Goal: Task Accomplishment & Management: Complete application form

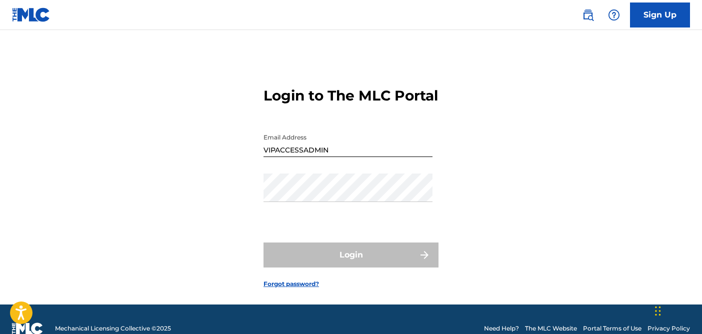
click at [523, 117] on div "Login to The MLC Portal Email Address VIPACCESSADMIN Password Login Forgot pass…" at bounding box center [351, 179] width 700 height 249
click at [438, 178] on div "Login to The MLC Portal Email Address VIPACCESSADMIN Password Login Forgot pass…" at bounding box center [351, 179] width 700 height 249
click at [445, 161] on div "Login to The MLC Portal Email Address VIPACCESSADMIN Password Login Forgot pass…" at bounding box center [351, 179] width 700 height 249
click at [360, 157] on input "VIPACCESSADMIN" at bounding box center [347, 142] width 169 height 28
click at [492, 120] on div "Login to The MLC Portal Email Address VIPACCESSADMIN Password Login Forgot pass…" at bounding box center [351, 179] width 700 height 249
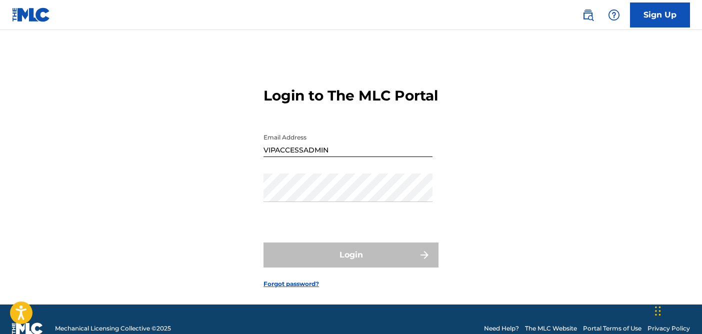
click at [499, 135] on div "Login to The MLC Portal Email Address VIPACCESSADMIN Password Login Forgot pass…" at bounding box center [351, 179] width 700 height 249
click at [537, 54] on main "Login to The MLC Portal Email Address VIPACCESSADMIN Password Login Forgot pass…" at bounding box center [351, 167] width 702 height 274
click at [197, 148] on div "Login to The MLC Portal Email Address VIPACCESSADMIN Password Login Forgot pass…" at bounding box center [351, 179] width 700 height 249
click at [76, 165] on div "Login to The MLC Portal Email Address VIPACCESSADMIN Password Login Forgot pass…" at bounding box center [351, 179] width 700 height 249
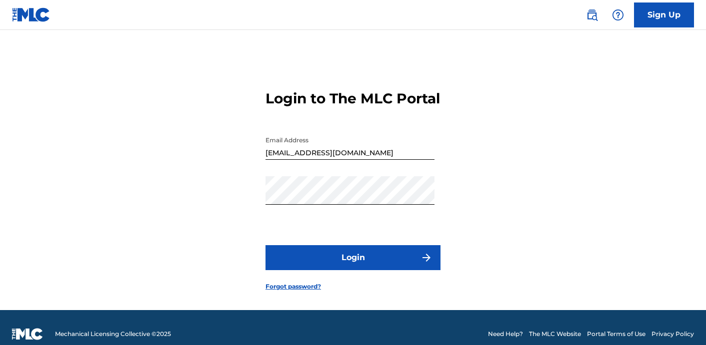
click at [360, 264] on button "Login" at bounding box center [352, 257] width 175 height 25
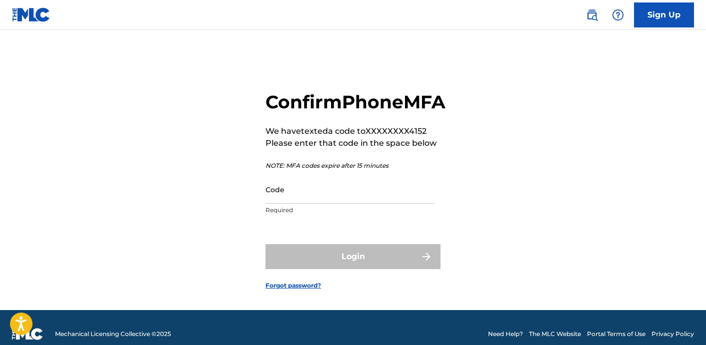
click at [372, 204] on input "Code" at bounding box center [349, 189] width 169 height 28
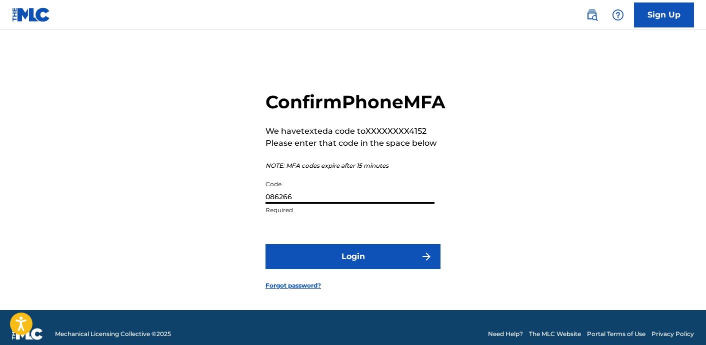
type input "086266"
click at [379, 269] on button "Login" at bounding box center [352, 256] width 175 height 25
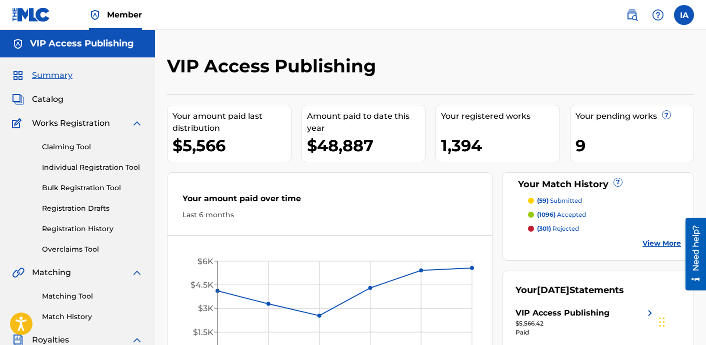
click at [97, 226] on link "Registration History" at bounding box center [92, 229] width 101 height 10
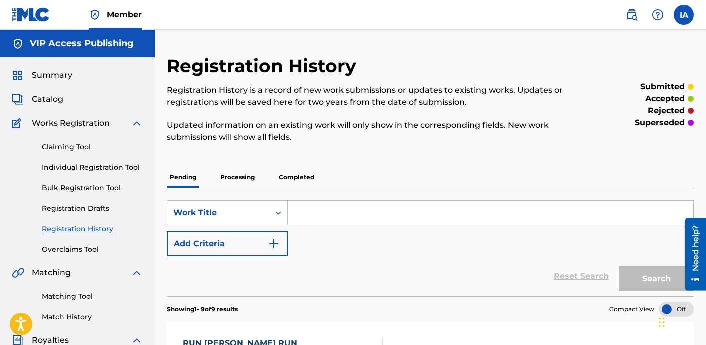
click at [121, 165] on link "Individual Registration Tool" at bounding box center [92, 167] width 101 height 10
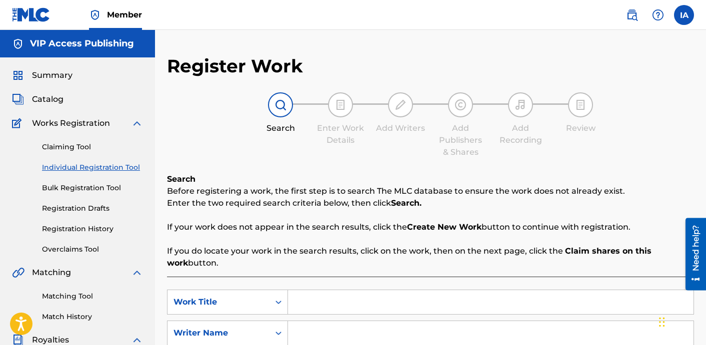
click at [362, 148] on div "Search Enter Work Details Add Writers Add Publishers & Shares Add Recording Rev…" at bounding box center [430, 125] width 527 height 66
click at [458, 295] on input "Search Form" at bounding box center [490, 302] width 405 height 24
paste input "REALLY HIM"
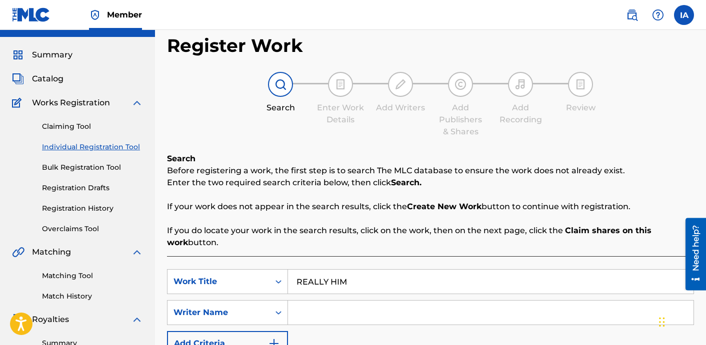
scroll to position [32, 0]
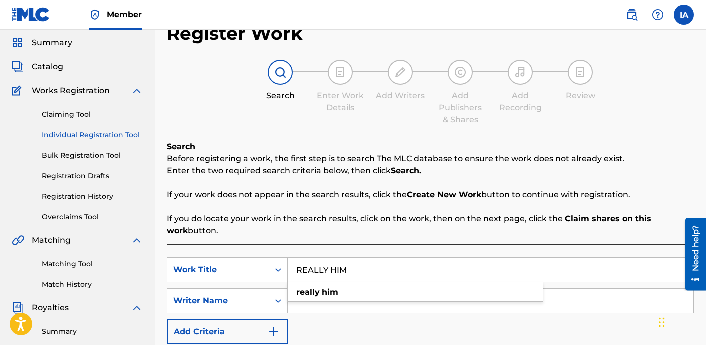
click at [453, 300] on div "really him" at bounding box center [415, 292] width 255 height 18
type input "really him"
click at [453, 300] on input "Search Form" at bounding box center [490, 301] width 405 height 24
paste input "[PERSON_NAME] [PERSON_NAME]"
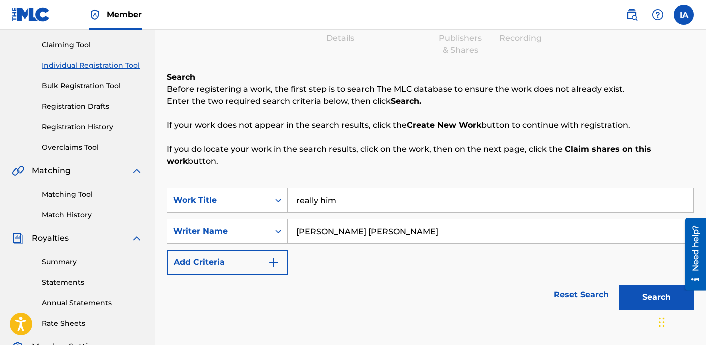
scroll to position [202, 0]
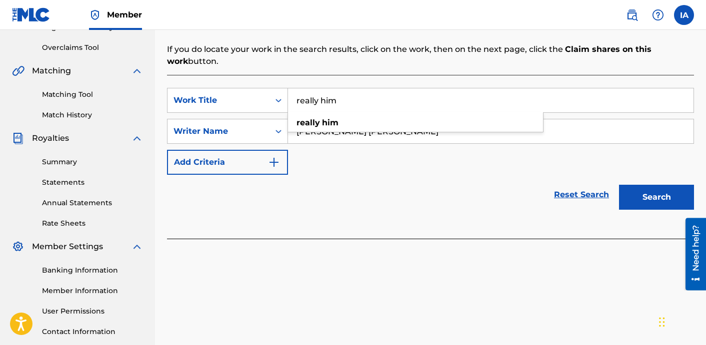
type input "[PERSON_NAME] [PERSON_NAME]"
click at [625, 188] on button "Search" at bounding box center [656, 197] width 75 height 25
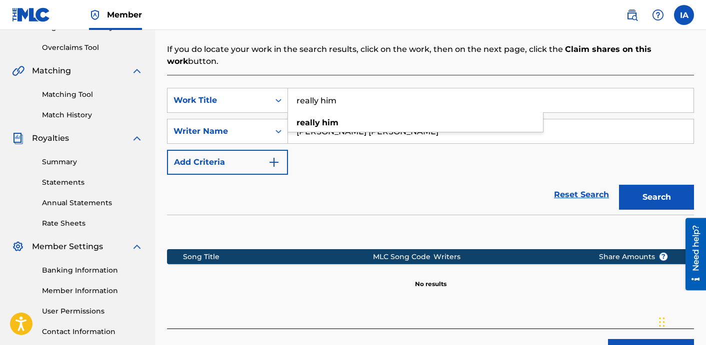
click at [471, 169] on div "SearchWithCriteria40f9404b-b8c8-411b-a41f-bd95714fcec4 Work Title really him re…" at bounding box center [430, 131] width 527 height 87
drag, startPoint x: 429, startPoint y: 201, endPoint x: 412, endPoint y: 98, distance: 104.4
click at [428, 201] on div "Reset Search Search" at bounding box center [430, 195] width 527 height 40
click at [392, 65] on p "If you do locate your work in the search results, click on the work, then on th…" at bounding box center [430, 55] width 527 height 24
click at [228, 70] on div "Search Before registering a work, the first step is to search The MLC database …" at bounding box center [430, 150] width 527 height 357
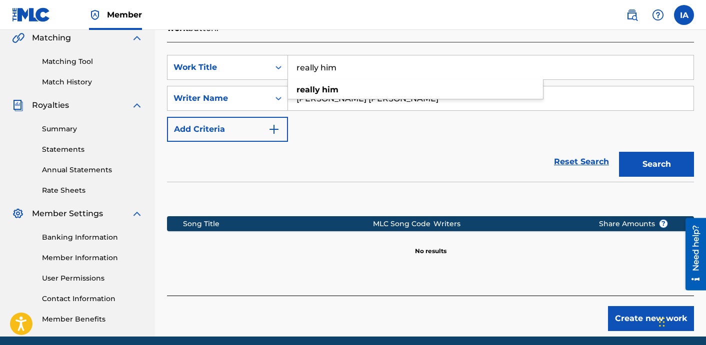
click at [269, 197] on section at bounding box center [430, 196] width 527 height 29
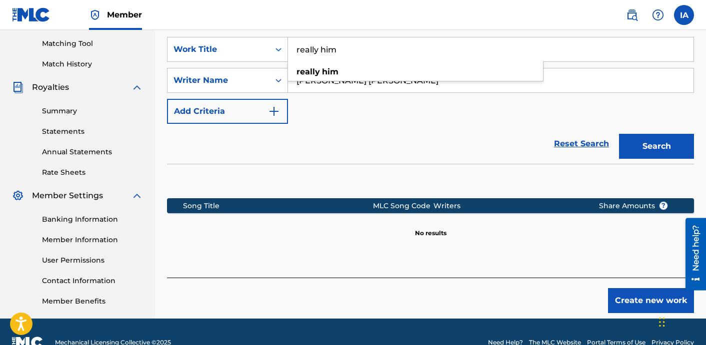
scroll to position [270, 0]
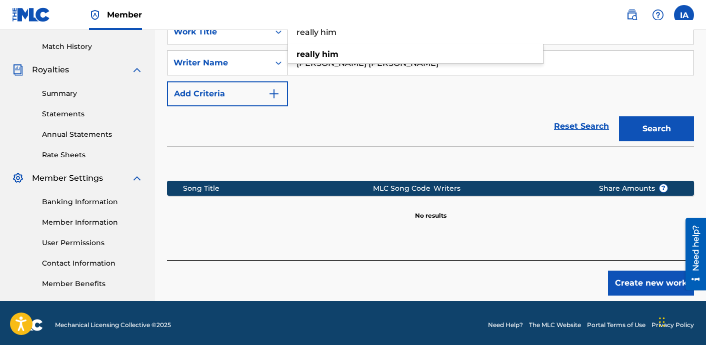
click at [625, 288] on button "Create new work" at bounding box center [651, 283] width 86 height 25
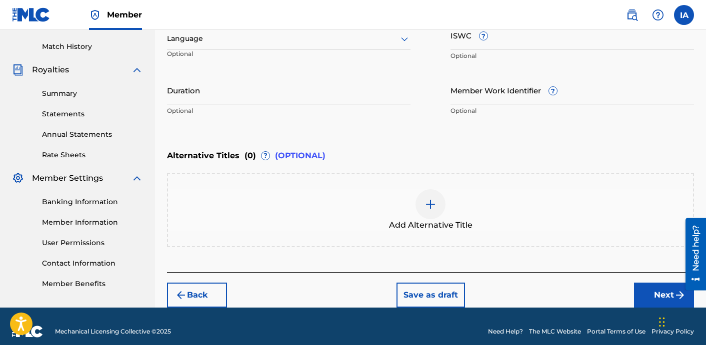
click at [325, 117] on div "Duration Optional" at bounding box center [288, 98] width 243 height 45
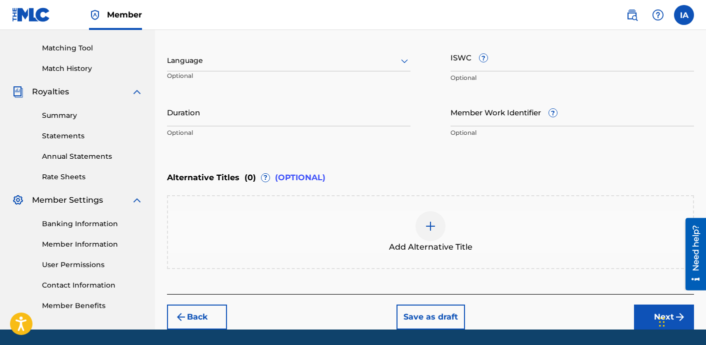
scroll to position [145, 0]
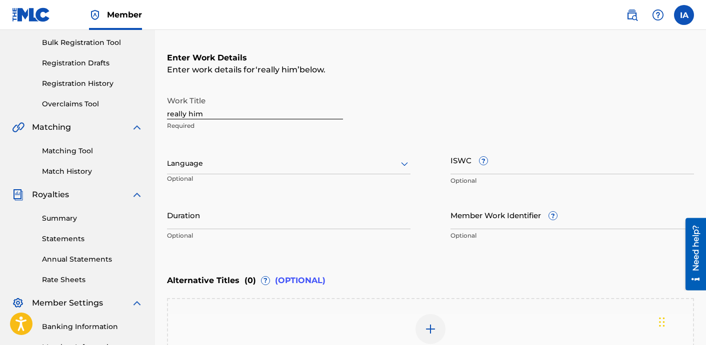
click at [235, 117] on input "really him" at bounding box center [255, 105] width 176 height 28
type input "REALLY HIM"
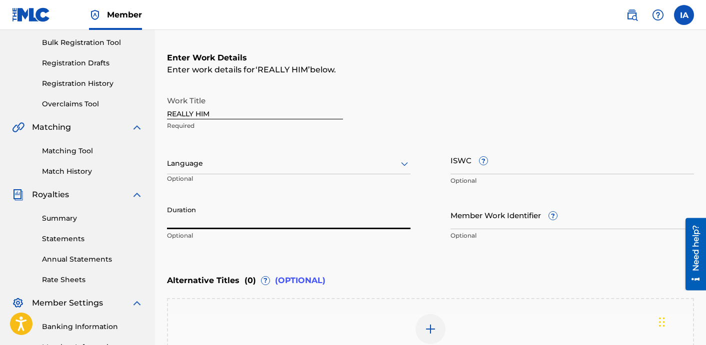
click at [268, 227] on input "Duration" at bounding box center [288, 215] width 243 height 28
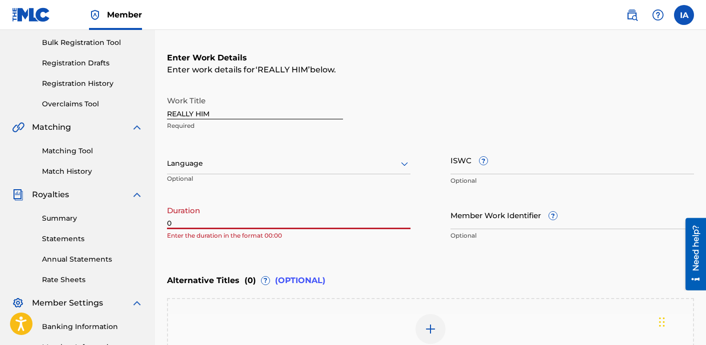
paste input "2:58"
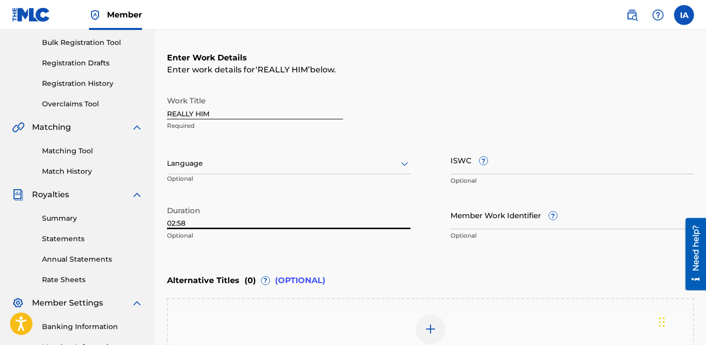
type input "02:58"
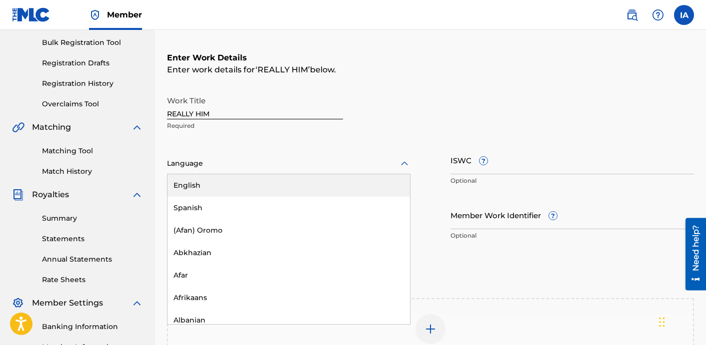
click at [255, 168] on div at bounding box center [288, 163] width 243 height 12
click at [267, 185] on div "English" at bounding box center [288, 185] width 242 height 22
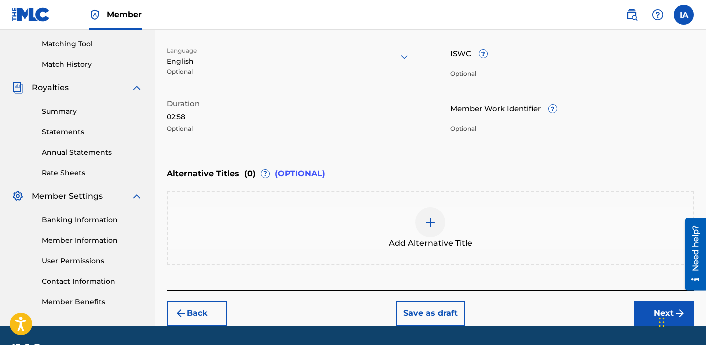
scroll to position [280, 0]
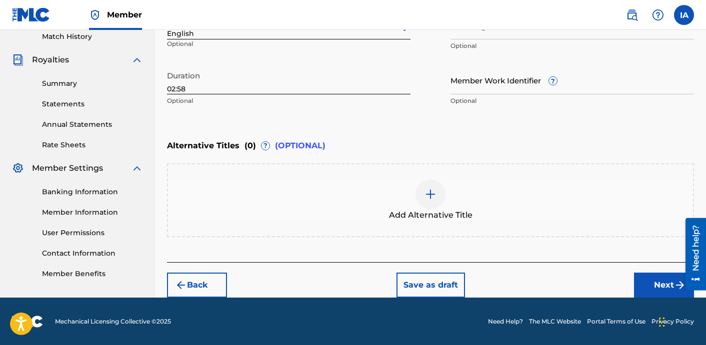
click at [424, 197] on img at bounding box center [430, 194] width 12 height 12
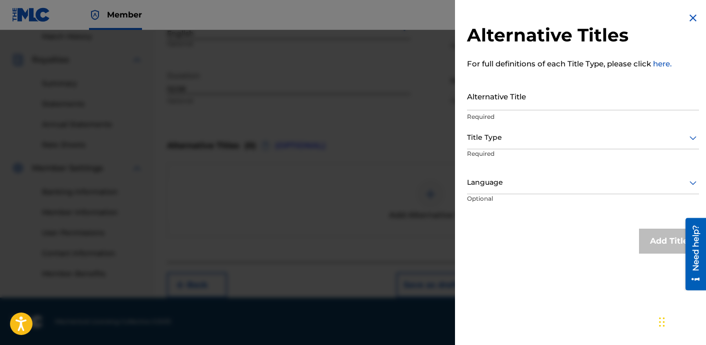
click at [546, 235] on div "Add Title" at bounding box center [583, 241] width 232 height 25
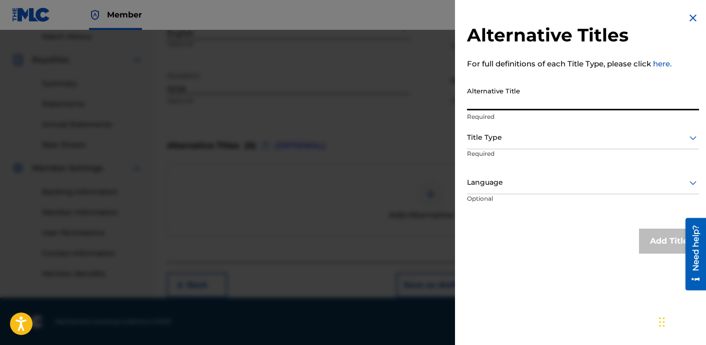
click at [567, 102] on input "Alternative Title" at bounding box center [583, 96] width 232 height 28
paste input "REALLY HIM FEAT [PERSON_NAME]"
type input "REALLY HIM FEAT [PERSON_NAME]"
click at [564, 137] on div at bounding box center [583, 137] width 232 height 12
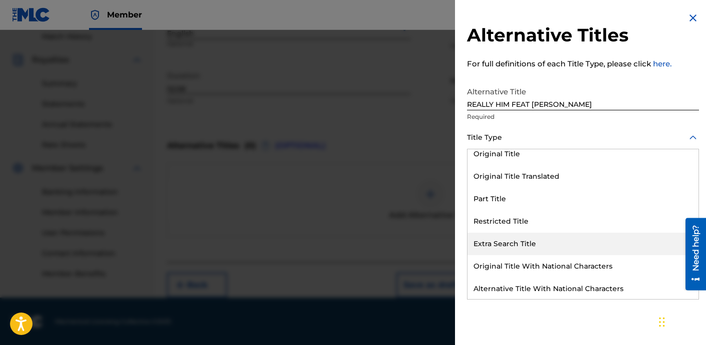
scroll to position [97, 0]
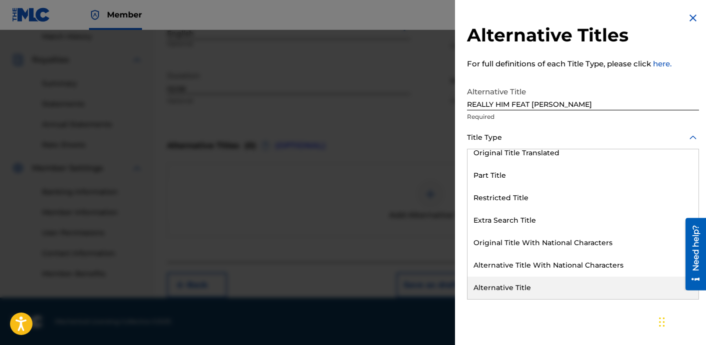
click at [503, 281] on div "Alternative Title" at bounding box center [582, 288] width 231 height 22
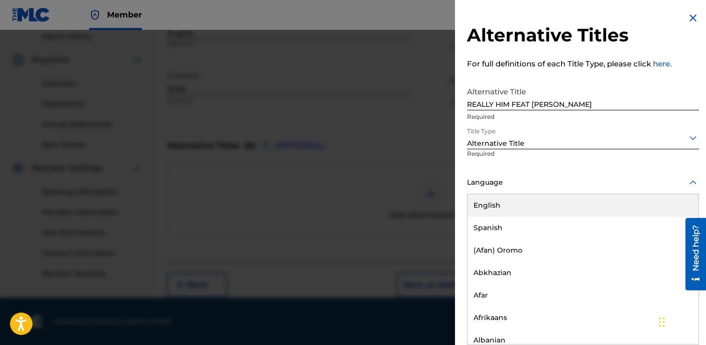
click at [559, 189] on div "Language" at bounding box center [583, 183] width 232 height 22
click at [560, 204] on div "English" at bounding box center [582, 205] width 231 height 22
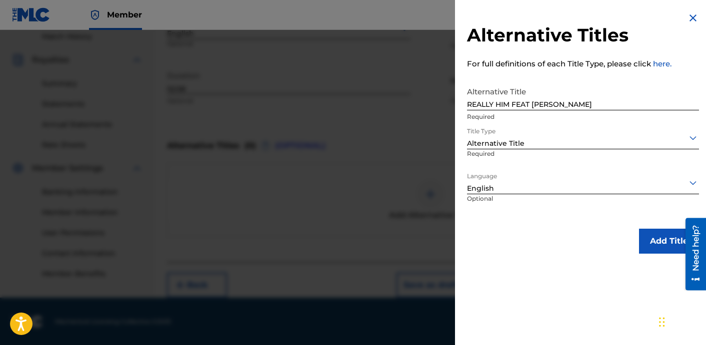
click at [651, 240] on button "Add Title" at bounding box center [669, 241] width 60 height 25
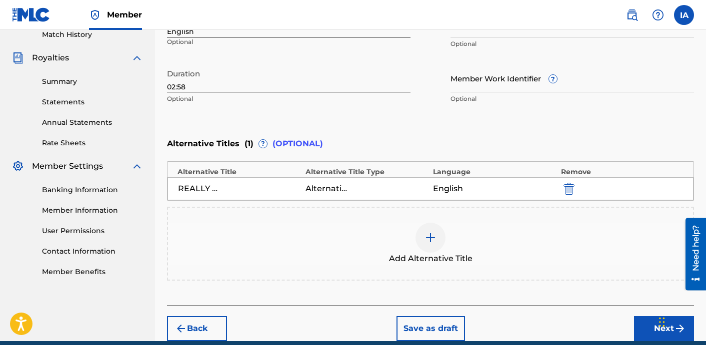
scroll to position [326, 0]
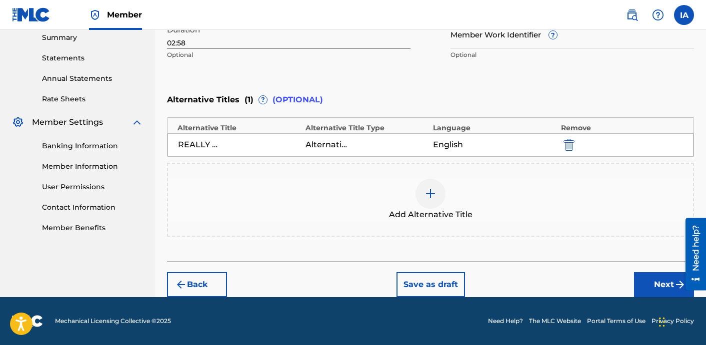
click at [657, 276] on button "Next" at bounding box center [664, 284] width 60 height 25
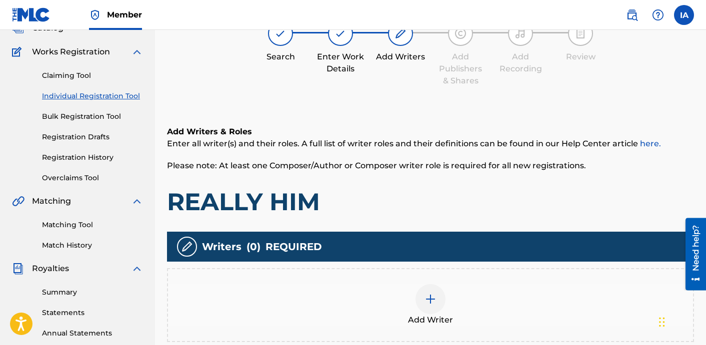
scroll to position [107, 0]
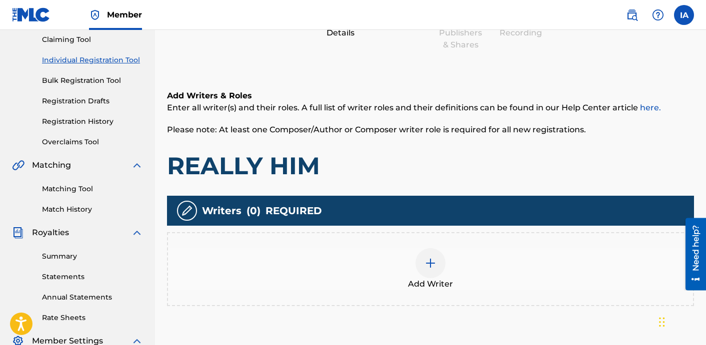
click at [428, 260] on img at bounding box center [430, 263] width 12 height 12
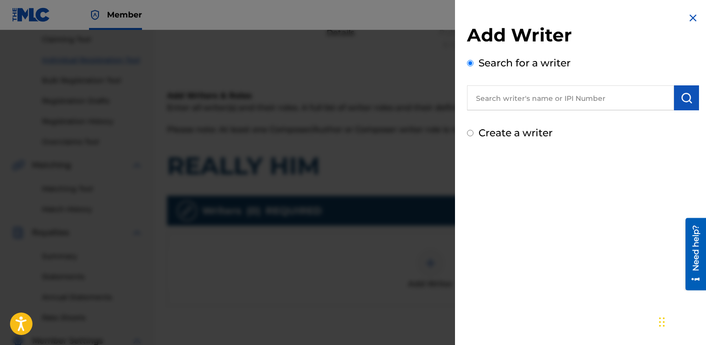
click at [526, 106] on input "text" at bounding box center [570, 97] width 207 height 25
paste input "[PERSON_NAME] [PERSON_NAME]"
type input "[PERSON_NAME] [PERSON_NAME]"
click at [690, 92] on button "submit" at bounding box center [686, 97] width 25 height 25
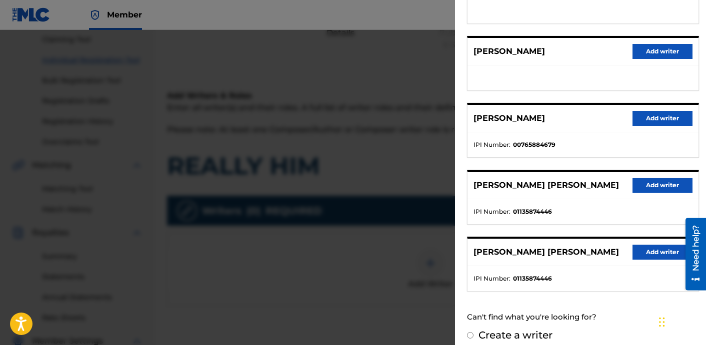
scroll to position [172, 0]
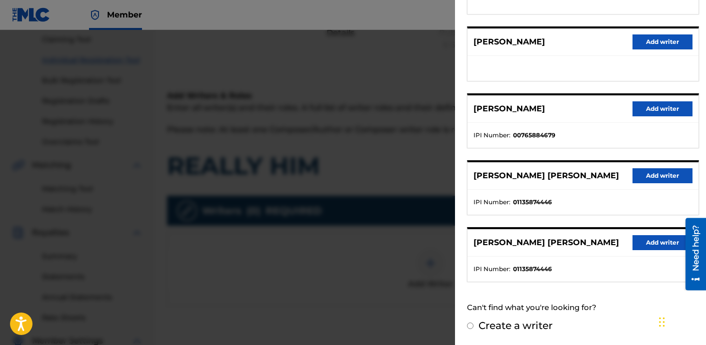
click at [656, 179] on button "Add writer" at bounding box center [662, 175] width 60 height 15
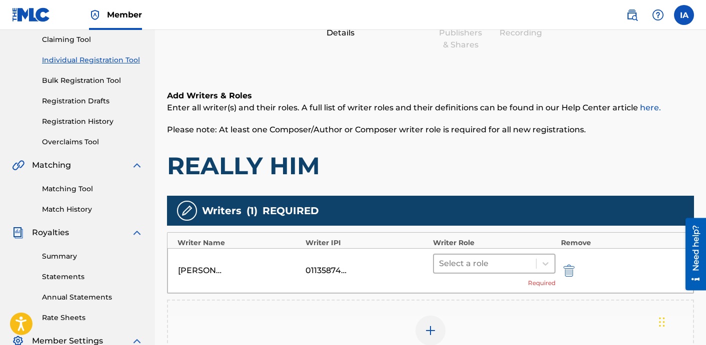
click at [510, 259] on div at bounding box center [485, 264] width 92 height 14
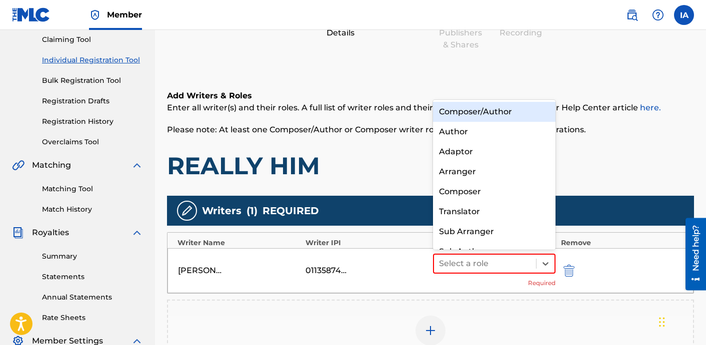
scroll to position [14, 0]
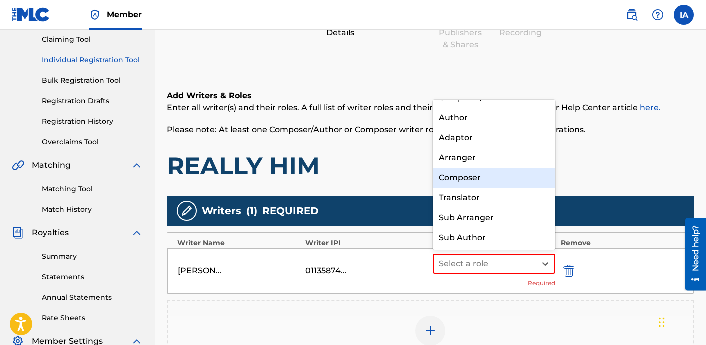
click at [523, 184] on div "Composer" at bounding box center [494, 178] width 122 height 20
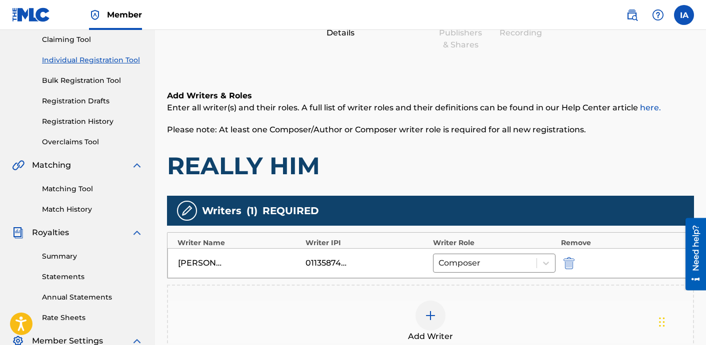
click at [500, 162] on h1 "REALLY HIM" at bounding box center [430, 166] width 527 height 30
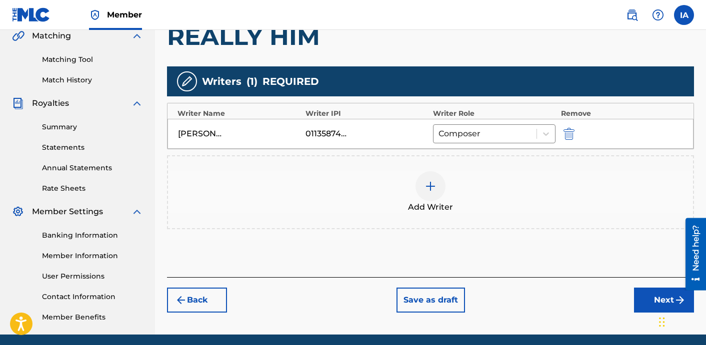
scroll to position [253, 0]
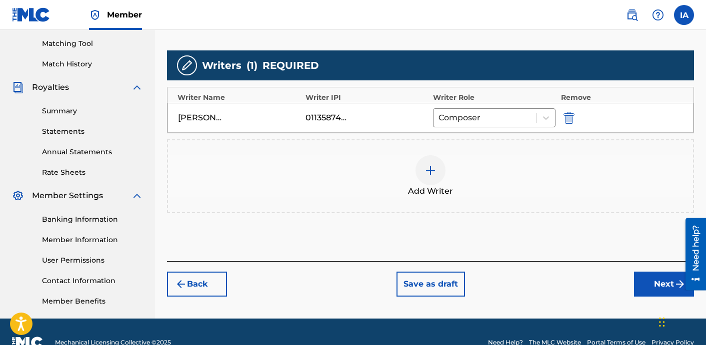
click at [659, 281] on button "Next" at bounding box center [664, 284] width 60 height 25
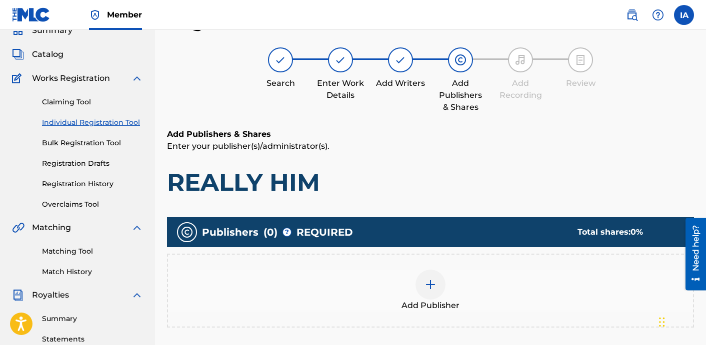
scroll to position [45, 0]
drag, startPoint x: 394, startPoint y: 176, endPoint x: 380, endPoint y: 137, distance: 41.7
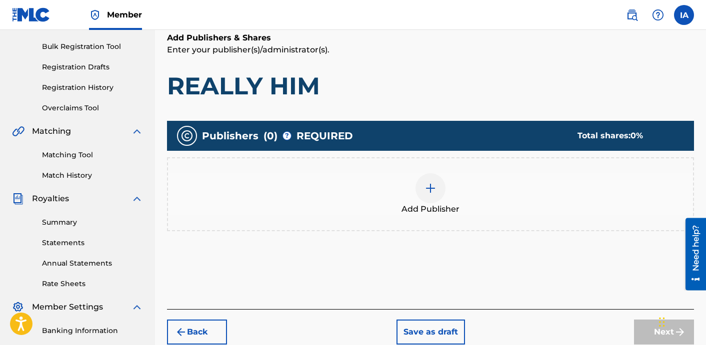
scroll to position [201, 0]
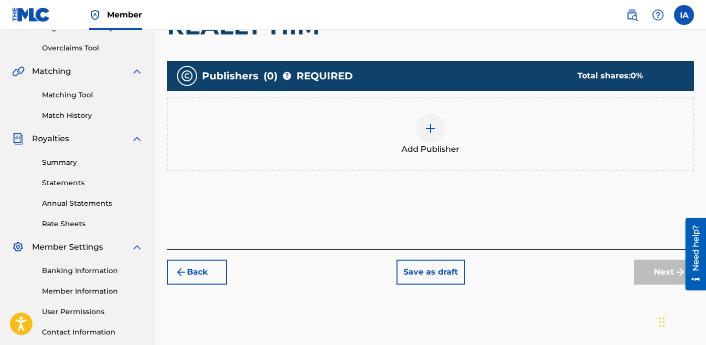
click at [476, 138] on div "Add Publisher" at bounding box center [430, 134] width 525 height 42
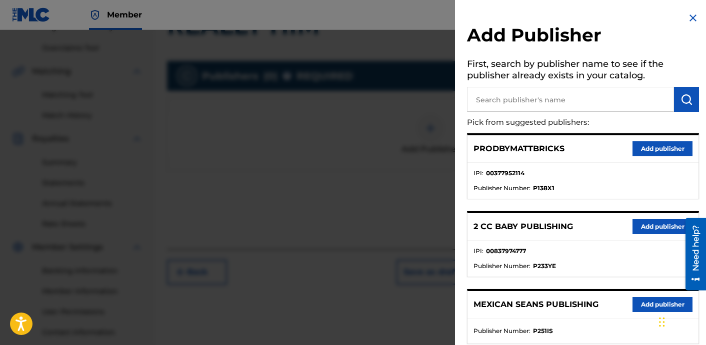
click at [604, 92] on input "text" at bounding box center [570, 99] width 207 height 25
paste input "FARIEL"
type input "FARIEL"
click at [682, 93] on img "submit" at bounding box center [686, 99] width 12 height 12
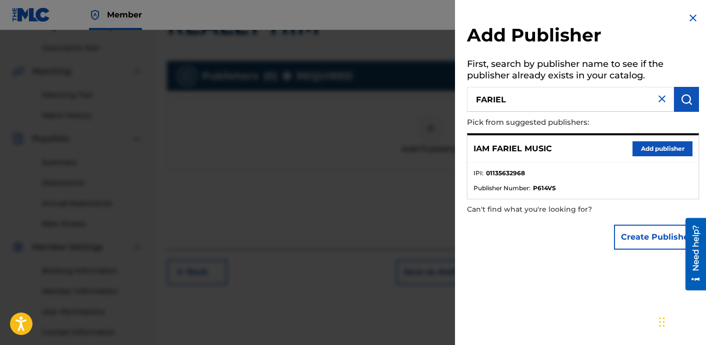
click at [658, 145] on button "Add publisher" at bounding box center [662, 148] width 60 height 15
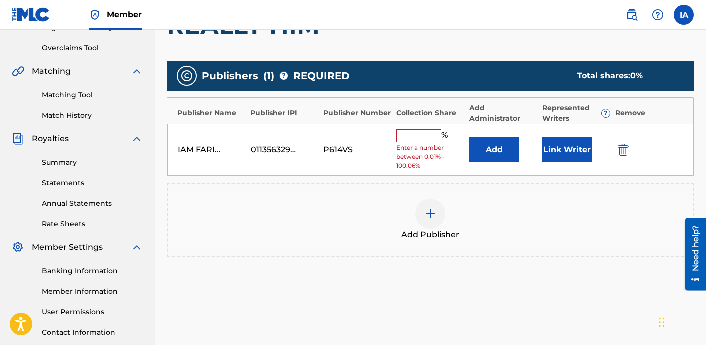
click at [421, 133] on input "text" at bounding box center [418, 135] width 45 height 13
type input "50"
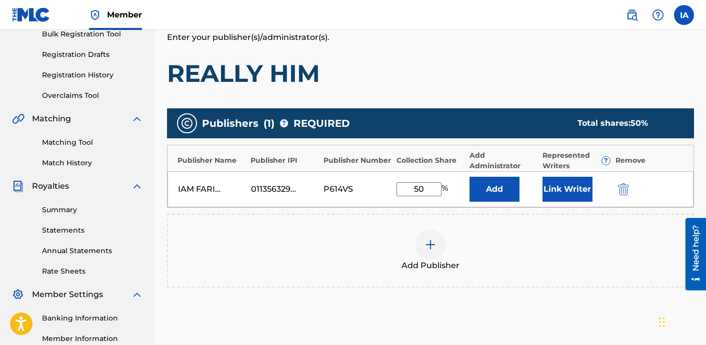
scroll to position [154, 0]
click at [487, 187] on button "Add" at bounding box center [494, 189] width 50 height 25
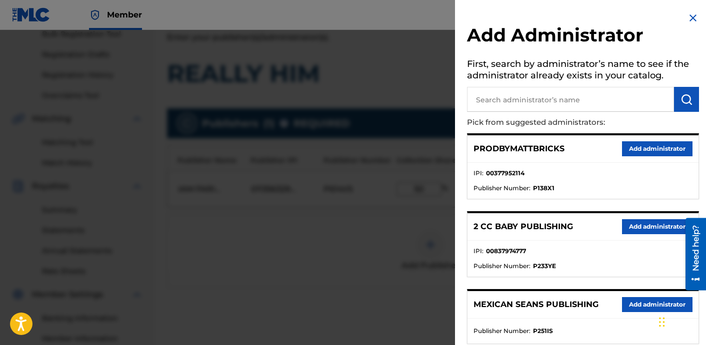
scroll to position [203, 0]
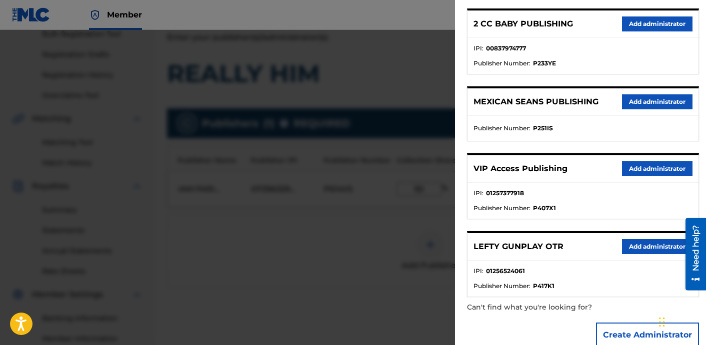
click at [640, 173] on button "Add administrator" at bounding box center [657, 168] width 70 height 15
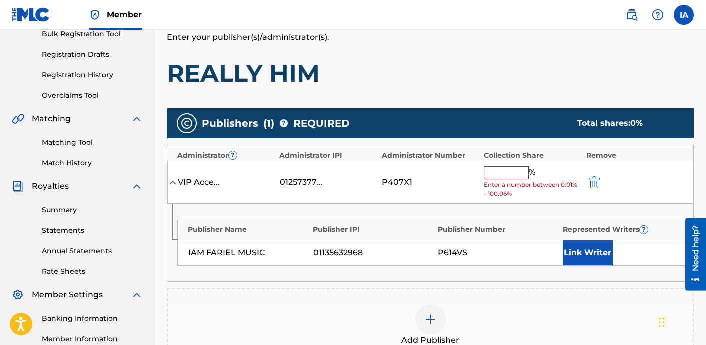
click at [524, 172] on input "text" at bounding box center [506, 172] width 45 height 13
type input "50"
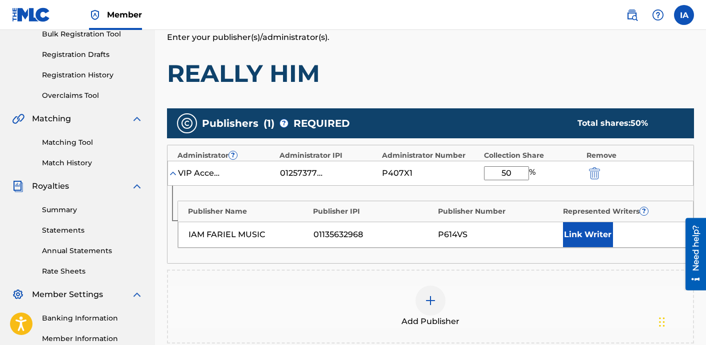
click at [580, 231] on button "Link Writer" at bounding box center [588, 234] width 50 height 25
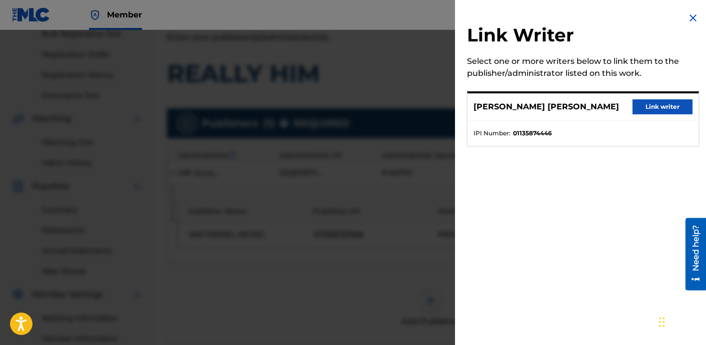
click at [641, 112] on button "Link writer" at bounding box center [662, 106] width 60 height 15
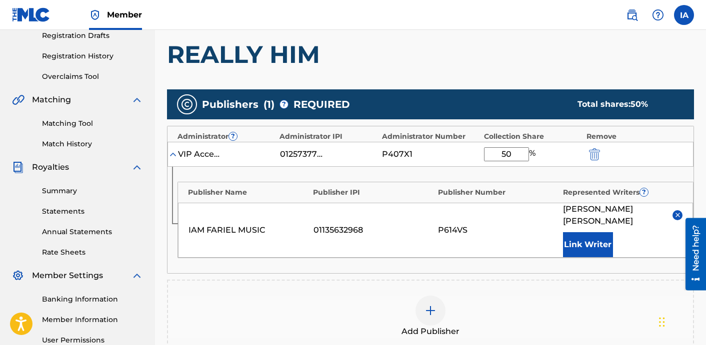
scroll to position [343, 0]
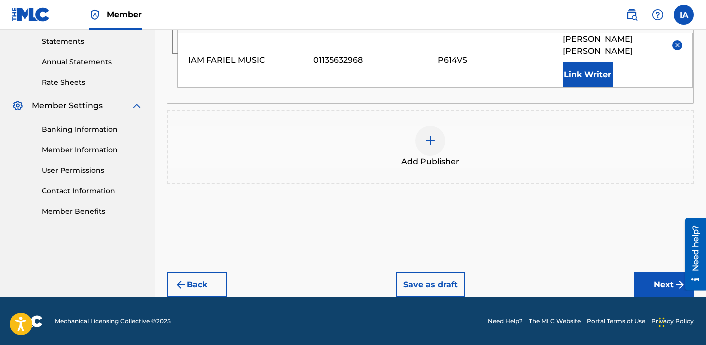
click at [663, 276] on button "Next" at bounding box center [664, 284] width 60 height 25
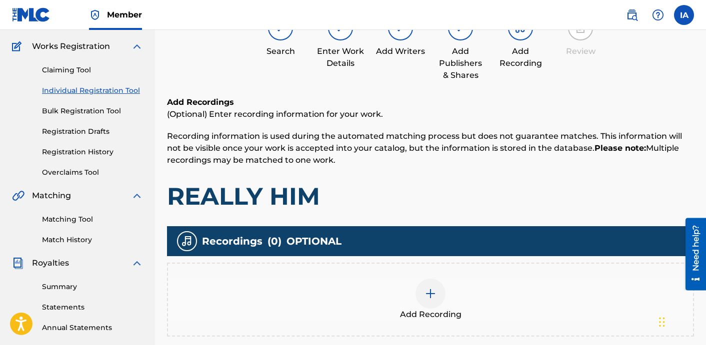
scroll to position [77, 0]
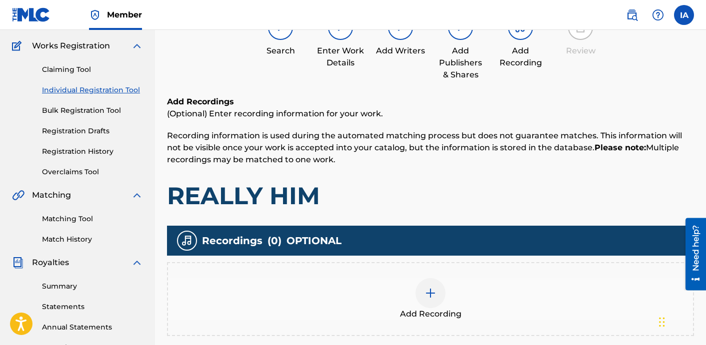
click at [479, 278] on div "Add Recording" at bounding box center [430, 299] width 525 height 42
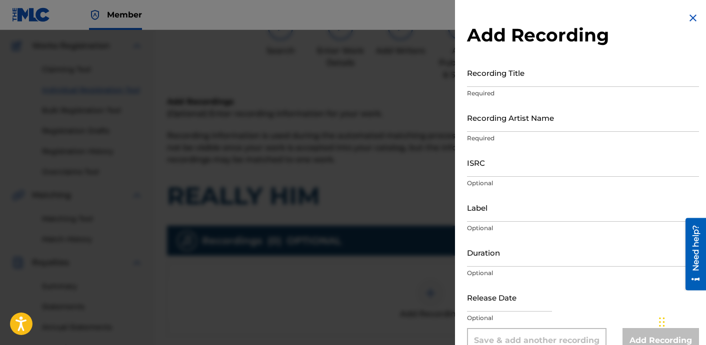
click at [497, 94] on p "Required" at bounding box center [583, 93] width 232 height 9
click at [523, 84] on input "Recording Title" at bounding box center [583, 72] width 232 height 28
paste input "REALLY HIM"
type input "REALLY HIM"
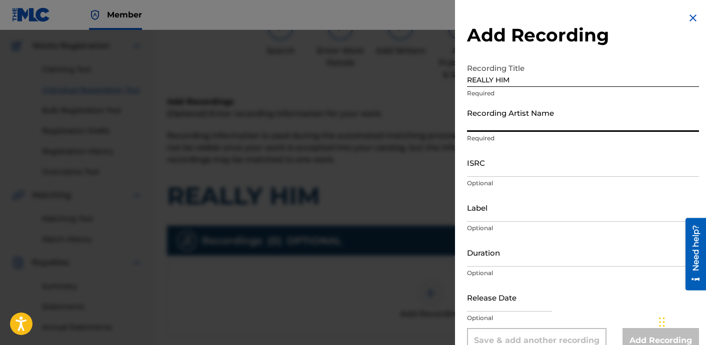
click at [530, 109] on input "Recording Artist Name" at bounding box center [583, 117] width 232 height 28
click at [504, 126] on input "Recording Artist Name" at bounding box center [583, 117] width 232 height 28
paste input "YB EASE"
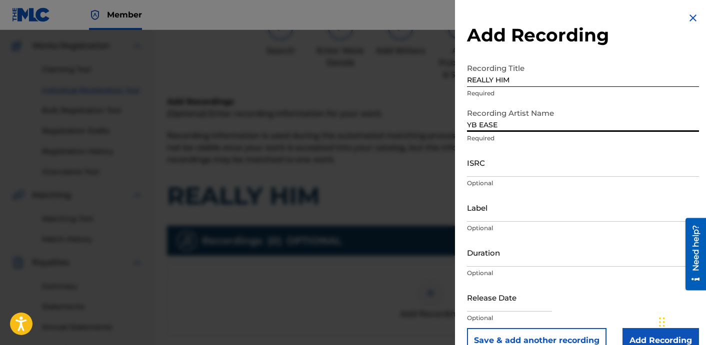
type input "YB EASE"
click at [500, 157] on input "ISRC" at bounding box center [583, 162] width 232 height 28
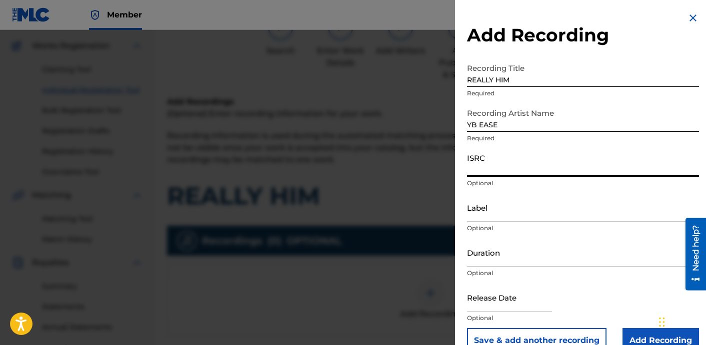
click at [488, 175] on input "ISRC" at bounding box center [583, 162] width 232 height 28
paste input "QZMWW2449699"
type input "QZMWW2449699"
click at [517, 211] on input "Label" at bounding box center [583, 207] width 232 height 28
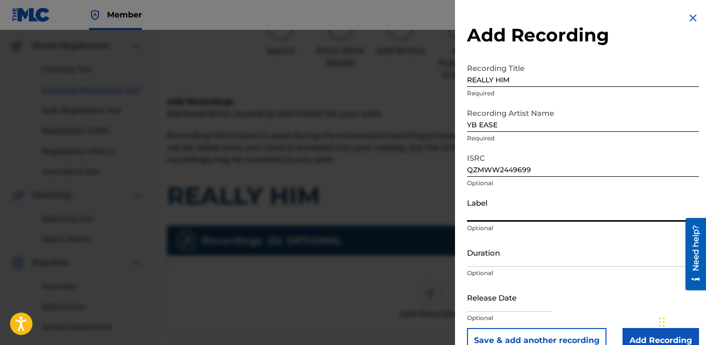
click at [507, 206] on input "Label" at bounding box center [583, 207] width 232 height 28
paste input "YB EASE"
type input "YB EASE"
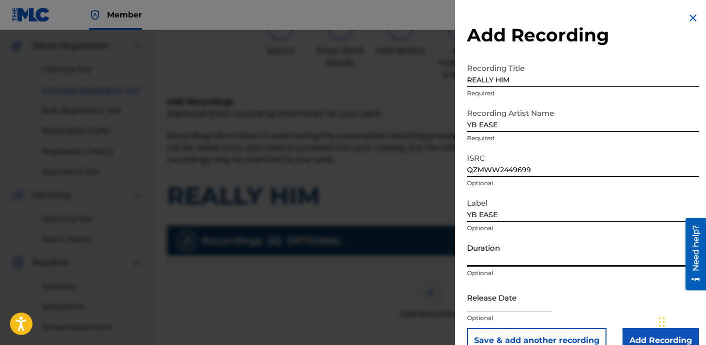
drag, startPoint x: 509, startPoint y: 243, endPoint x: 706, endPoint y: 234, distance: 197.1
click at [509, 243] on input "Duration" at bounding box center [583, 252] width 232 height 28
click at [528, 254] on input "Duration" at bounding box center [583, 252] width 232 height 28
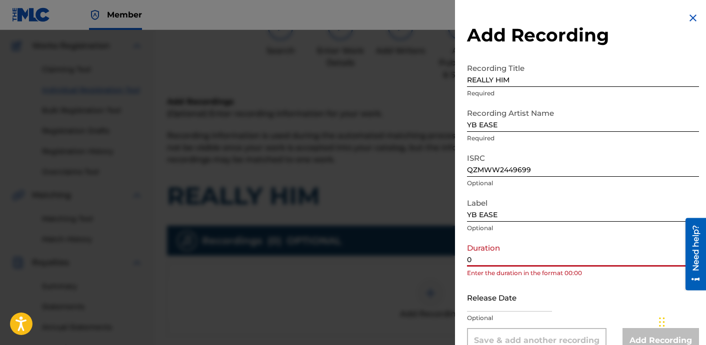
paste input "2:58"
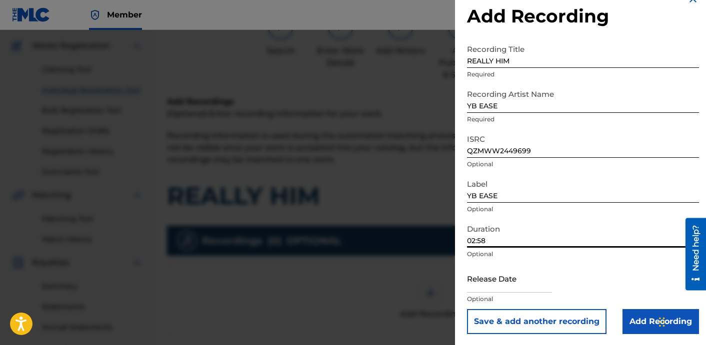
scroll to position [20, 0]
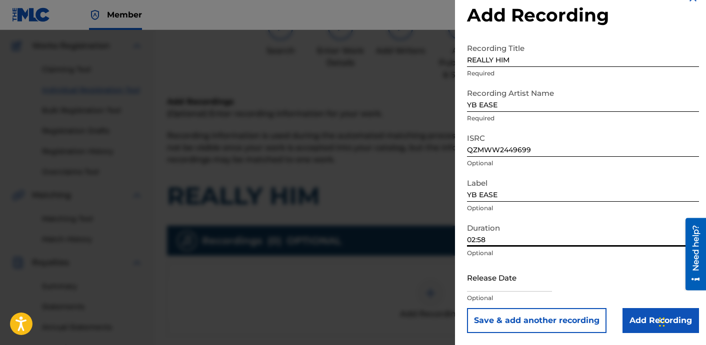
type input "02:58"
click at [635, 313] on input "Add Recording" at bounding box center [660, 320] width 76 height 25
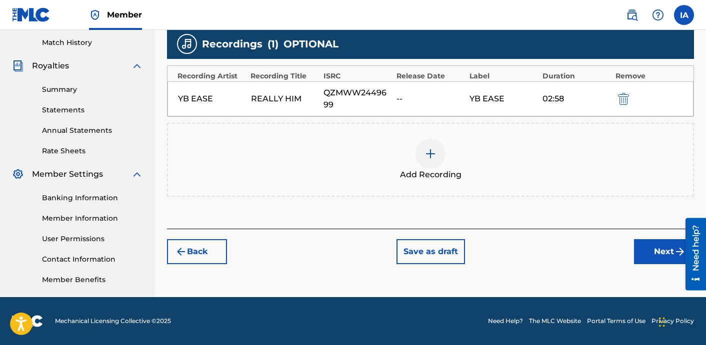
click at [656, 260] on button "Next" at bounding box center [664, 251] width 60 height 25
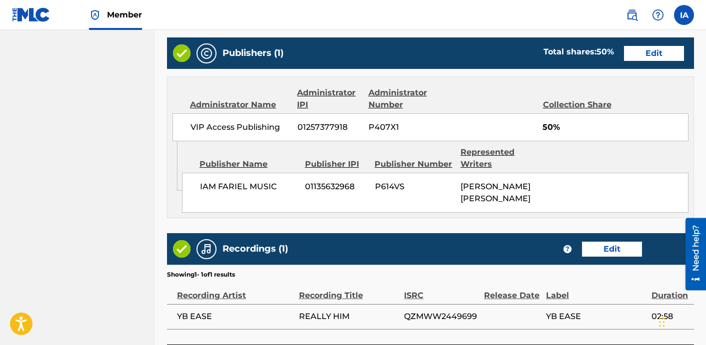
scroll to position [634, 0]
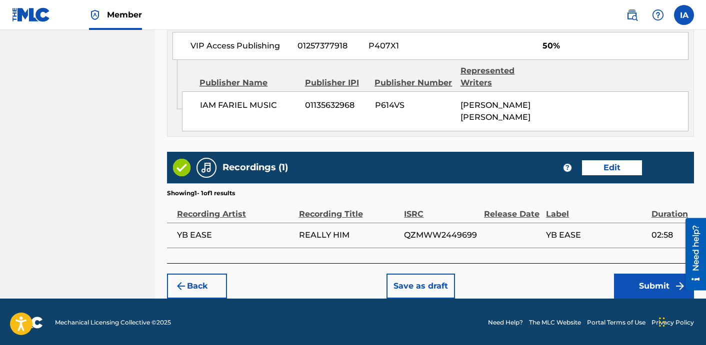
click at [653, 290] on button "Submit" at bounding box center [654, 286] width 80 height 25
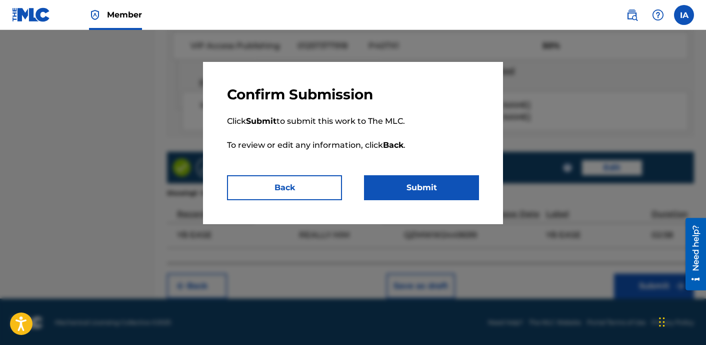
click at [428, 175] on button "Submit" at bounding box center [421, 187] width 115 height 25
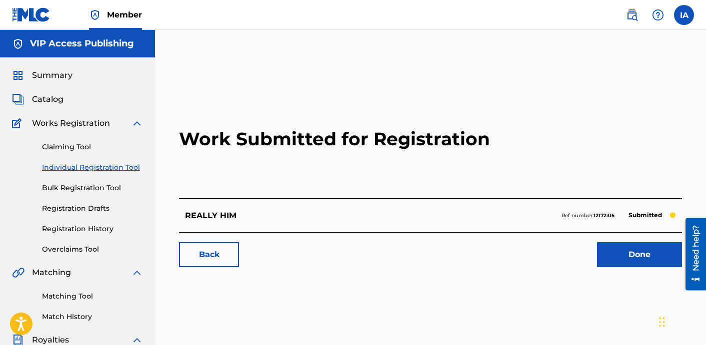
click at [113, 164] on link "Individual Registration Tool" at bounding box center [92, 167] width 101 height 10
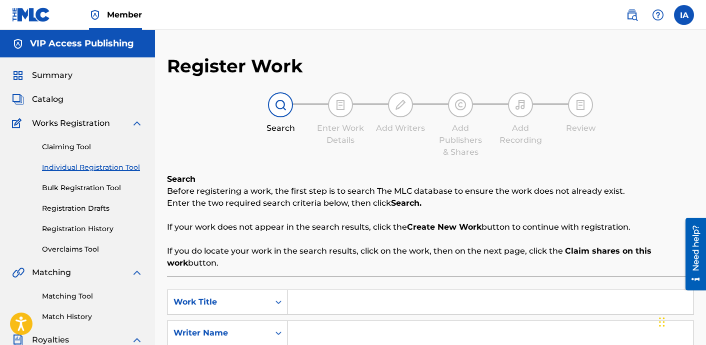
click at [60, 105] on span "Catalog" at bounding box center [47, 99] width 31 height 12
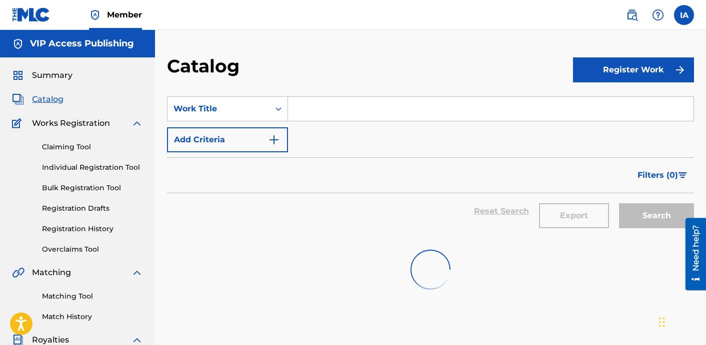
click at [390, 97] on input "Search Form" at bounding box center [490, 109] width 405 height 24
paste input "REAL LIFESTVLE"
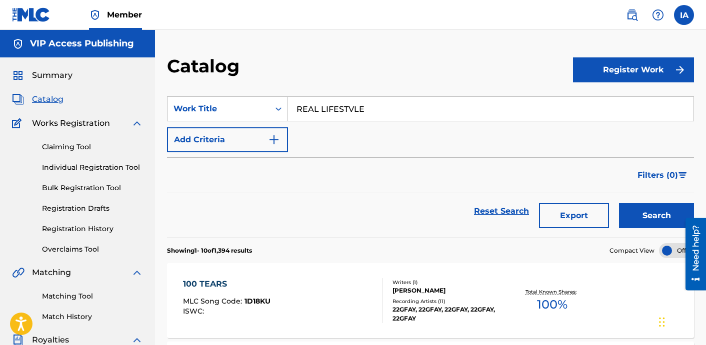
type input "REAL LIFESTVLE"
click at [647, 225] on button "Search" at bounding box center [656, 215] width 75 height 25
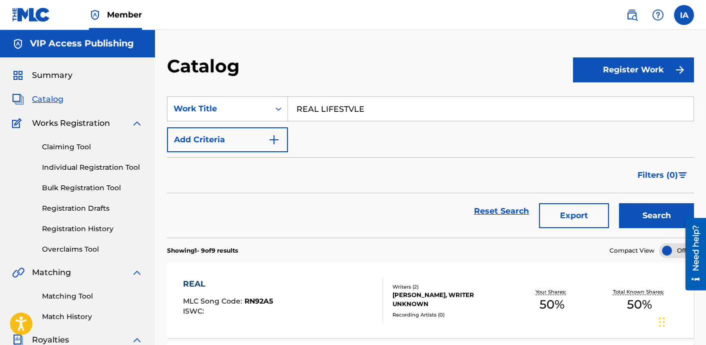
click at [97, 177] on div "Claiming Tool Individual Registration Tool Bulk Registration Tool Registration …" at bounding box center [77, 191] width 131 height 125
click at [109, 168] on link "Individual Registration Tool" at bounding box center [92, 167] width 101 height 10
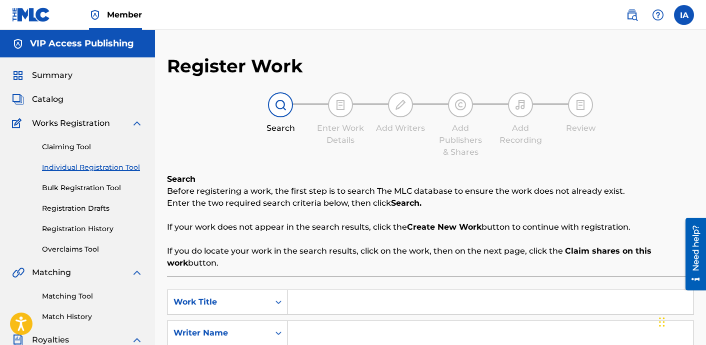
click at [516, 307] on input "Search Form" at bounding box center [490, 302] width 405 height 24
paste input "REAL LIFESTVLE"
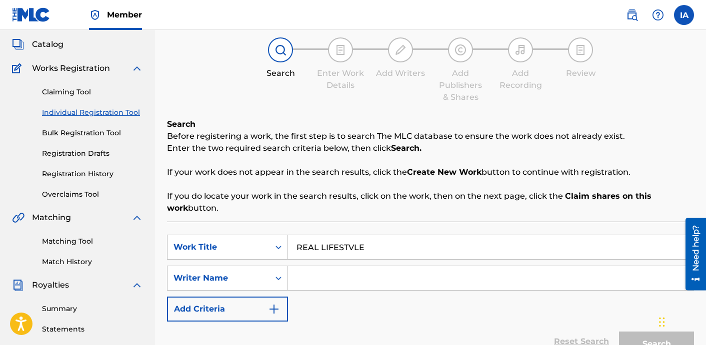
scroll to position [56, 0]
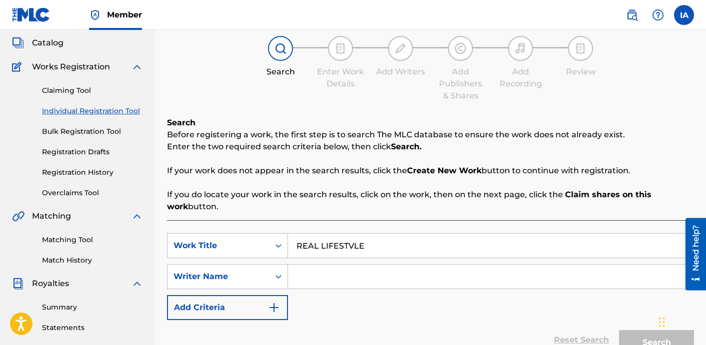
click at [469, 266] on input "Search Form" at bounding box center [490, 277] width 405 height 24
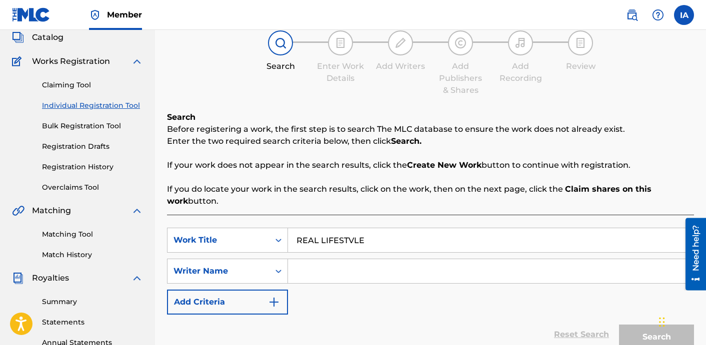
scroll to position [72, 0]
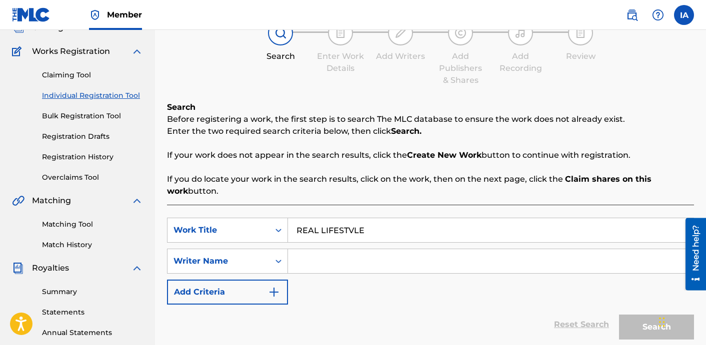
drag, startPoint x: 403, startPoint y: 235, endPoint x: 296, endPoint y: 192, distance: 115.3
click at [325, 204] on div "Search Before registering a work, the first step is to search The MLC database …" at bounding box center [430, 234] width 527 height 267
paste input "Y"
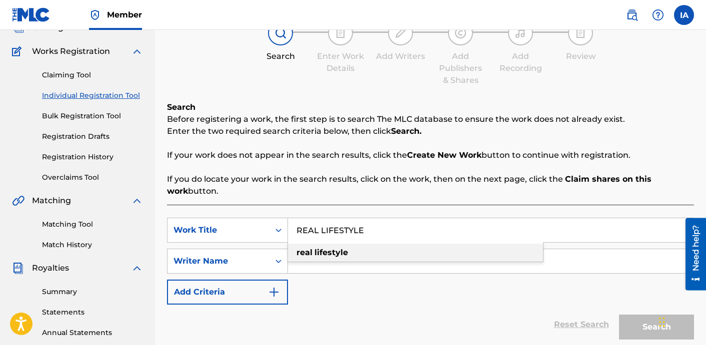
click at [366, 260] on div "real lifestyle" at bounding box center [415, 253] width 255 height 18
type input "real lifestyle"
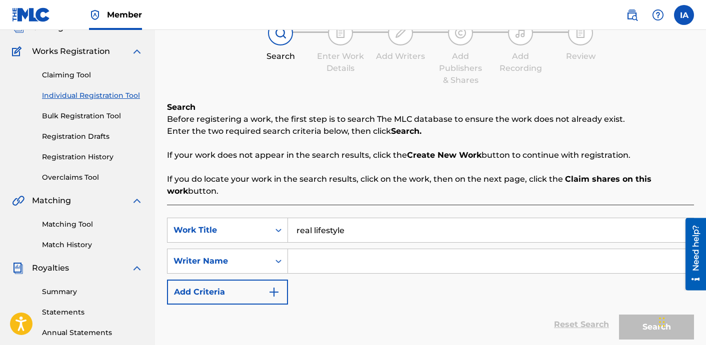
click at [422, 259] on input "Search Form" at bounding box center [490, 261] width 405 height 24
click at [580, 262] on input "Search Form" at bounding box center [490, 261] width 405 height 24
paste input "[PERSON_NAME] [PERSON_NAME]"
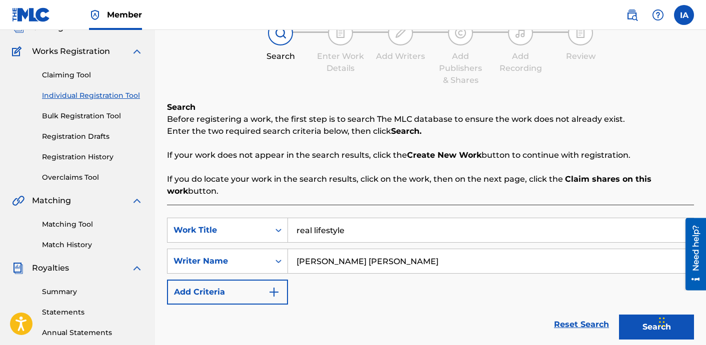
type input "[PERSON_NAME] [PERSON_NAME]"
click at [654, 327] on button "Search" at bounding box center [656, 327] width 75 height 25
click at [629, 341] on div "Search" at bounding box center [654, 325] width 80 height 40
click at [632, 326] on button "Search" at bounding box center [656, 327] width 75 height 25
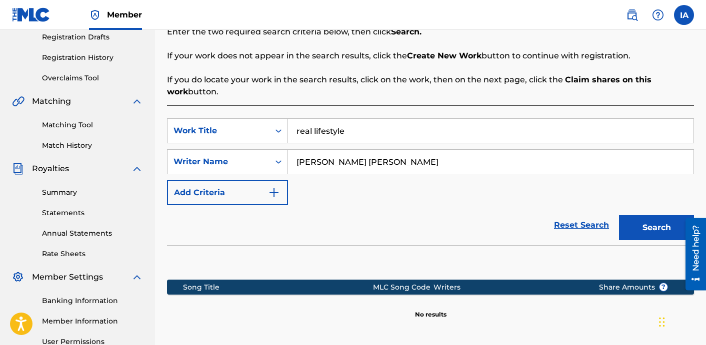
scroll to position [248, 0]
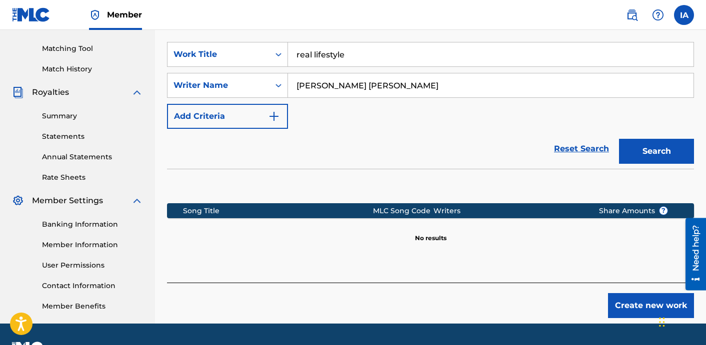
click at [627, 157] on button "Search" at bounding box center [656, 151] width 75 height 25
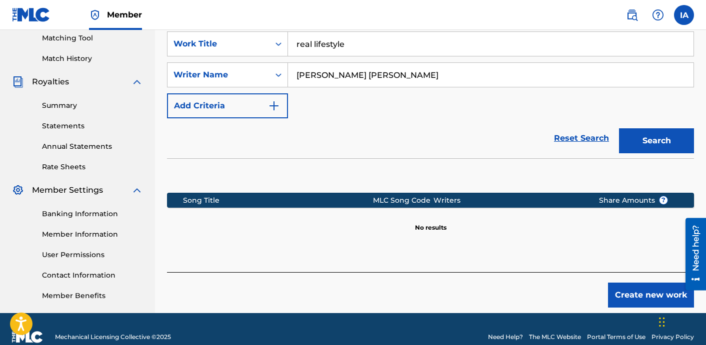
scroll to position [274, 0]
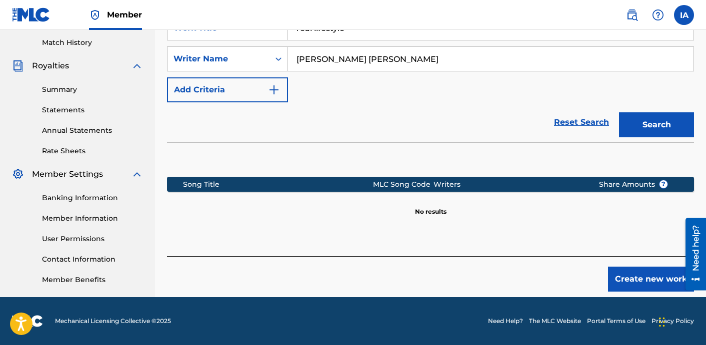
click at [620, 264] on div "Create new work" at bounding box center [430, 273] width 527 height 35
drag, startPoint x: 625, startPoint y: 267, endPoint x: 622, endPoint y: 258, distance: 9.5
click at [622, 258] on div "Create new work" at bounding box center [430, 273] width 527 height 35
click at [644, 282] on button "Create new work" at bounding box center [651, 279] width 86 height 25
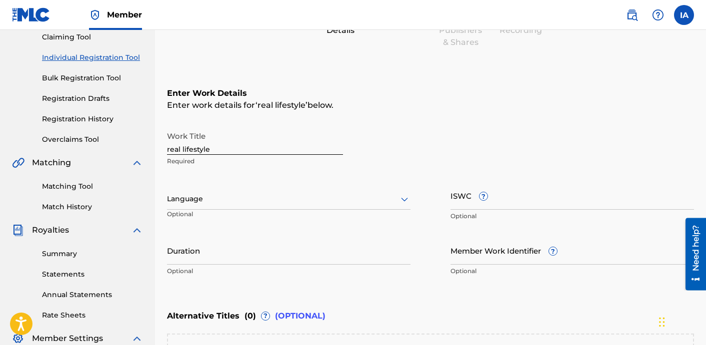
scroll to position [176, 0]
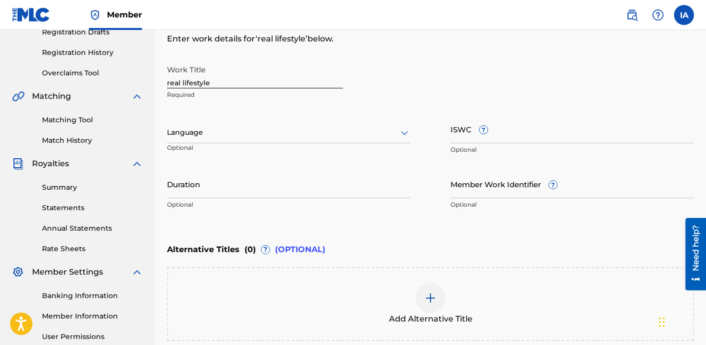
click at [239, 83] on input "real lifestyle" at bounding box center [255, 74] width 176 height 28
click at [240, 84] on input "real lifestyle" at bounding box center [255, 74] width 176 height 28
type input "REAL LIFESTYLE"
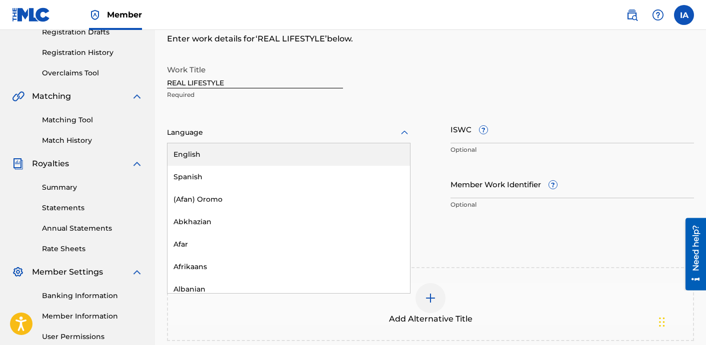
click at [247, 123] on div "Language" at bounding box center [288, 132] width 243 height 21
click at [286, 157] on div "English" at bounding box center [288, 154] width 242 height 22
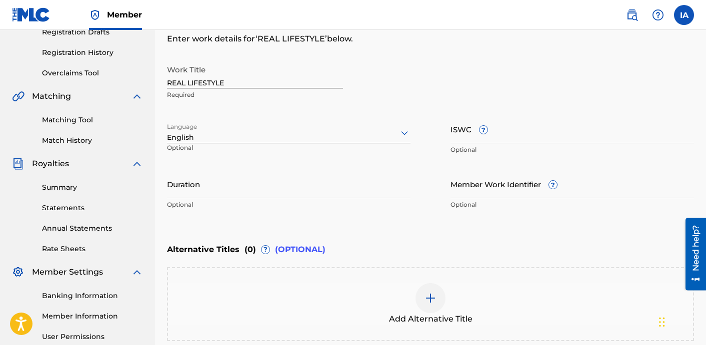
click at [267, 193] on input "Duration" at bounding box center [288, 184] width 243 height 28
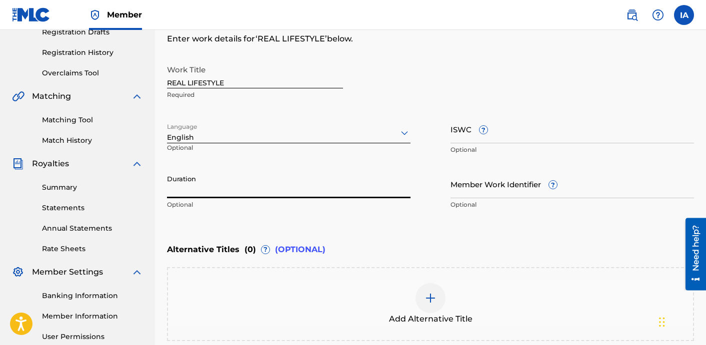
click at [200, 184] on input "Duration" at bounding box center [288, 184] width 243 height 28
drag, startPoint x: 171, startPoint y: 191, endPoint x: 209, endPoint y: 192, distance: 38.0
click at [209, 192] on input "02:43" at bounding box center [288, 184] width 243 height 28
type input "02:43"
click at [452, 293] on div "Add Alternative Title" at bounding box center [430, 304] width 525 height 42
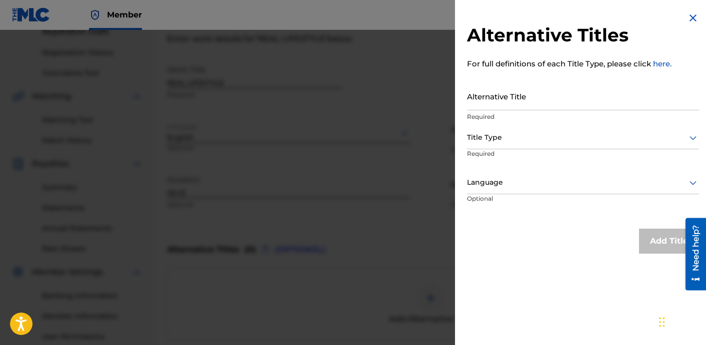
click at [609, 82] on input "Alternative Title" at bounding box center [583, 96] width 232 height 28
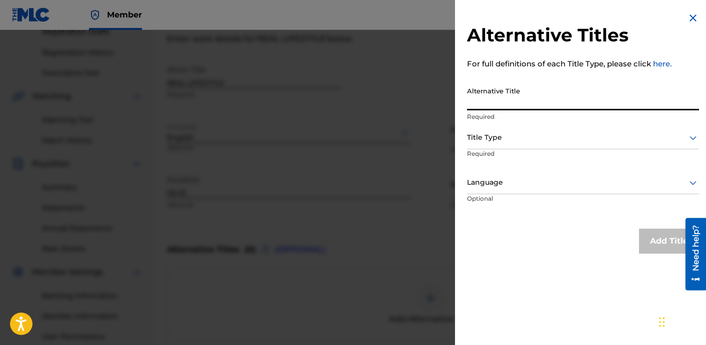
paste input "REAL LIFESTYLE FEA [PERSON_NAME] ONE"
click at [533, 134] on div at bounding box center [583, 137] width 232 height 12
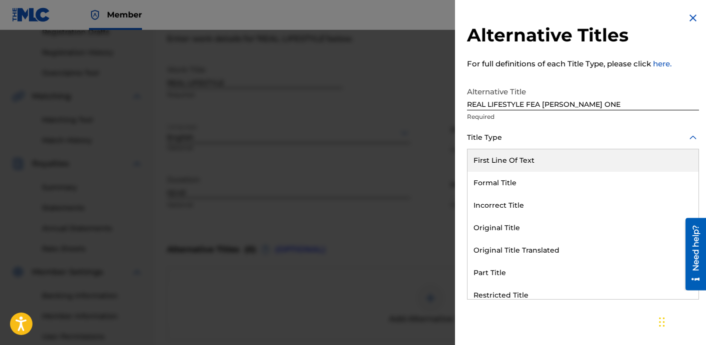
click at [540, 100] on input "REAL LIFESTYLE FEA [PERSON_NAME] ONE" at bounding box center [583, 96] width 232 height 28
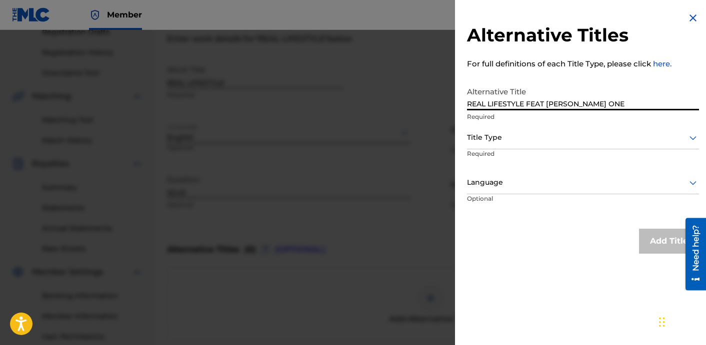
type input "REAL LIFESTYLE FEAT [PERSON_NAME] ONE"
click at [536, 136] on div at bounding box center [583, 137] width 232 height 12
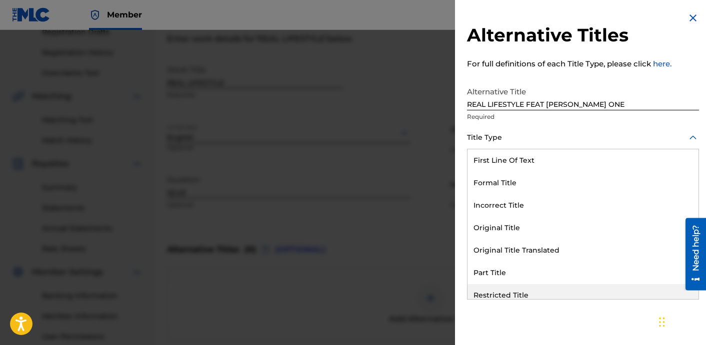
scroll to position [97, 0]
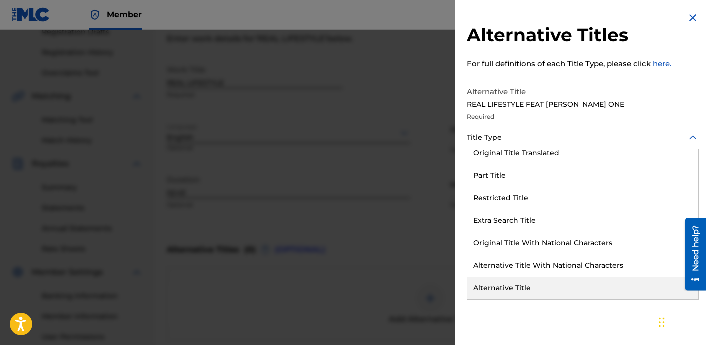
click at [530, 285] on div "Alternative Title" at bounding box center [582, 288] width 231 height 22
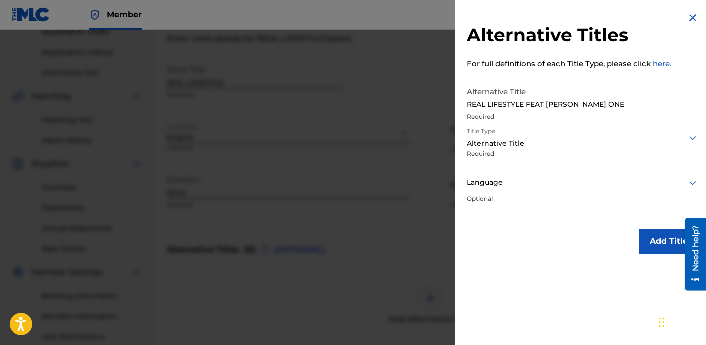
click at [530, 175] on div "Language" at bounding box center [583, 183] width 232 height 22
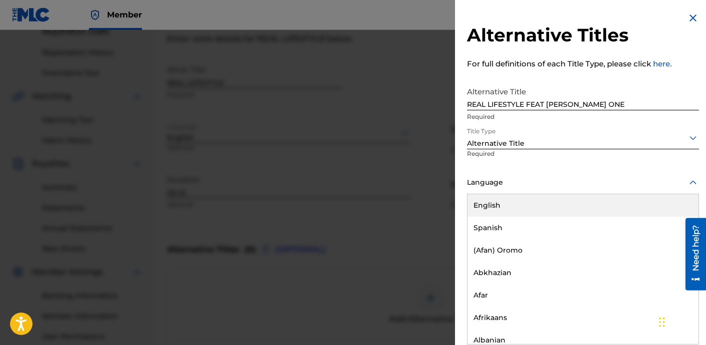
drag, startPoint x: 548, startPoint y: 195, endPoint x: 585, endPoint y: 152, distance: 56.3
click at [549, 194] on div "English" at bounding box center [582, 205] width 231 height 22
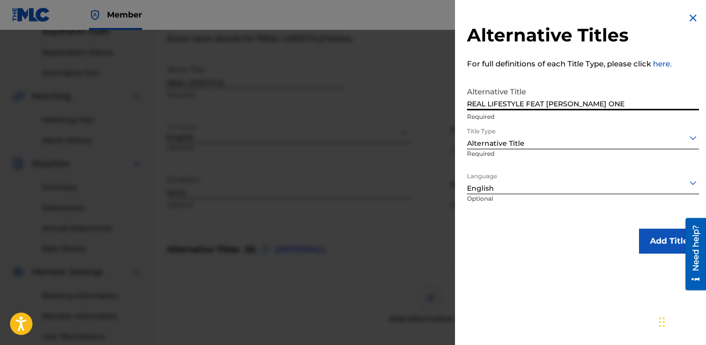
drag, startPoint x: 609, startPoint y: 108, endPoint x: 499, endPoint y: 68, distance: 117.2
click at [513, 72] on div "Alternative Titles For full definitions of each Title Type, please click here. …" at bounding box center [583, 133] width 256 height 266
click at [652, 244] on button "Add Title" at bounding box center [669, 241] width 60 height 25
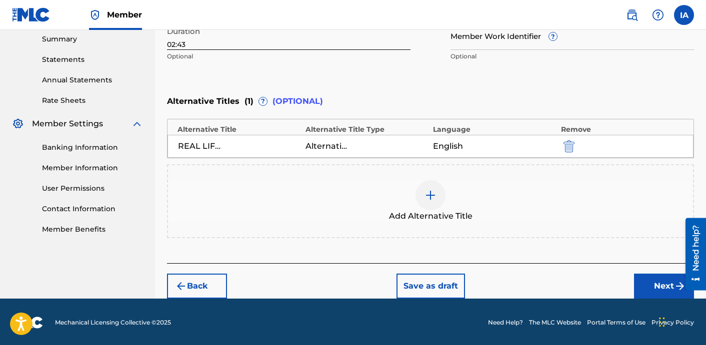
scroll to position [326, 0]
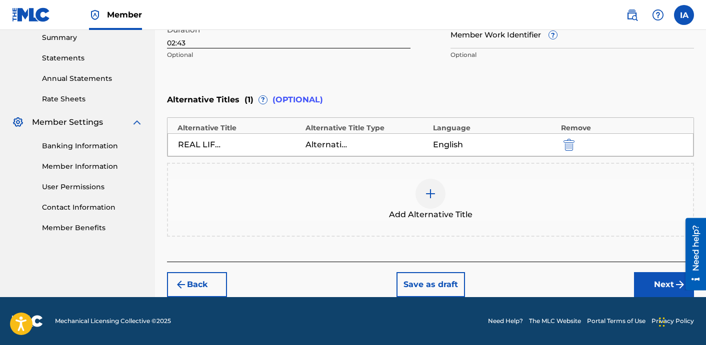
click at [654, 280] on button "Next" at bounding box center [664, 284] width 60 height 25
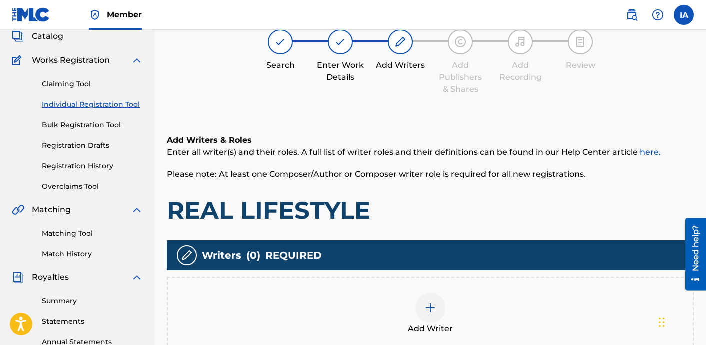
scroll to position [45, 0]
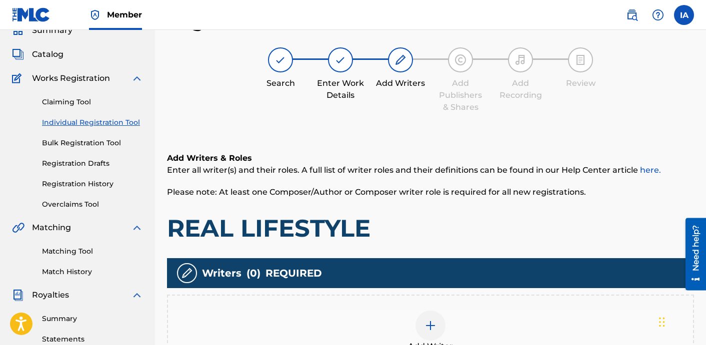
click at [453, 222] on h1 "REAL LIFESTYLE" at bounding box center [430, 228] width 527 height 30
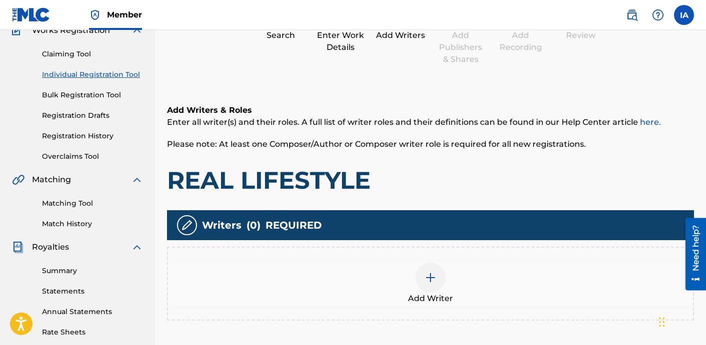
scroll to position [110, 0]
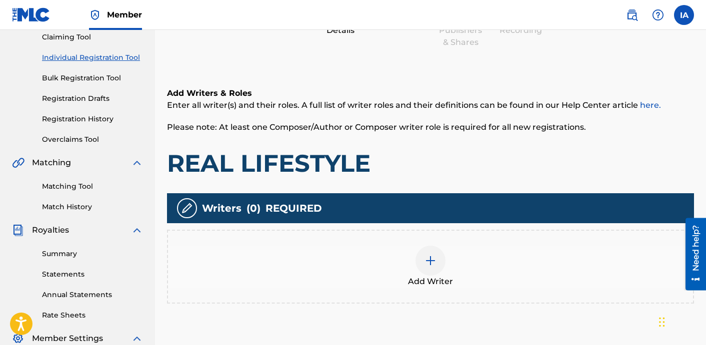
click at [470, 260] on div "Add Writer" at bounding box center [430, 267] width 525 height 42
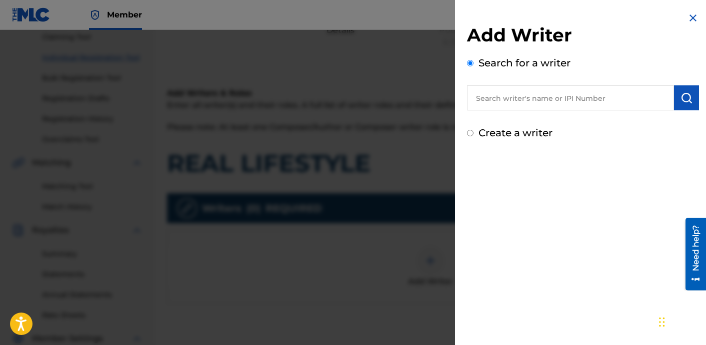
click at [569, 108] on input "text" at bounding box center [570, 97] width 207 height 25
paste input "[PERSON_NAME] [PERSON_NAME]"
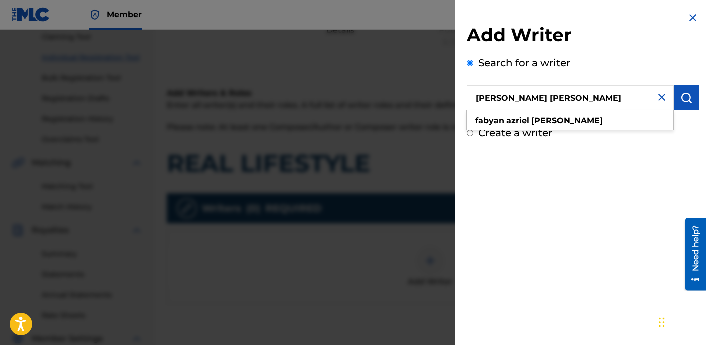
type input "[PERSON_NAME] [PERSON_NAME]"
click at [681, 100] on img "submit" at bounding box center [686, 98] width 12 height 12
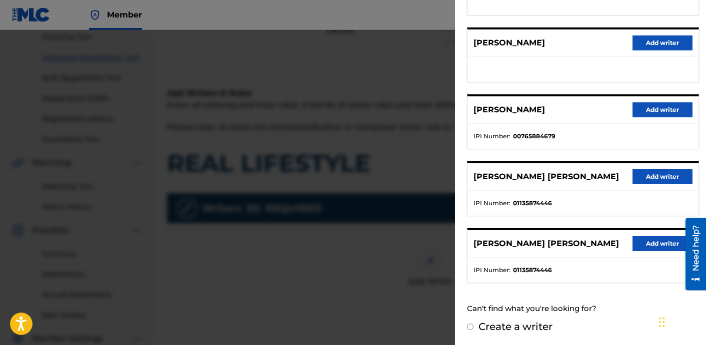
scroll to position [172, 0]
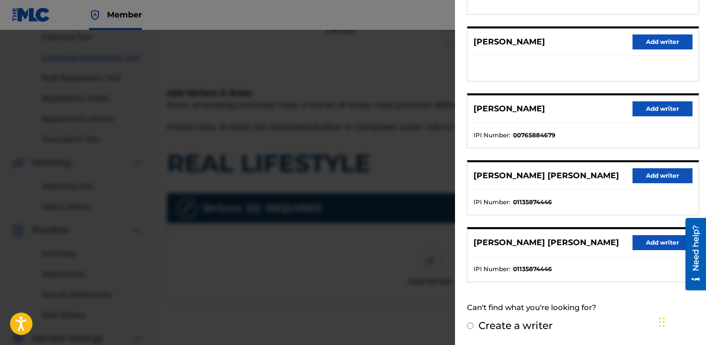
click at [641, 180] on button "Add writer" at bounding box center [662, 175] width 60 height 15
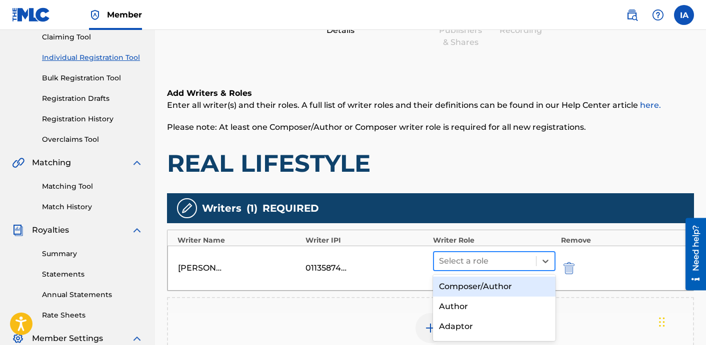
click at [499, 268] on div "Select a role" at bounding box center [485, 261] width 102 height 18
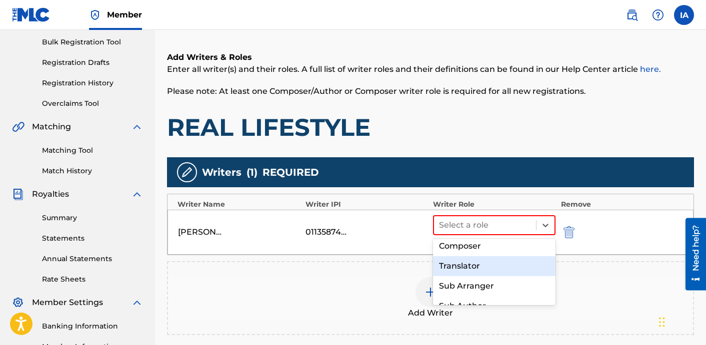
scroll to position [82, 0]
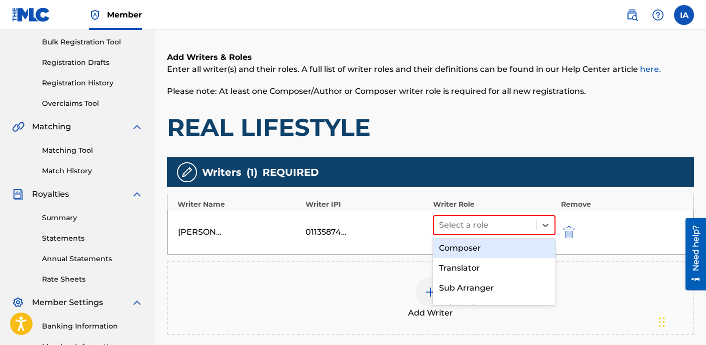
click at [497, 255] on div "Composer" at bounding box center [494, 248] width 122 height 20
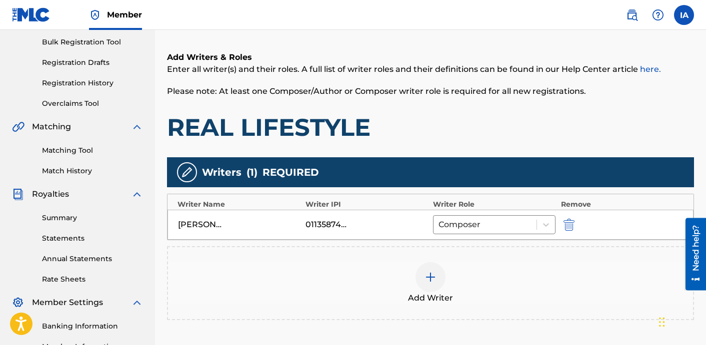
click at [480, 285] on div "Add Writer" at bounding box center [430, 283] width 525 height 42
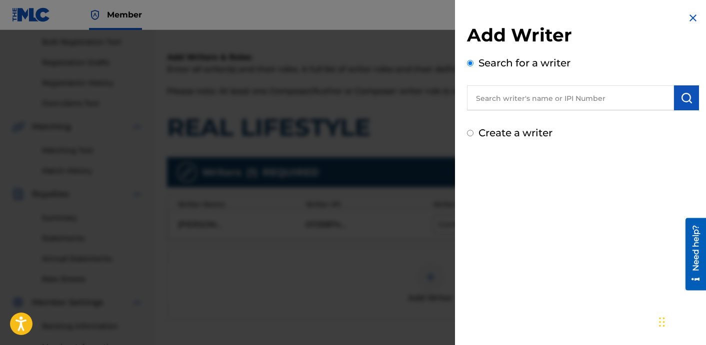
click at [605, 103] on input "text" at bounding box center [570, 97] width 207 height 25
paste input "[PERSON_NAME] [PERSON_NAME]"
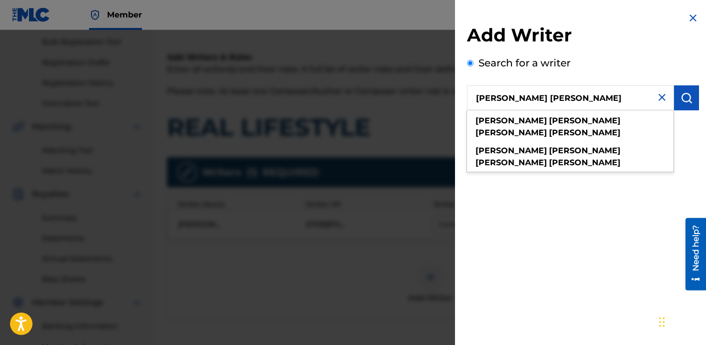
type input "[PERSON_NAME] [PERSON_NAME]"
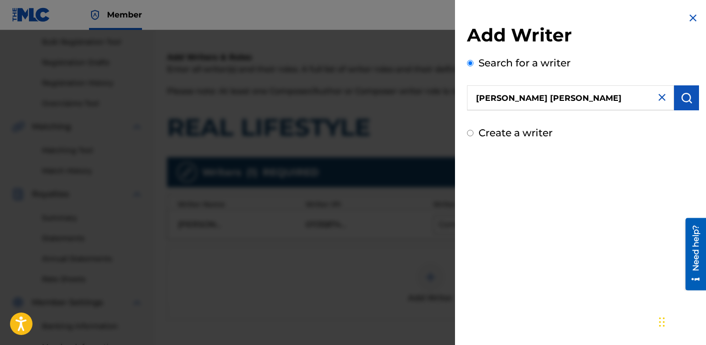
click at [680, 104] on button "submit" at bounding box center [686, 97] width 25 height 25
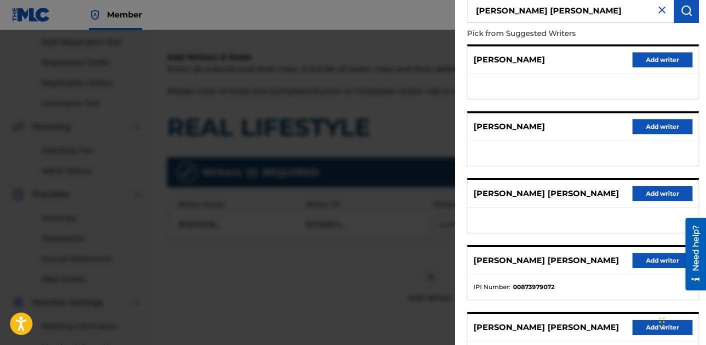
scroll to position [172, 0]
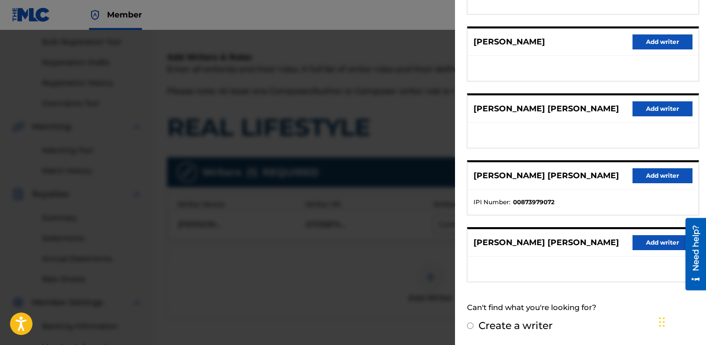
click at [669, 171] on button "Add writer" at bounding box center [662, 175] width 60 height 15
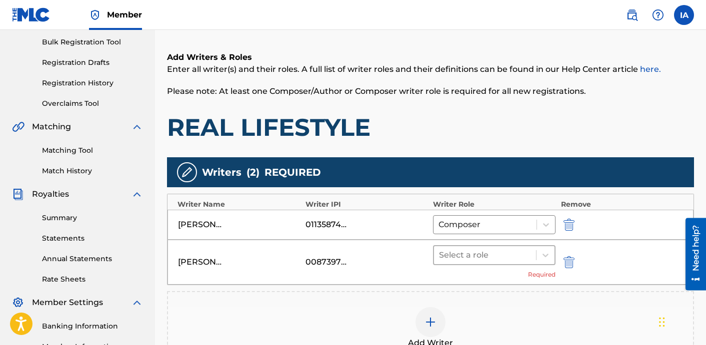
click at [506, 264] on div "Select a role" at bounding box center [494, 255] width 122 height 20
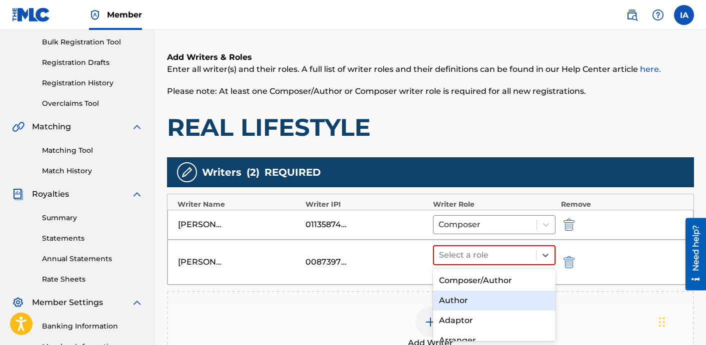
click at [476, 301] on div "Author" at bounding box center [494, 301] width 122 height 20
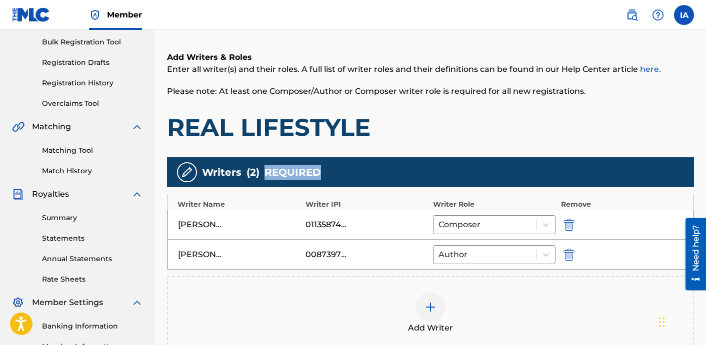
click at [456, 129] on h1 "REAL LIFESTYLE" at bounding box center [430, 127] width 527 height 30
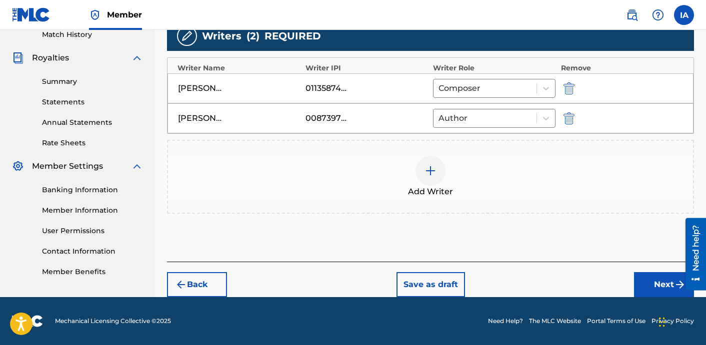
click at [655, 273] on button "Next" at bounding box center [664, 284] width 60 height 25
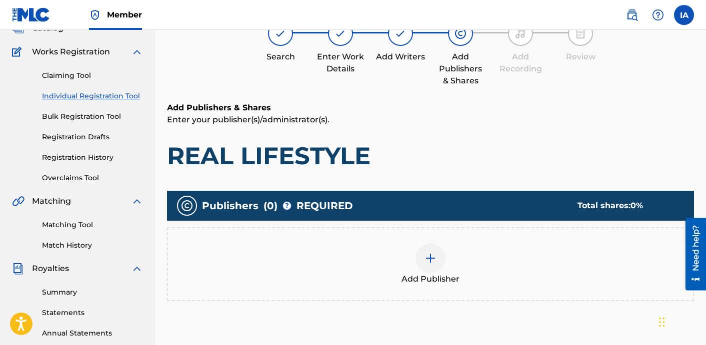
scroll to position [45, 0]
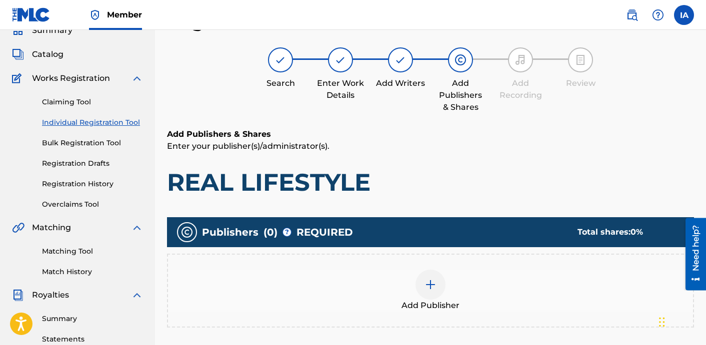
click at [434, 184] on h1 "REAL LIFESTYLE" at bounding box center [430, 182] width 527 height 30
click at [440, 290] on div at bounding box center [430, 285] width 30 height 30
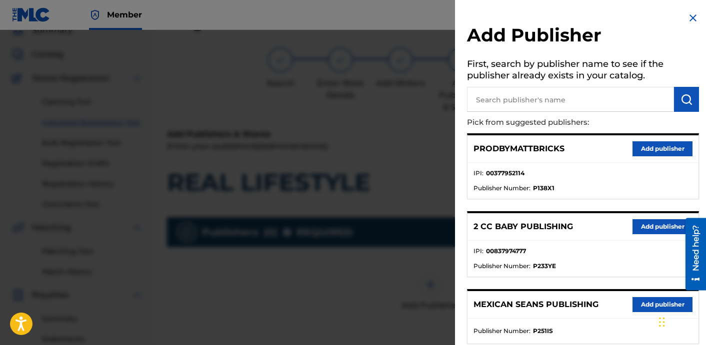
click at [579, 105] on input "text" at bounding box center [570, 99] width 207 height 25
paste input "FARIEL"
type input "FARIEL"
click at [686, 98] on img "submit" at bounding box center [686, 99] width 12 height 12
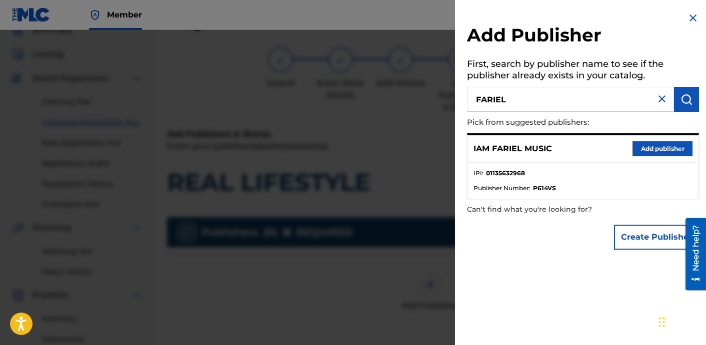
click at [654, 147] on button "Add publisher" at bounding box center [662, 148] width 60 height 15
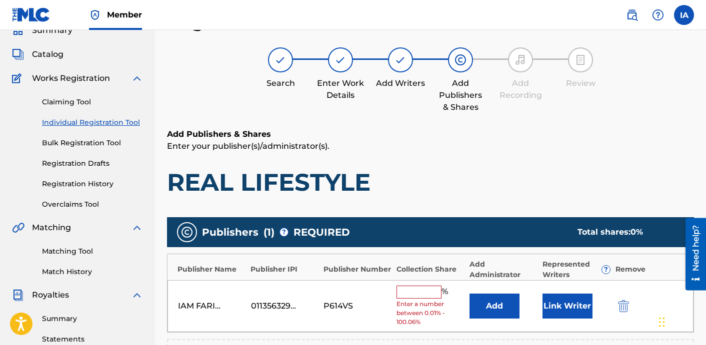
click at [427, 286] on input "text" at bounding box center [418, 292] width 45 height 13
click at [416, 277] on div "Publisher Name Publisher IPI Publisher Number Collection Share Add Administrato…" at bounding box center [430, 267] width 526 height 26
click at [422, 290] on input "text" at bounding box center [418, 292] width 45 height 13
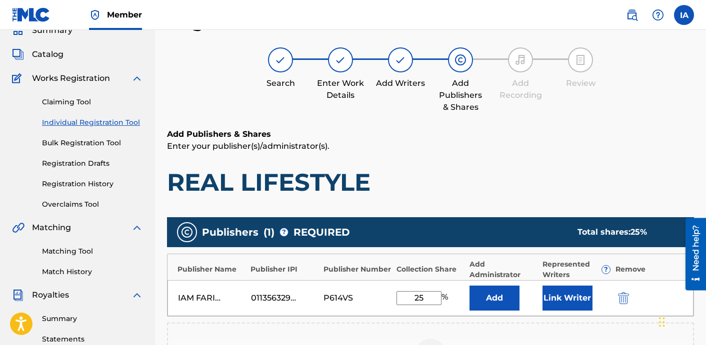
click at [409, 290] on div "IAM FARIEL MUSIC 01135632968 P614VS 25 % Add Link Writer" at bounding box center [430, 298] width 526 height 36
type input "25"
click at [500, 294] on button "Add" at bounding box center [494, 298] width 50 height 25
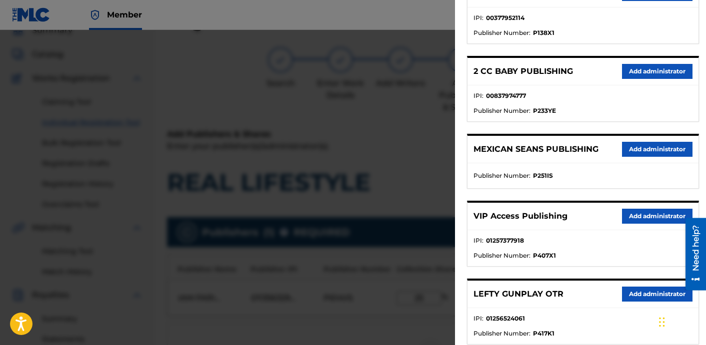
scroll to position [162, 0]
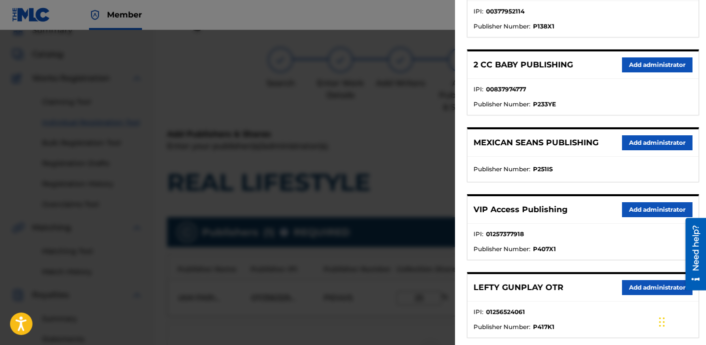
click at [623, 205] on button "Add administrator" at bounding box center [657, 209] width 70 height 15
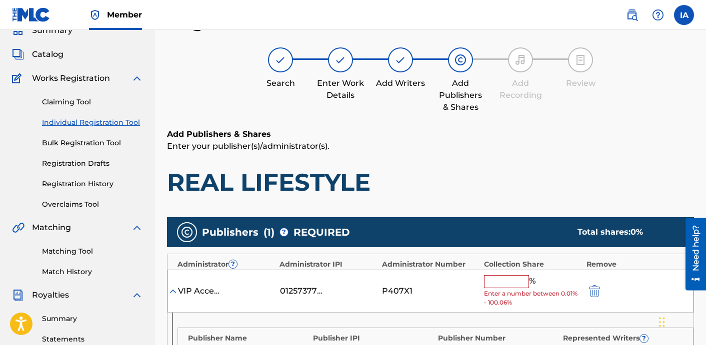
click at [522, 278] on input "text" at bounding box center [506, 281] width 45 height 13
type input "50"
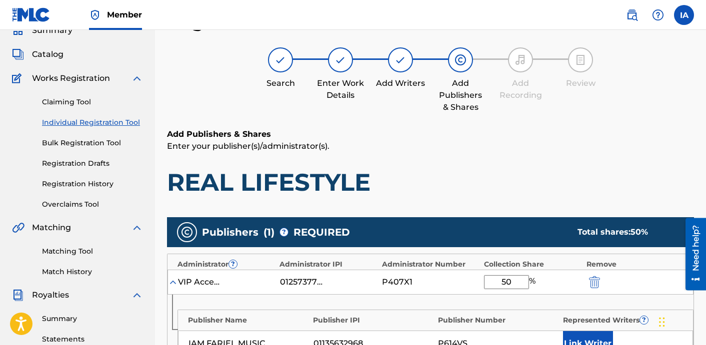
drag, startPoint x: 543, startPoint y: 172, endPoint x: 497, endPoint y: 271, distance: 108.9
click at [505, 275] on input "50" at bounding box center [506, 282] width 45 height 14
click at [592, 279] on img "submit" at bounding box center [594, 282] width 11 height 12
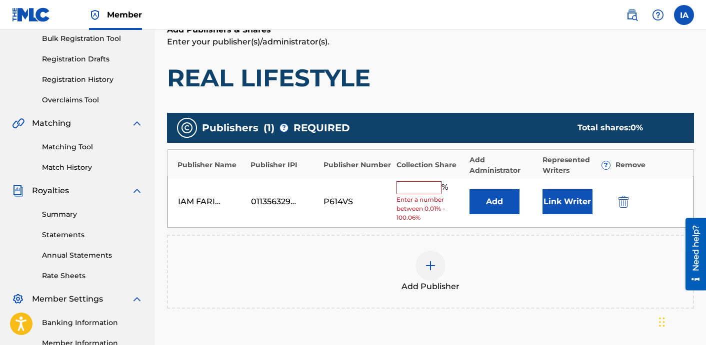
scroll to position [211, 0]
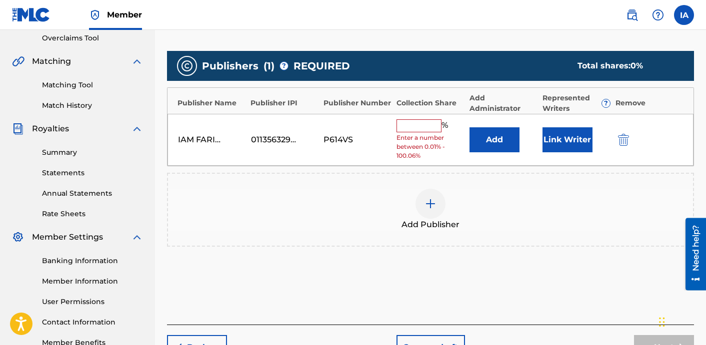
click at [430, 130] on input "text" at bounding box center [418, 125] width 45 height 13
type input "25"
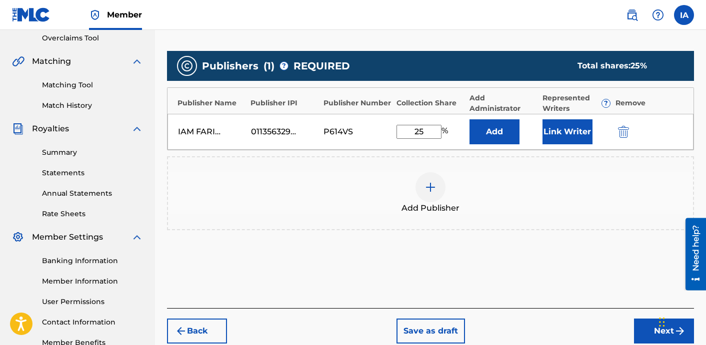
click at [494, 138] on button "Add" at bounding box center [494, 131] width 50 height 25
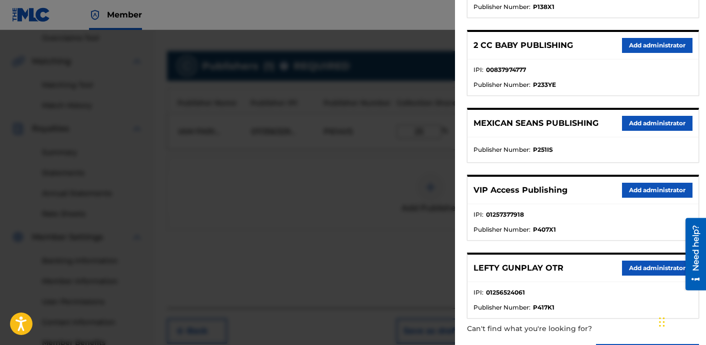
scroll to position [222, 0]
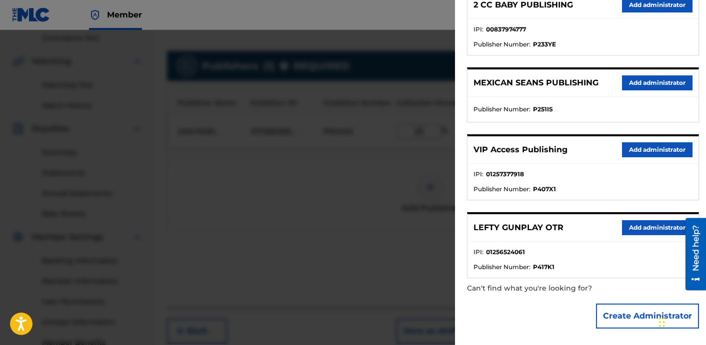
click at [679, 155] on button "Add administrator" at bounding box center [657, 149] width 70 height 15
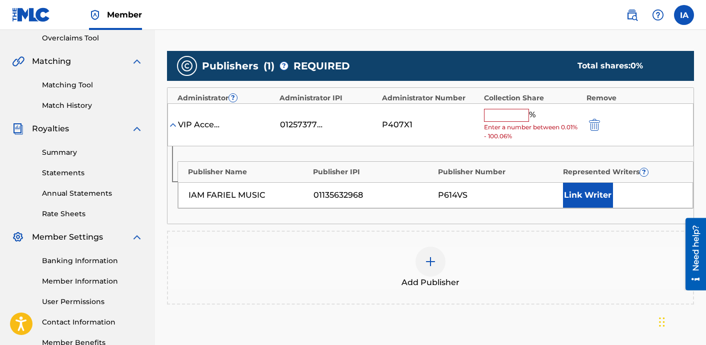
click at [520, 117] on input "text" at bounding box center [506, 115] width 45 height 13
type input "25"
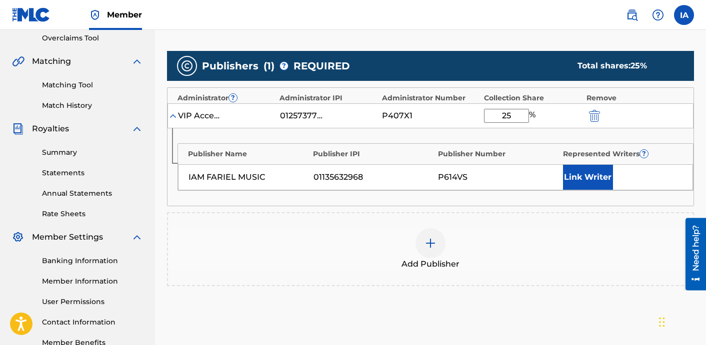
click at [571, 168] on button "Link Writer" at bounding box center [588, 177] width 50 height 25
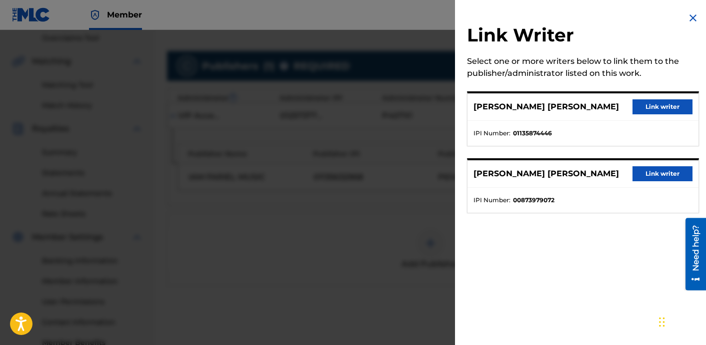
click at [639, 109] on button "Link writer" at bounding box center [662, 106] width 60 height 15
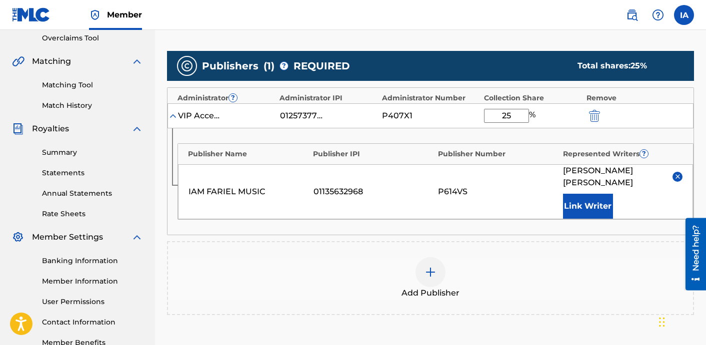
click at [406, 269] on div "Add Publisher" at bounding box center [430, 278] width 525 height 42
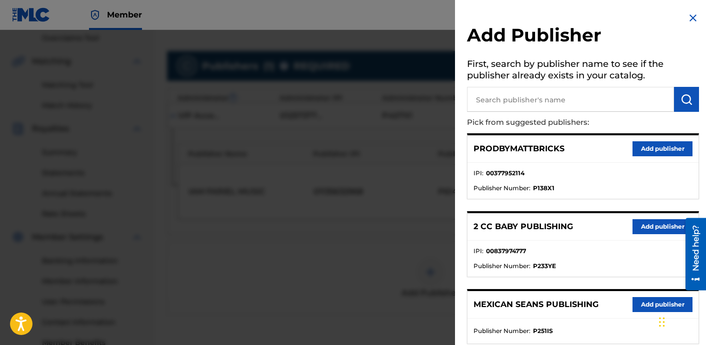
click at [546, 103] on input "text" at bounding box center [570, 99] width 207 height 25
type input "CHITO"
click at [687, 110] on button "submit" at bounding box center [686, 99] width 25 height 25
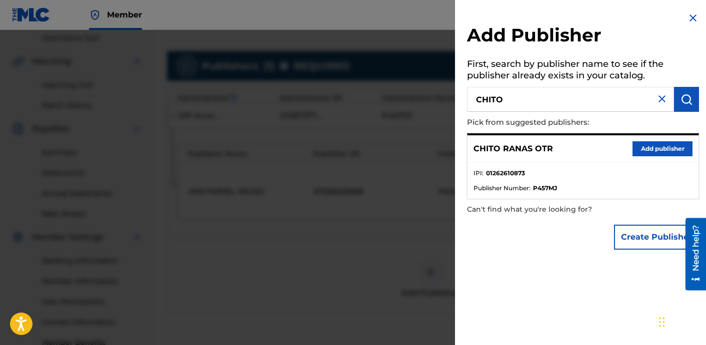
click at [659, 148] on button "Add publisher" at bounding box center [662, 148] width 60 height 15
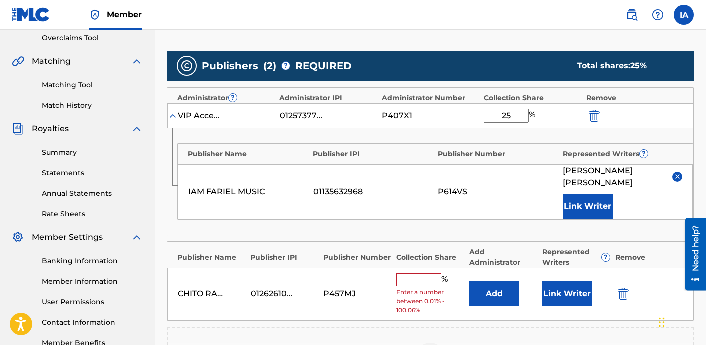
click at [435, 273] on input "text" at bounding box center [418, 279] width 45 height 13
type input "25"
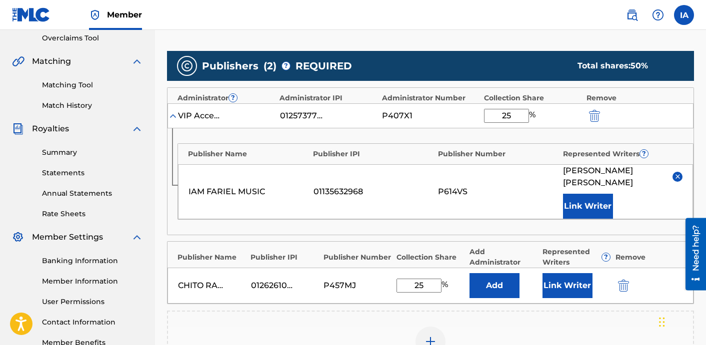
drag, startPoint x: 426, startPoint y: 283, endPoint x: 414, endPoint y: 276, distance: 14.3
click at [416, 278] on div "[PERSON_NAME] OTR 01262610873 P457MJ 25 % Add Link Writer" at bounding box center [430, 286] width 526 height 36
click at [490, 283] on button "Add" at bounding box center [494, 285] width 50 height 25
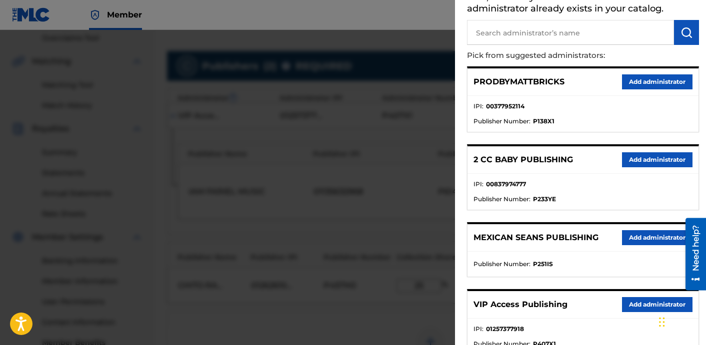
scroll to position [67, 0]
click at [639, 304] on button "Add administrator" at bounding box center [657, 304] width 70 height 15
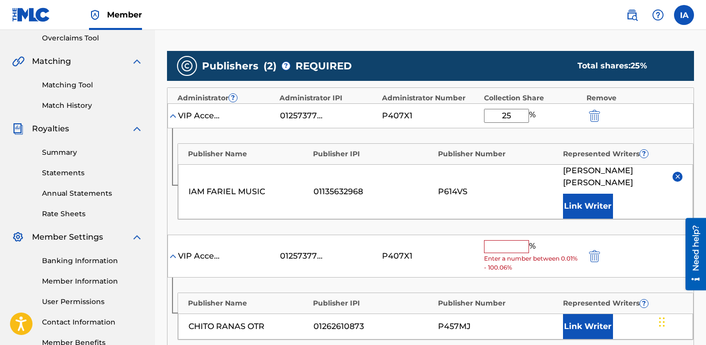
click at [507, 244] on input "text" at bounding box center [506, 246] width 45 height 13
paste input "25"
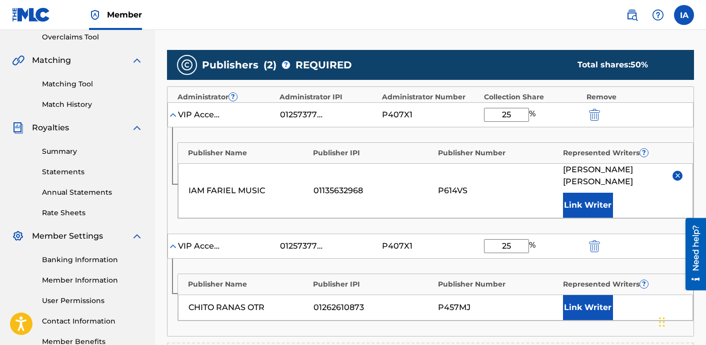
scroll to position [213, 0]
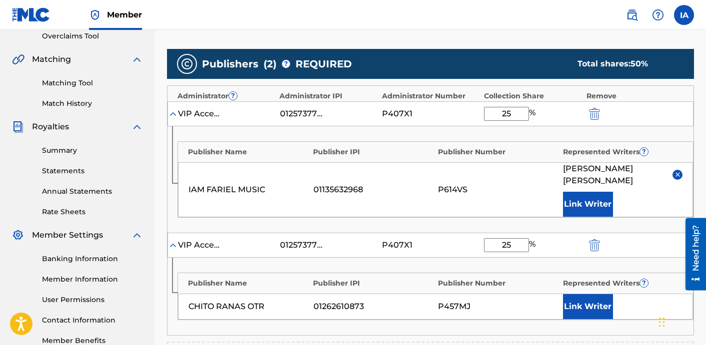
type input "25"
click at [588, 301] on button "Link Writer" at bounding box center [588, 306] width 50 height 25
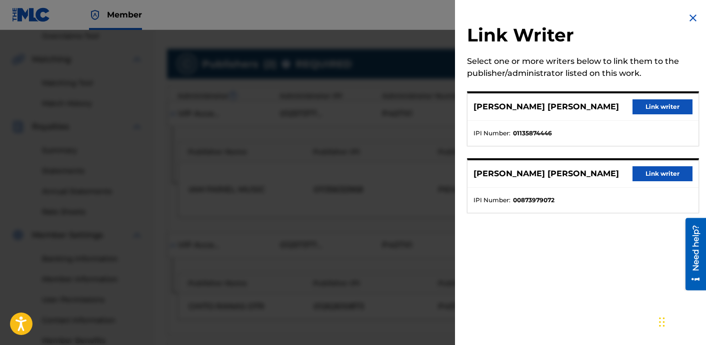
click at [637, 173] on button "Link writer" at bounding box center [662, 173] width 60 height 15
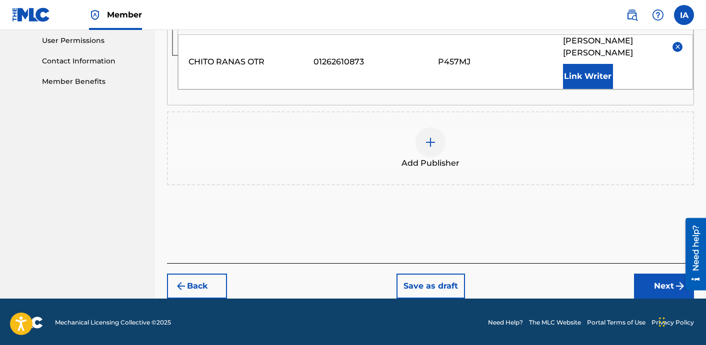
scroll to position [474, 0]
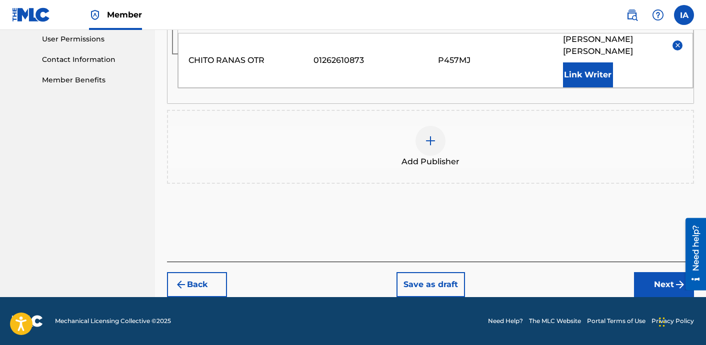
click at [656, 288] on button "Next" at bounding box center [664, 284] width 60 height 25
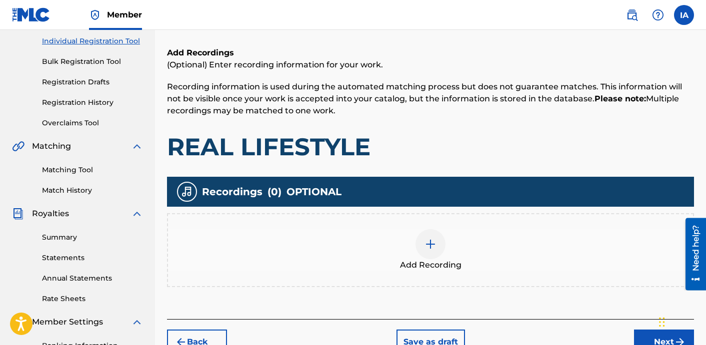
scroll to position [45, 0]
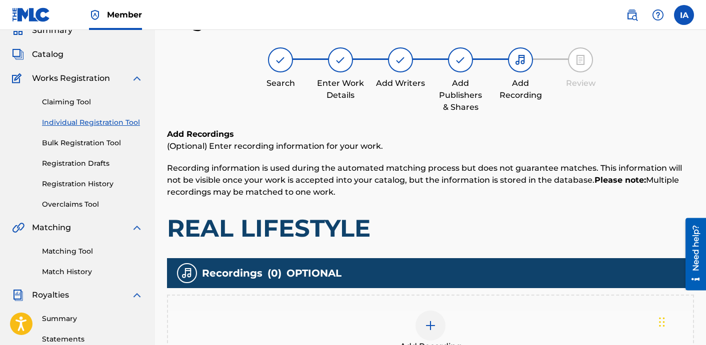
click at [461, 318] on div "Add Recording" at bounding box center [430, 332] width 525 height 42
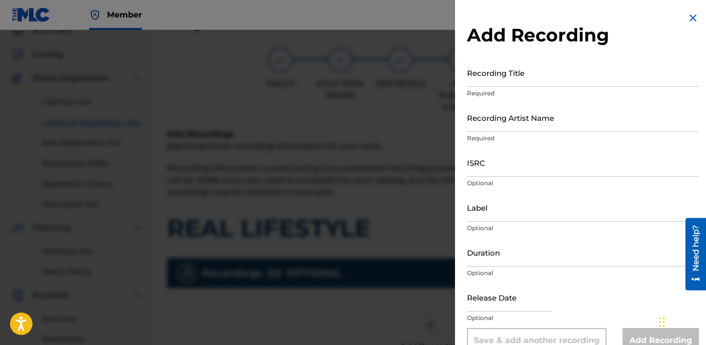
click at [528, 74] on input "Recording Title" at bounding box center [583, 72] width 232 height 28
paste input "REAL LIFESTYLE"
type input "REAL LIFESTYLE"
click at [564, 124] on input "Recording Artist Name" at bounding box center [583, 117] width 232 height 28
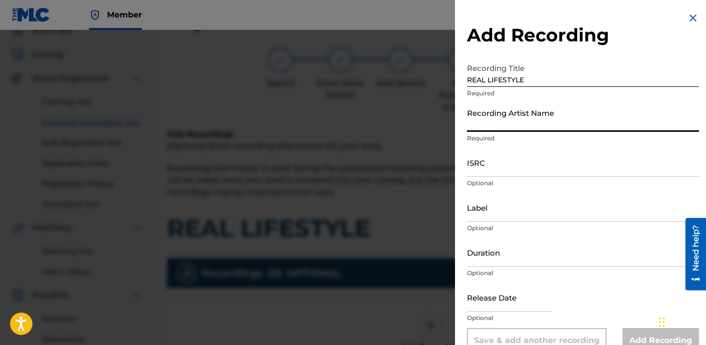
paste input "[PERSON_NAME]"
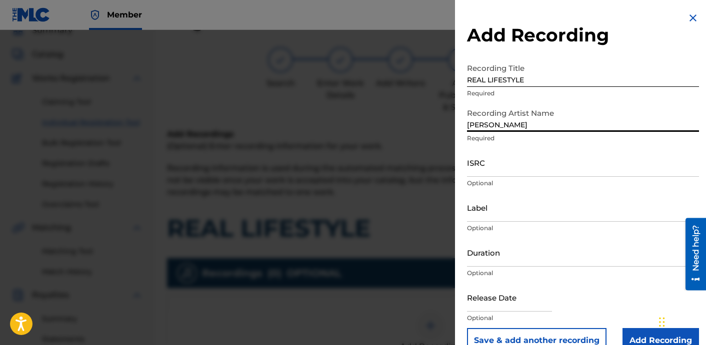
type input "[PERSON_NAME]"
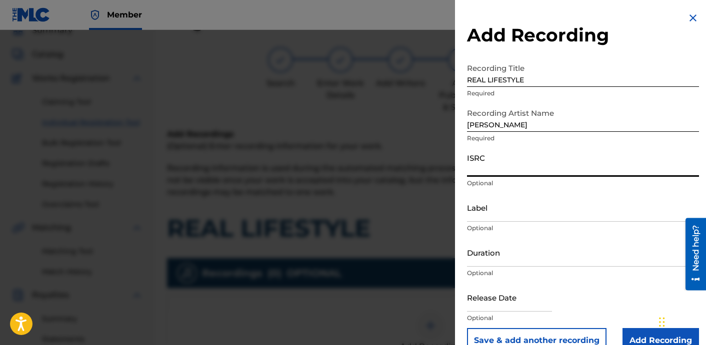
click at [500, 168] on input "ISRC" at bounding box center [583, 162] width 232 height 28
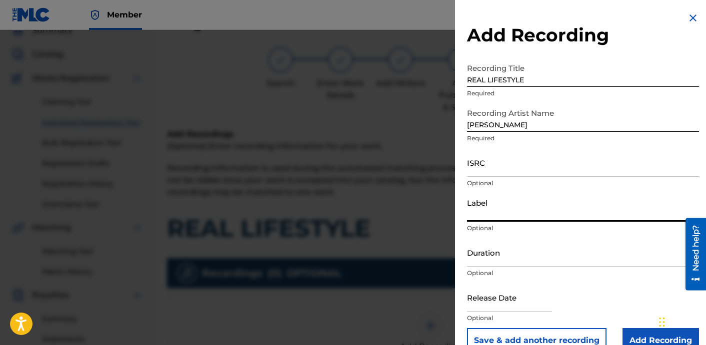
click at [560, 215] on input "Label" at bounding box center [583, 207] width 232 height 28
paste input "USSM12305686"
type input "USSM12305686"
click at [518, 179] on p "Optional" at bounding box center [583, 183] width 232 height 9
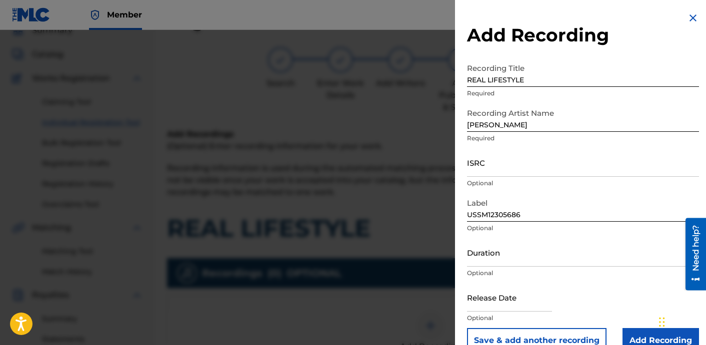
click at [508, 166] on input "ISRC" at bounding box center [583, 162] width 232 height 28
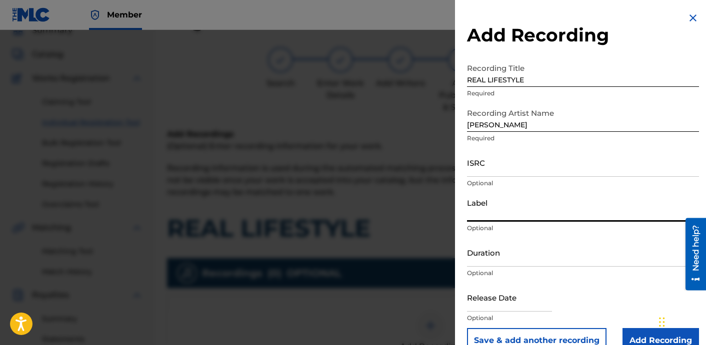
click at [500, 161] on input "ISRC" at bounding box center [583, 162] width 232 height 28
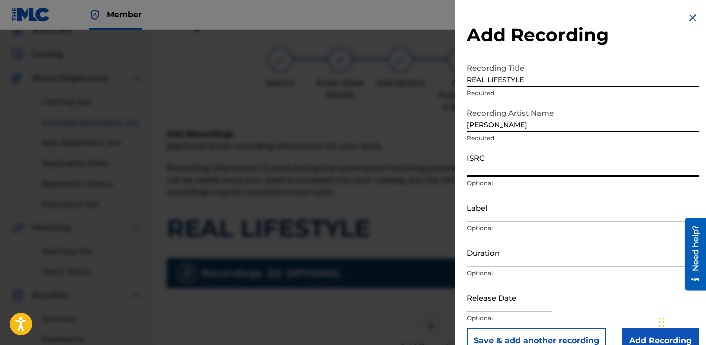
paste input "USSM12305686"
type input "USSM12305686"
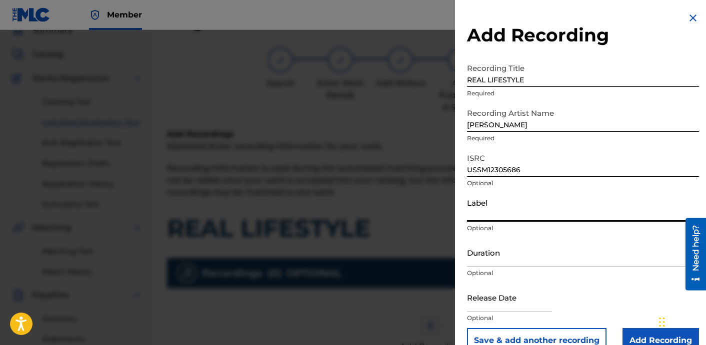
click at [532, 199] on input "Label" at bounding box center [583, 207] width 232 height 28
paste input "OTR RECORDS LLC SIGNAL RECORDS AND COLUMBIA RECORDS A DIVISION OF SONY MUSIC EN…"
type input "OTR RECORDS LLC SIGNAL RECORDS AND COLUMBIA RECORDS A DIVISION OF SONY MUSIC EN…"
click at [526, 215] on input "Label" at bounding box center [583, 207] width 232 height 28
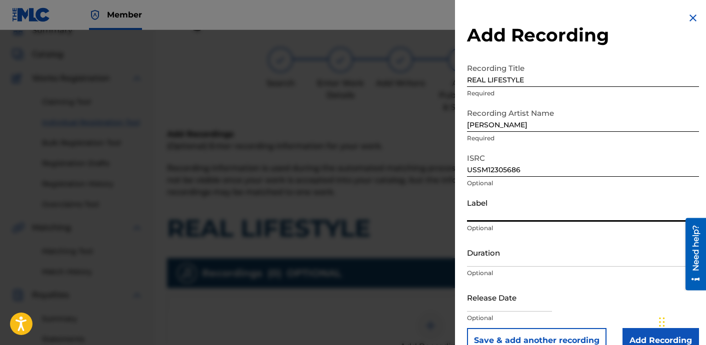
type input "0"
click at [514, 255] on input "Duration" at bounding box center [583, 252] width 232 height 28
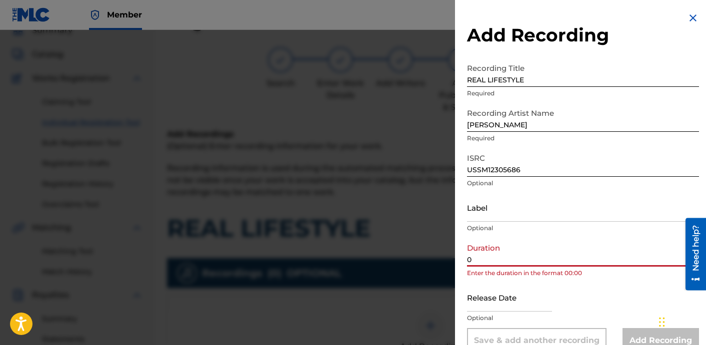
paste input "2:43"
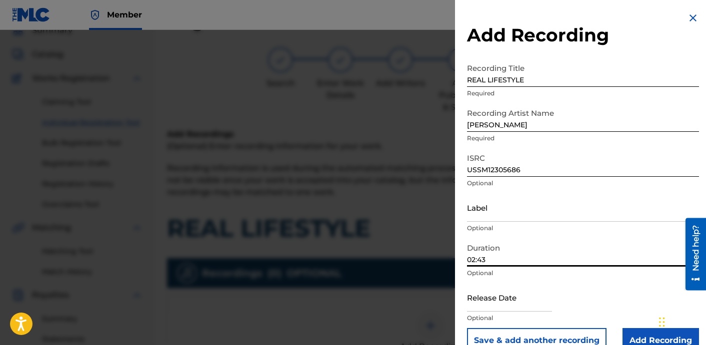
click at [567, 266] on input "02:43" at bounding box center [583, 252] width 232 height 28
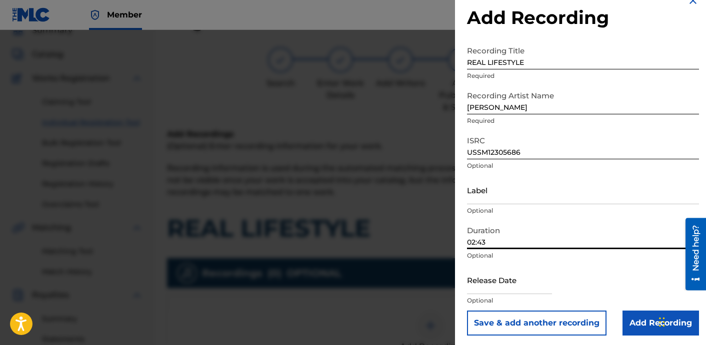
scroll to position [20, 0]
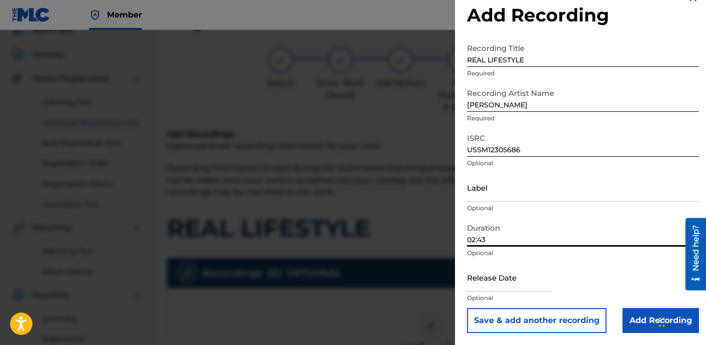
type input "02:43"
click at [628, 315] on input "Add Recording" at bounding box center [660, 320] width 76 height 25
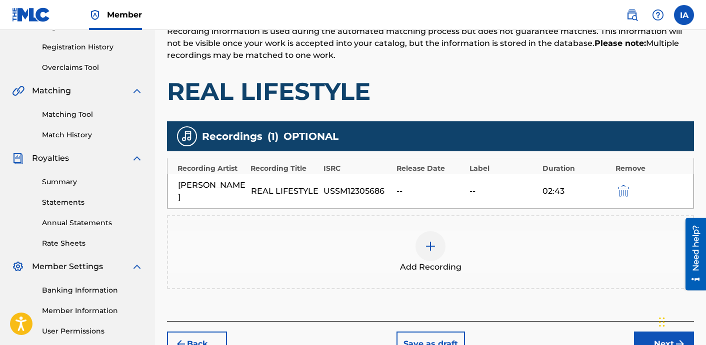
scroll to position [274, 0]
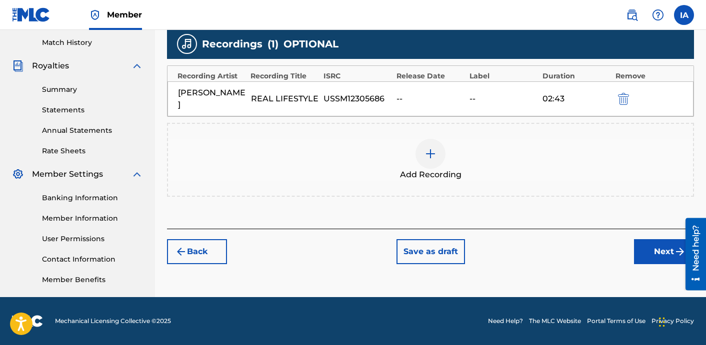
click at [644, 239] on button "Next" at bounding box center [664, 251] width 60 height 25
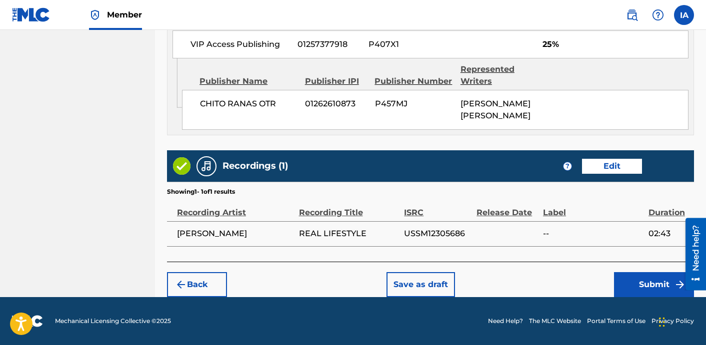
scroll to position [801, 0]
click at [639, 279] on button "Submit" at bounding box center [654, 284] width 80 height 25
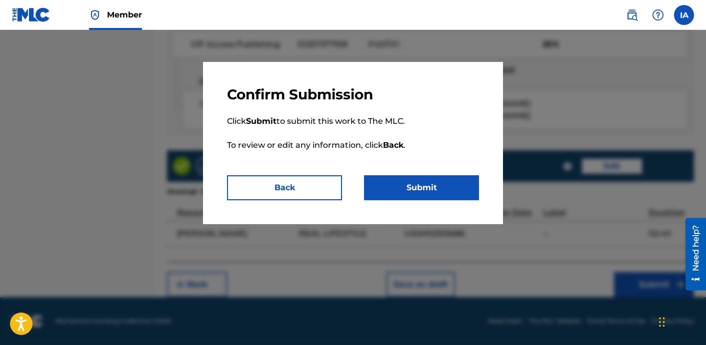
click at [451, 178] on button "Submit" at bounding box center [421, 187] width 115 height 25
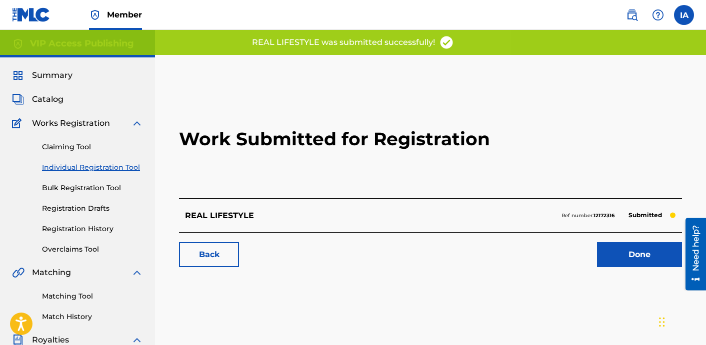
drag, startPoint x: 367, startPoint y: 201, endPoint x: 308, endPoint y: 167, distance: 67.9
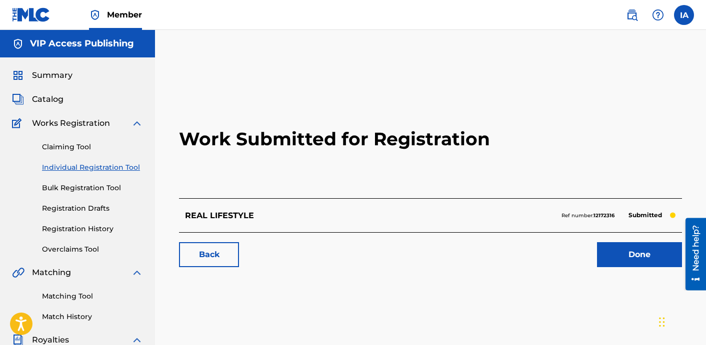
click at [136, 171] on link "Individual Registration Tool" at bounding box center [92, 167] width 101 height 10
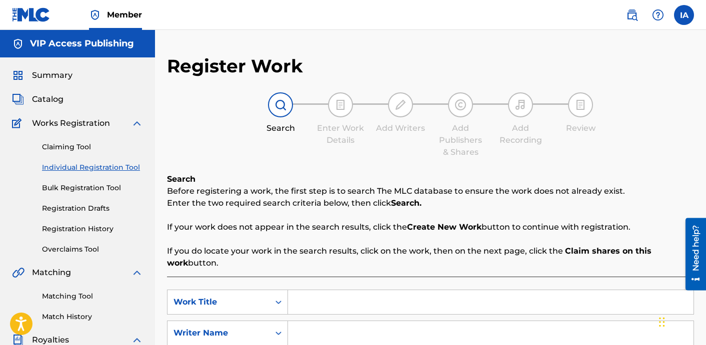
click at [434, 301] on input "Search Form" at bounding box center [490, 302] width 405 height 24
paste input "PLAY WITH ME FEAT [PERSON_NAME] 562"
drag, startPoint x: 466, startPoint y: 298, endPoint x: 270, endPoint y: 243, distance: 204.0
click at [287, 249] on div "Search Before registering a work, the first step is to search The MLC database …" at bounding box center [430, 306] width 527 height 267
paste input "Search Form"
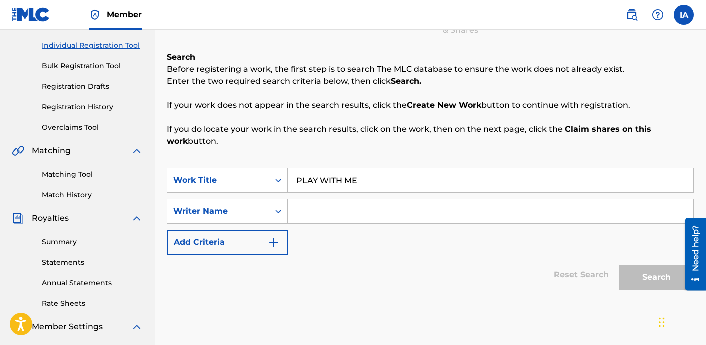
scroll to position [203, 0]
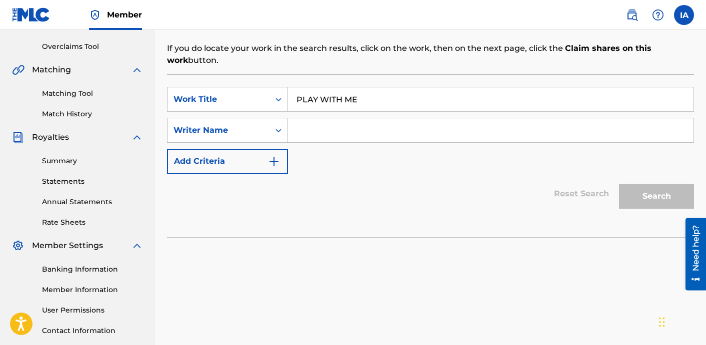
type input "PLAY WITH ME"
click at [471, 132] on input "Search Form" at bounding box center [490, 130] width 405 height 24
click at [382, 131] on input "Search Form" at bounding box center [490, 130] width 405 height 24
paste input "[PERSON_NAME] [PERSON_NAME]"
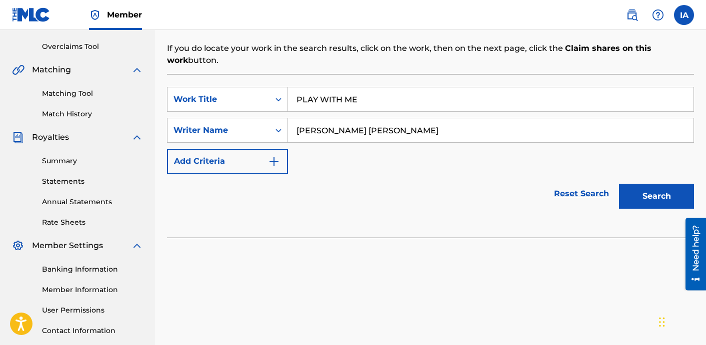
type input "[PERSON_NAME] [PERSON_NAME]"
click at [663, 189] on button "Search" at bounding box center [656, 196] width 75 height 25
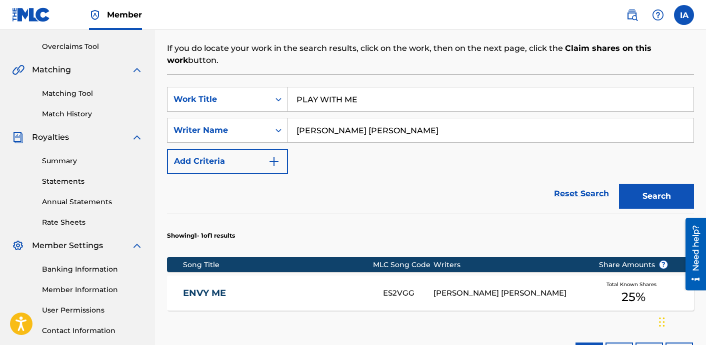
click at [376, 204] on div "Reset Search Search" at bounding box center [430, 194] width 527 height 40
click at [350, 187] on div "Reset Search Search" at bounding box center [430, 194] width 527 height 40
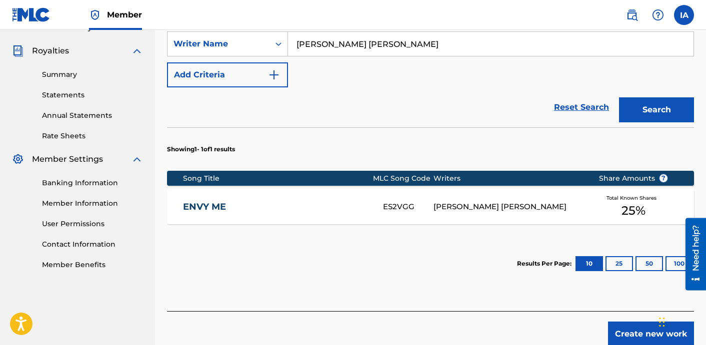
scroll to position [339, 0]
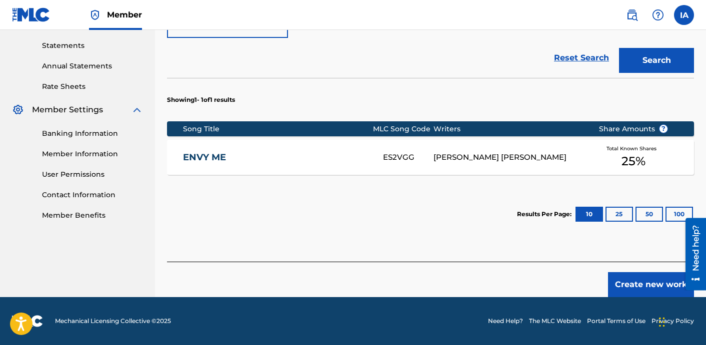
click at [635, 290] on button "Create new work" at bounding box center [651, 284] width 86 height 25
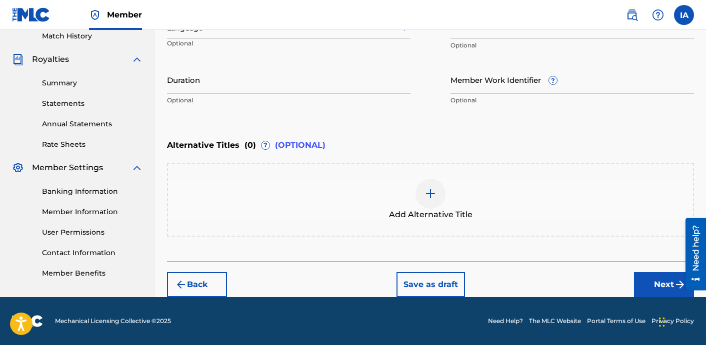
scroll to position [280, 0]
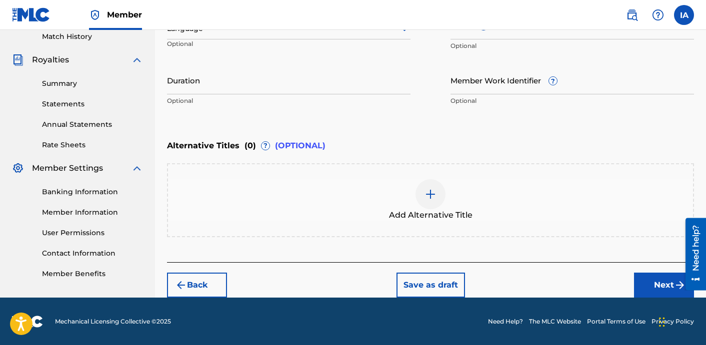
click at [250, 106] on div "Duration Optional" at bounding box center [288, 88] width 243 height 45
click at [233, 87] on input "Duration" at bounding box center [288, 80] width 243 height 28
click at [318, 89] on input "Duration" at bounding box center [288, 80] width 243 height 28
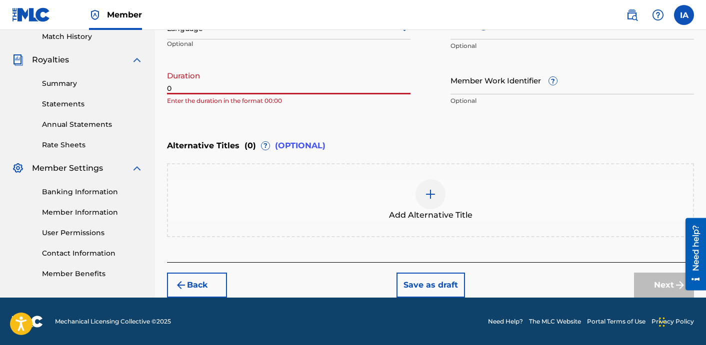
paste input "2:29"
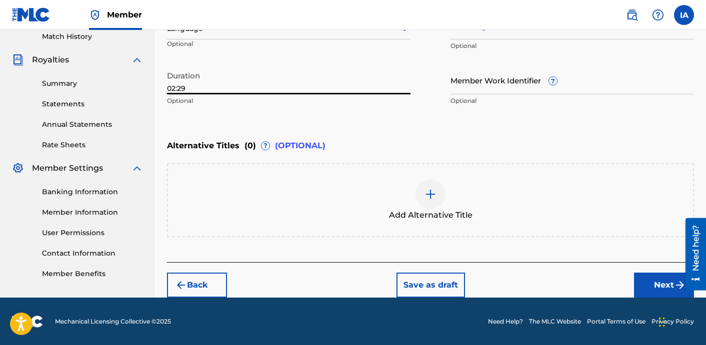
type input "02:29"
click at [483, 196] on div "Add Alternative Title" at bounding box center [430, 200] width 525 height 42
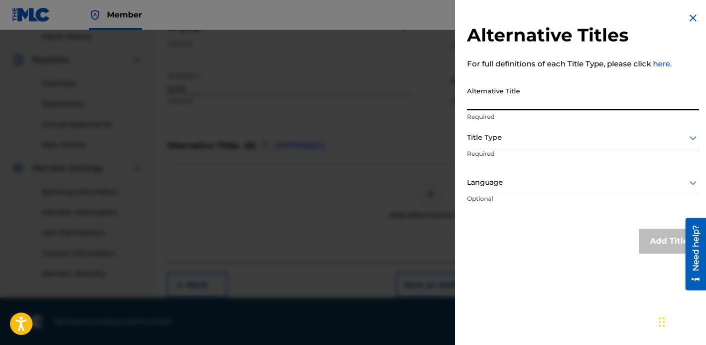
click at [620, 108] on input "Alternative Title" at bounding box center [583, 96] width 232 height 28
paste input "PLAY WITH ME FEAT [PERSON_NAME] 562"
type input "PLAY WITH ME FEAT [PERSON_NAME] 562"
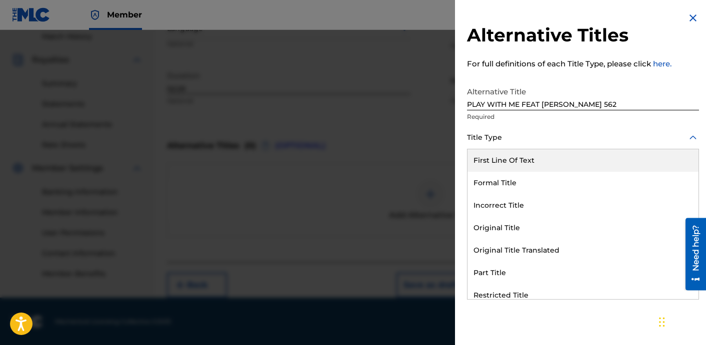
click at [603, 131] on div at bounding box center [583, 137] width 232 height 12
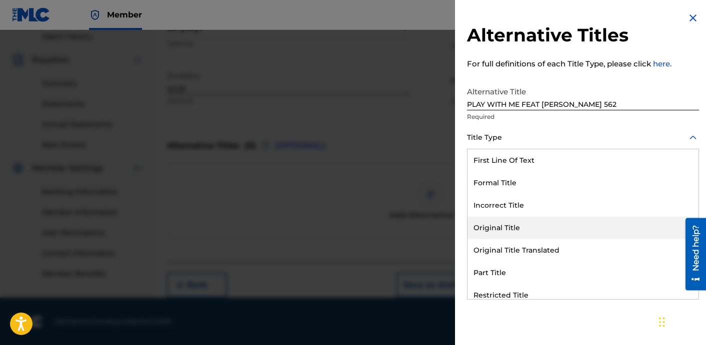
scroll to position [97, 0]
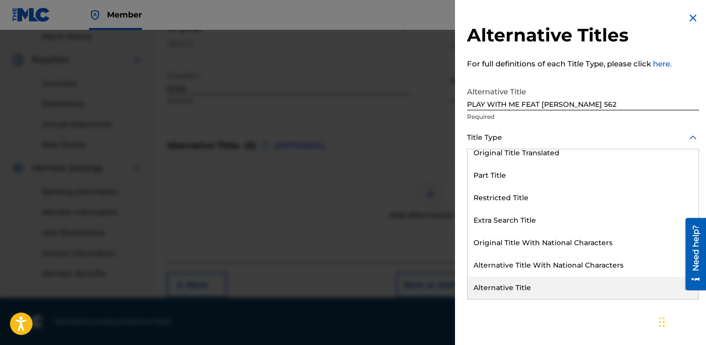
click at [603, 288] on div "Alternative Title" at bounding box center [582, 288] width 231 height 22
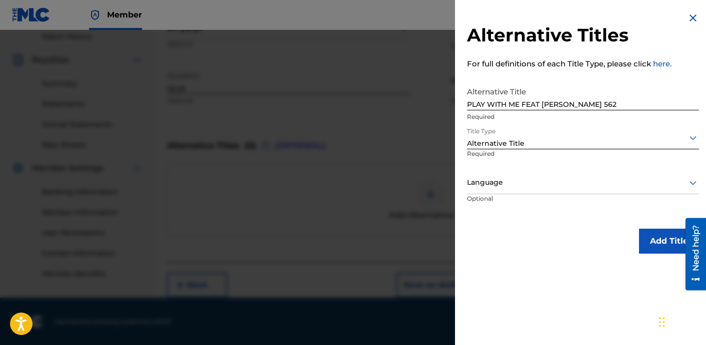
click at [586, 177] on div at bounding box center [583, 182] width 232 height 12
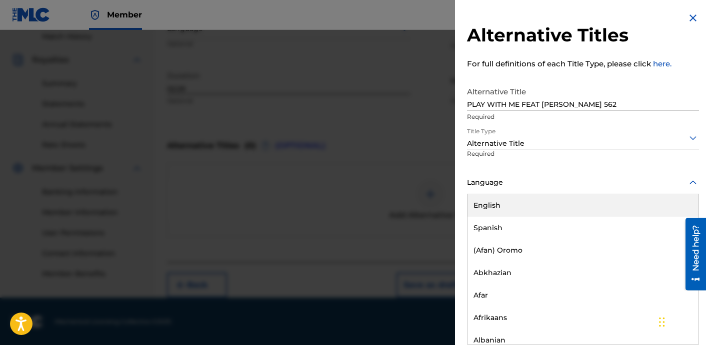
click at [591, 204] on div "English" at bounding box center [582, 205] width 231 height 22
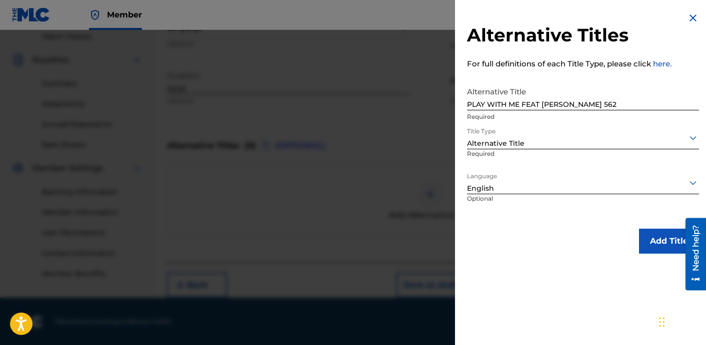
click at [651, 235] on button "Add Title" at bounding box center [669, 241] width 60 height 25
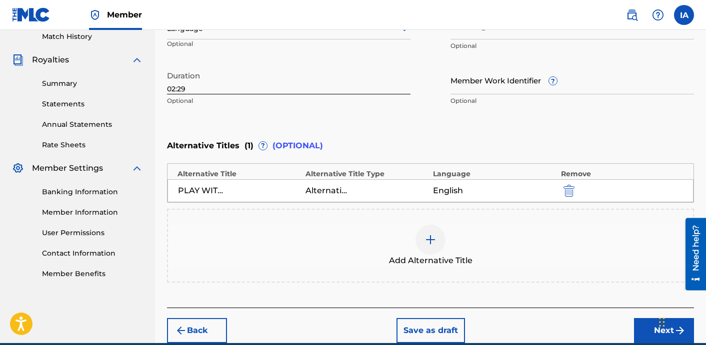
click at [498, 131] on div "Enter Work Details Enter work details for ‘ PLAY WITH ME ’ below. Work Title PL…" at bounding box center [430, 14] width 527 height 242
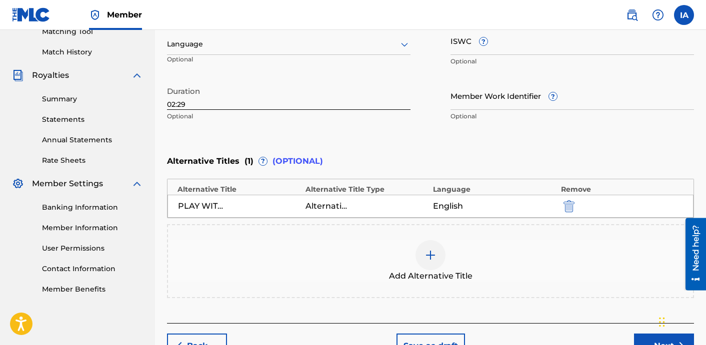
scroll to position [162, 0]
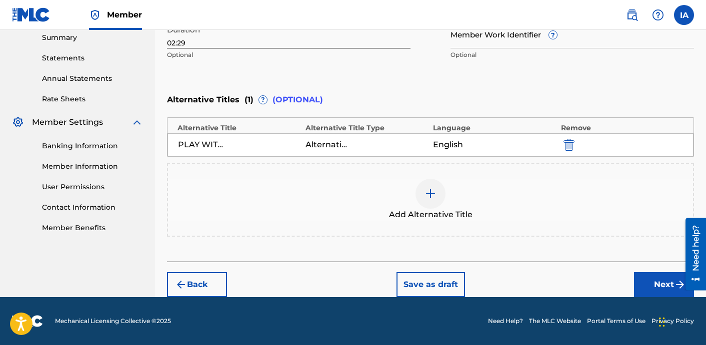
click at [654, 288] on button "Next" at bounding box center [664, 284] width 60 height 25
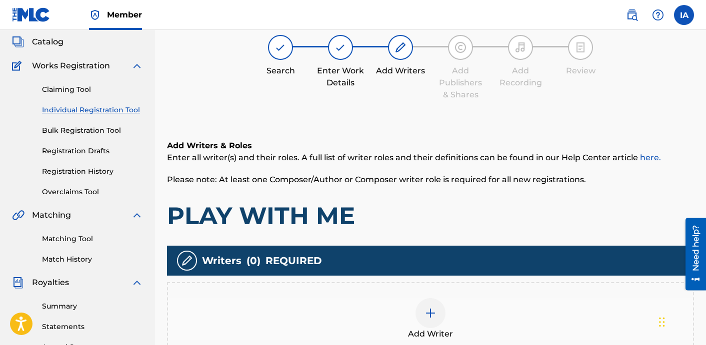
scroll to position [45, 0]
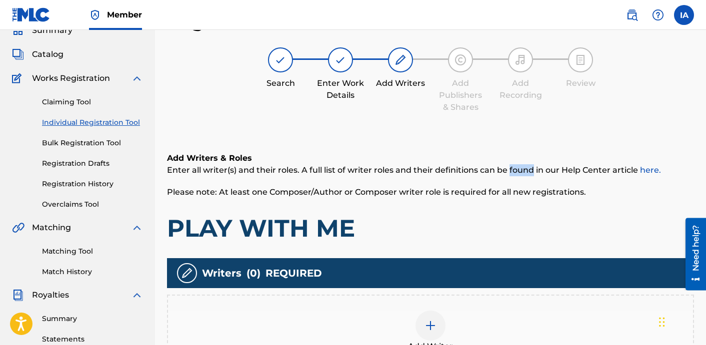
click at [470, 138] on div "Add Writers & Roles Enter all writer(s) and their roles. A full list of writer …" at bounding box center [430, 272] width 527 height 288
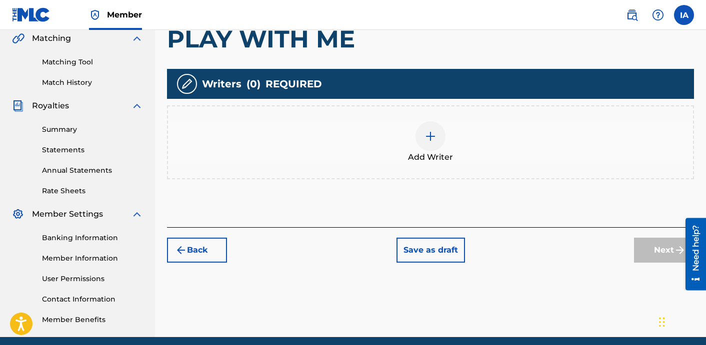
click at [482, 170] on div "Add Writer" at bounding box center [430, 142] width 527 height 74
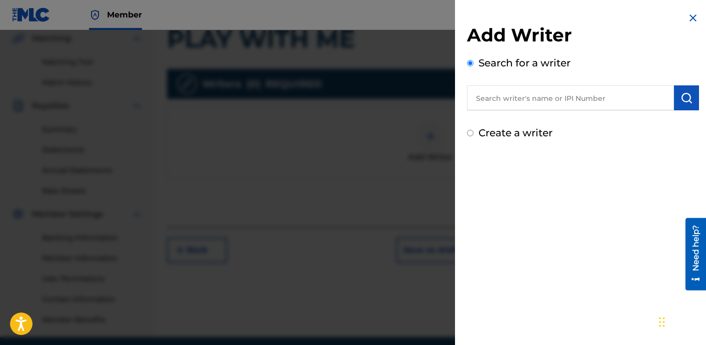
click at [578, 109] on input "text" at bounding box center [570, 97] width 207 height 25
paste input "[PERSON_NAME] [PERSON_NAME]"
type input "[PERSON_NAME] [PERSON_NAME]"
click at [687, 97] on img "submit" at bounding box center [686, 98] width 12 height 12
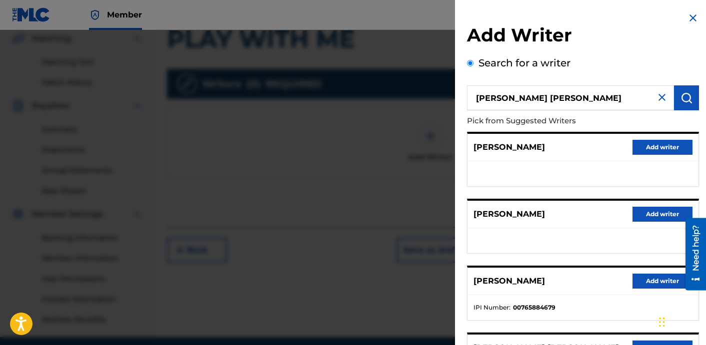
scroll to position [169, 0]
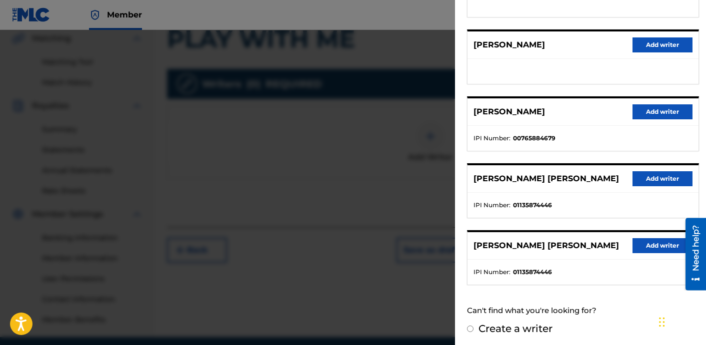
click at [639, 174] on button "Add writer" at bounding box center [662, 178] width 60 height 15
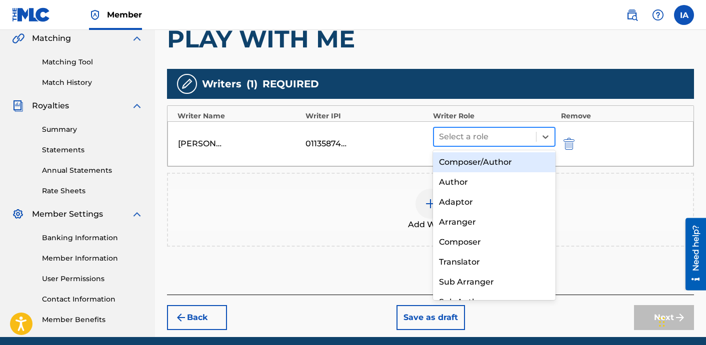
click at [511, 145] on div "Select a role" at bounding box center [485, 137] width 102 height 18
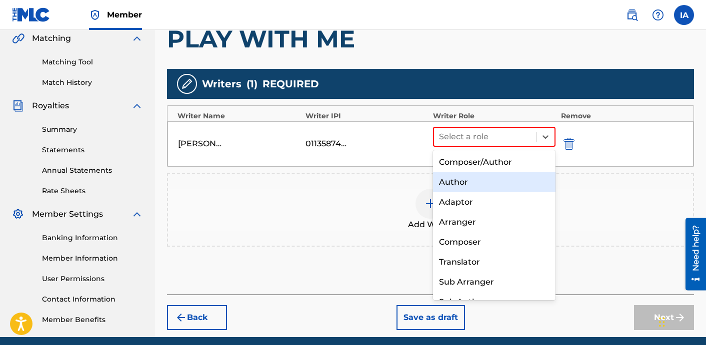
click at [500, 186] on div "Author" at bounding box center [494, 182] width 122 height 20
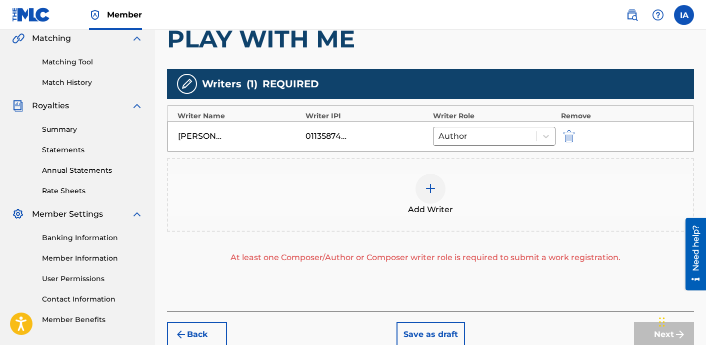
click at [488, 208] on div "Add Writer" at bounding box center [430, 195] width 525 height 42
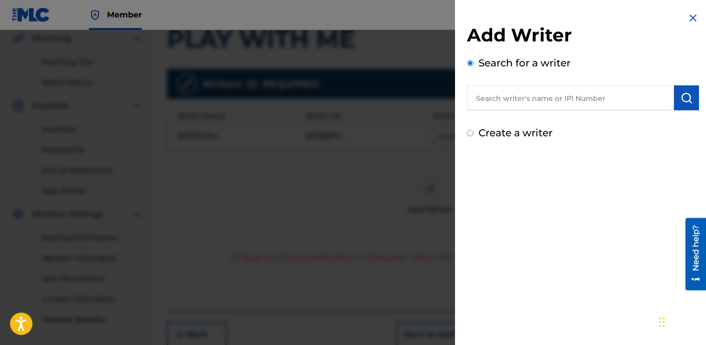
click at [532, 132] on label "Create a writer" at bounding box center [515, 133] width 74 height 12
radio input "true"
click at [473, 132] on input "Create a writer" at bounding box center [470, 133] width 6 height 6
radio input "false"
radio input "true"
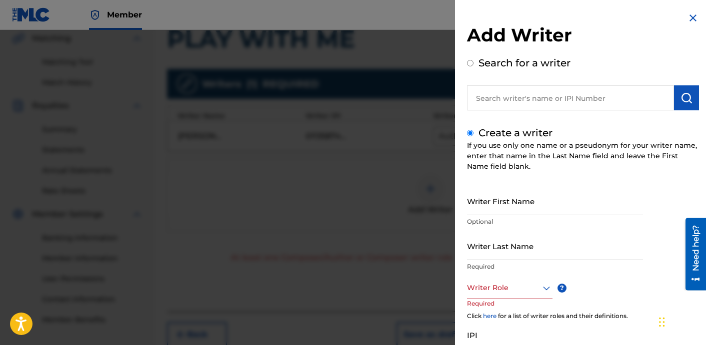
click at [695, 37] on div "Add Writer Search for a writer Create a writer If you use only one name or a ps…" at bounding box center [583, 216] width 256 height 433
click at [689, 10] on div "Add Writer Search for a writer Create a writer If you use only one name or a ps…" at bounding box center [583, 216] width 256 height 433
click at [692, 16] on img at bounding box center [693, 18] width 12 height 12
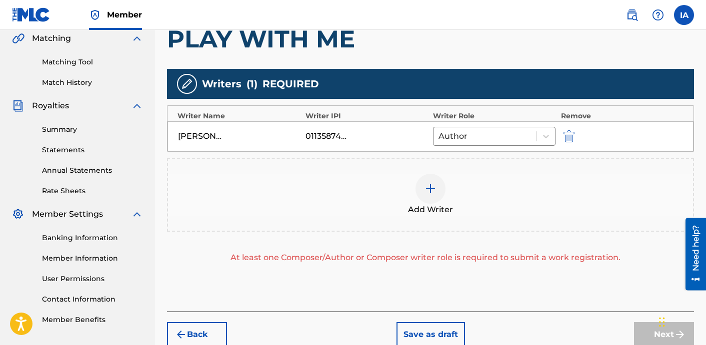
click at [504, 209] on div "Add Writer" at bounding box center [430, 195] width 525 height 42
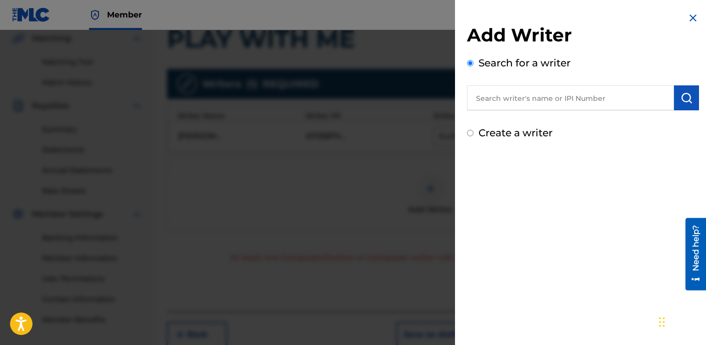
click at [689, 21] on img at bounding box center [693, 18] width 12 height 12
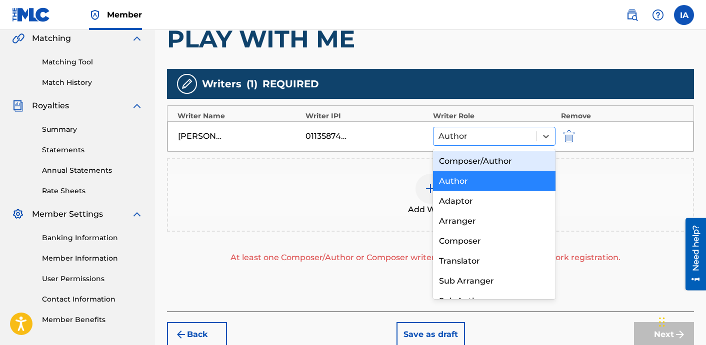
click at [528, 141] on div at bounding box center [484, 136] width 93 height 14
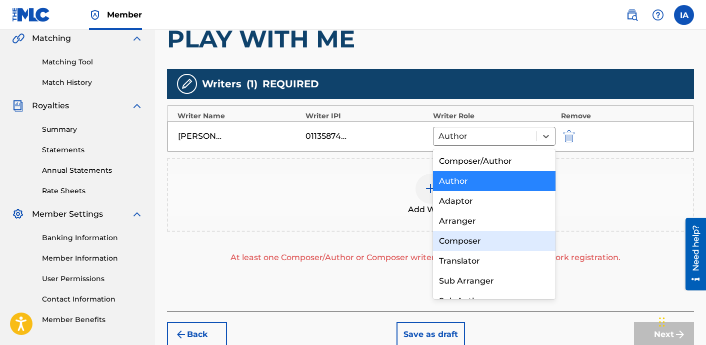
drag, startPoint x: 493, startPoint y: 244, endPoint x: 573, endPoint y: 294, distance: 94.5
click at [493, 244] on div "Composer" at bounding box center [494, 241] width 122 height 20
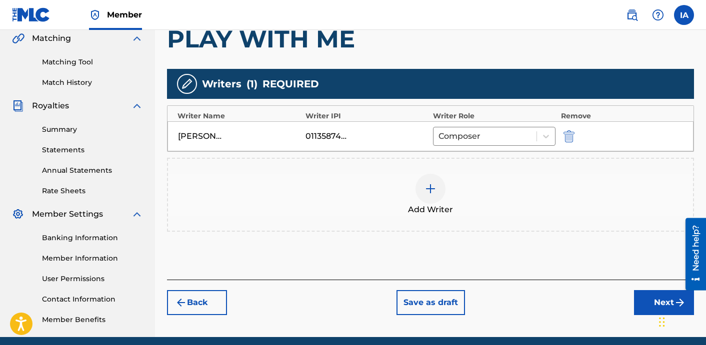
click at [638, 307] on button "Next" at bounding box center [664, 302] width 60 height 25
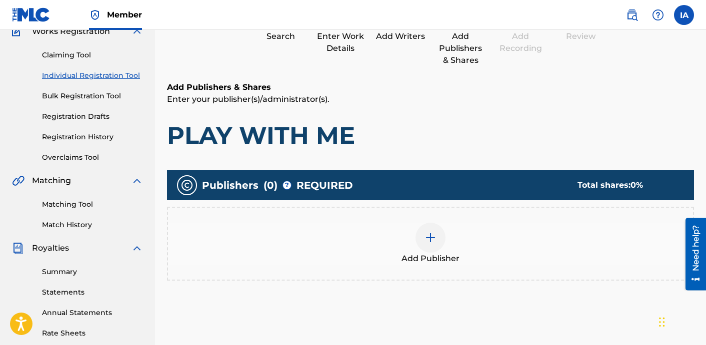
scroll to position [92, 0]
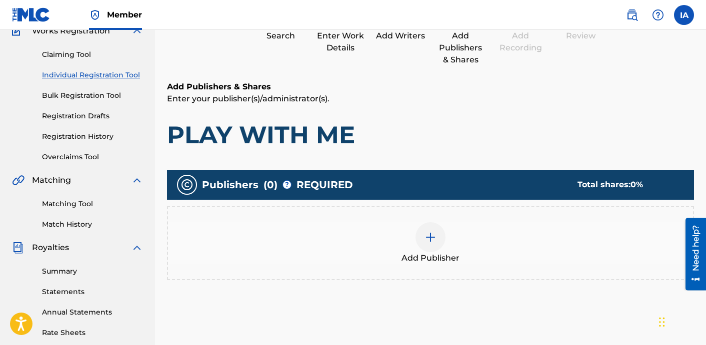
click at [488, 242] on div "Add Publisher" at bounding box center [430, 243] width 525 height 42
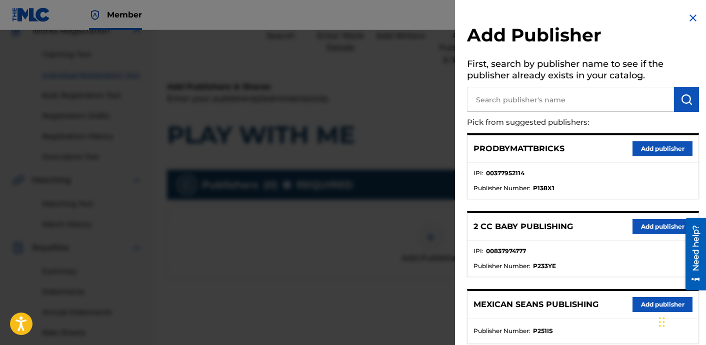
click at [529, 110] on input "text" at bounding box center [570, 99] width 207 height 25
paste input "FARIEL"
type input "FARIEL"
click at [694, 107] on button "submit" at bounding box center [686, 99] width 25 height 25
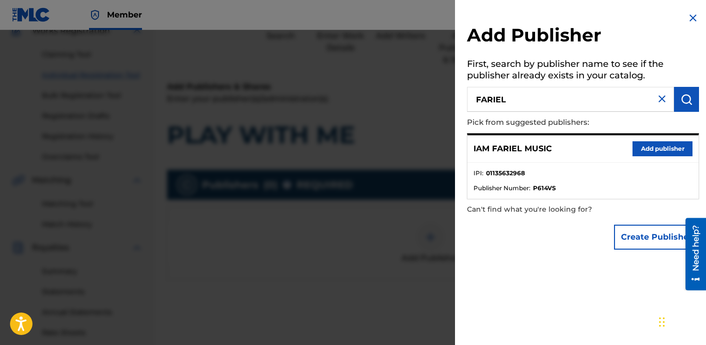
click at [659, 150] on button "Add publisher" at bounding box center [662, 148] width 60 height 15
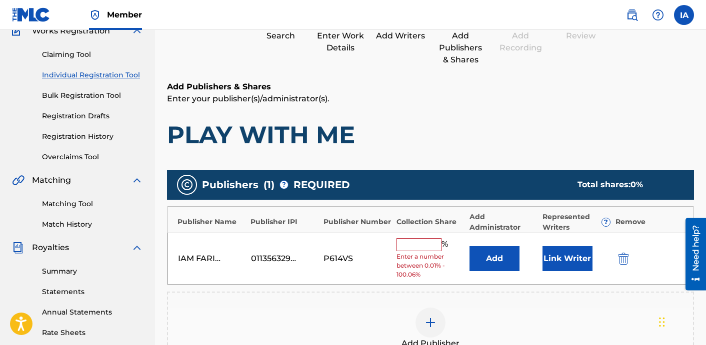
drag, startPoint x: 416, startPoint y: 259, endPoint x: 416, endPoint y: 251, distance: 8.0
click at [416, 259] on span "Enter a number between 0.01% - 100.06%" at bounding box center [430, 265] width 68 height 27
click at [416, 251] on div "% Enter a number between 0.01% - 100.06%" at bounding box center [430, 258] width 68 height 41
click at [419, 242] on input "text" at bounding box center [418, 244] width 45 height 13
type input "50"
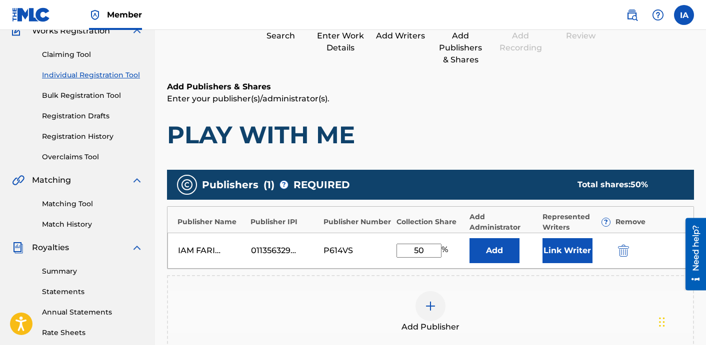
drag, startPoint x: 432, startPoint y: 252, endPoint x: 362, endPoint y: 220, distance: 77.1
click at [352, 218] on div "Publisher Name Publisher IPI Publisher Number Collection Share Add Administrato…" at bounding box center [430, 237] width 527 height 63
click at [475, 254] on button "Add" at bounding box center [494, 250] width 50 height 25
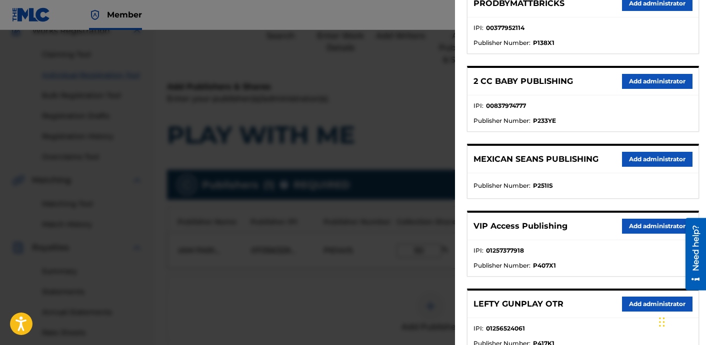
scroll to position [172, 0]
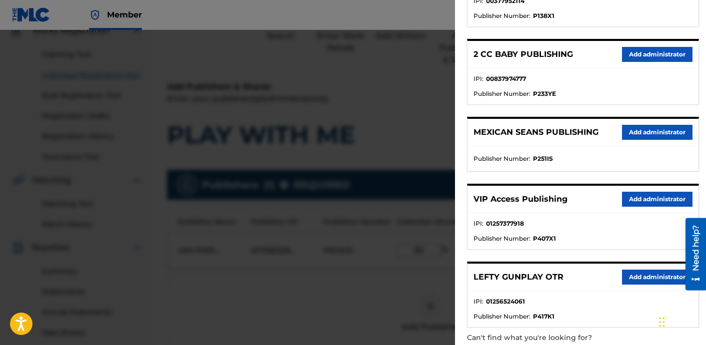
click at [664, 203] on button "Add administrator" at bounding box center [657, 199] width 70 height 15
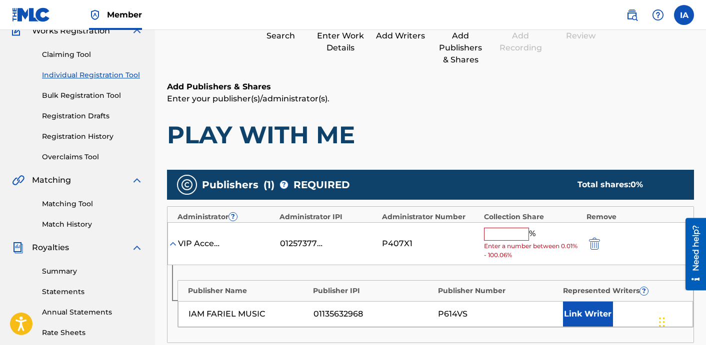
click at [520, 235] on input "text" at bounding box center [506, 234] width 45 height 13
paste input "50"
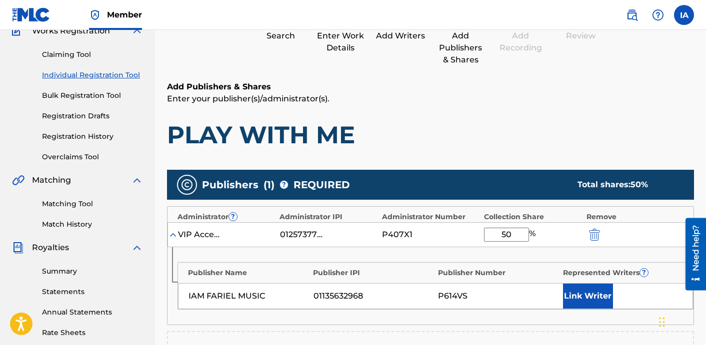
type input "50"
click at [579, 296] on button "Link Writer" at bounding box center [588, 296] width 50 height 25
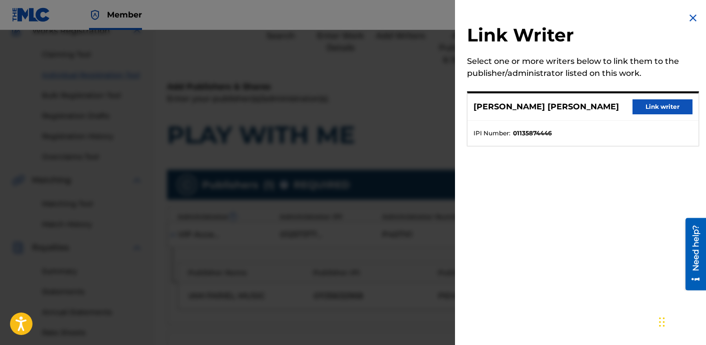
click at [635, 113] on button "Link writer" at bounding box center [662, 106] width 60 height 15
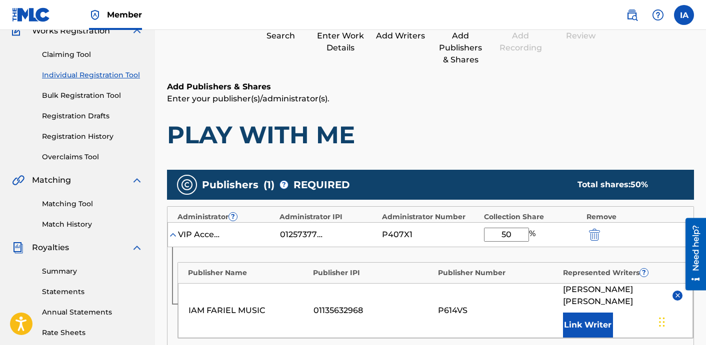
click at [529, 130] on h1 "PLAY WITH ME" at bounding box center [430, 135] width 527 height 30
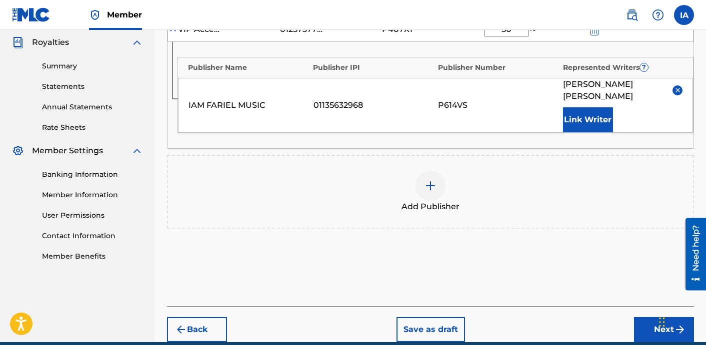
scroll to position [308, 0]
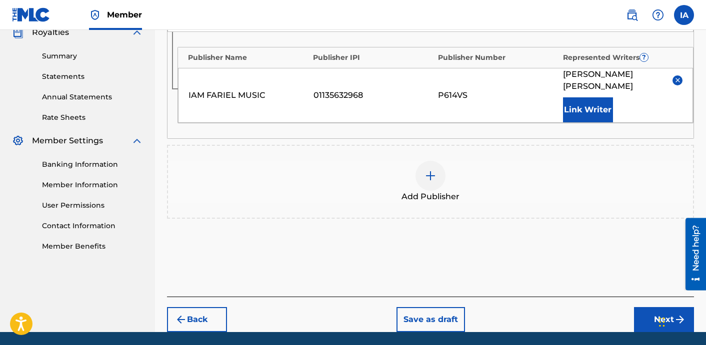
click at [642, 324] on button "Next" at bounding box center [664, 319] width 60 height 25
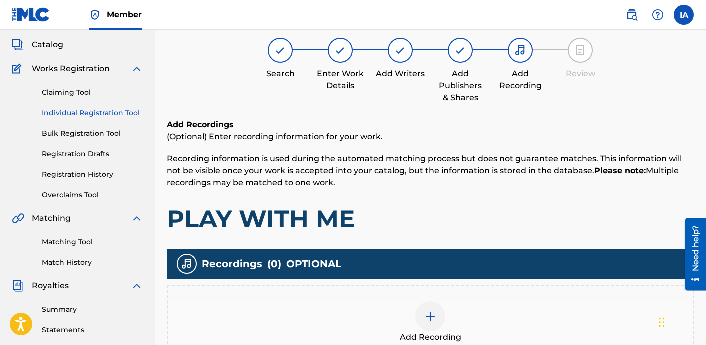
scroll to position [45, 0]
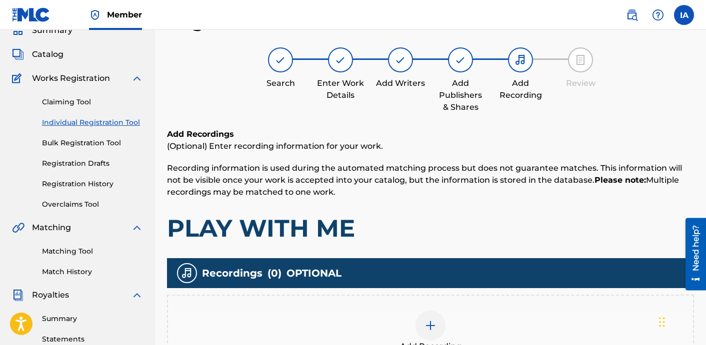
click at [487, 222] on h1 "PLAY WITH ME" at bounding box center [430, 228] width 527 height 30
click at [562, 218] on h1 "PLAY WITH ME" at bounding box center [430, 228] width 527 height 30
click at [544, 209] on div "Add Recordings (Optional) Enter recording information for your work. Recording …" at bounding box center [430, 185] width 527 height 115
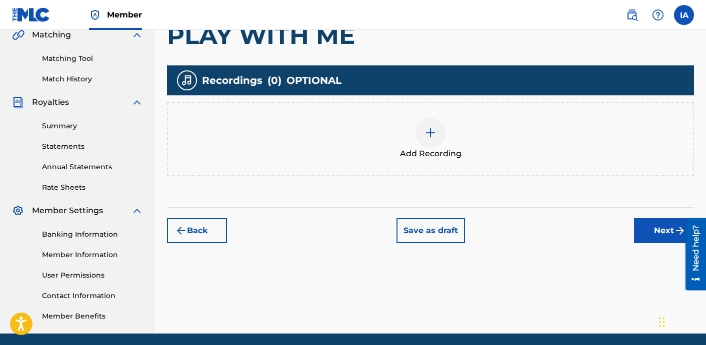
click at [467, 153] on div "Add Recording" at bounding box center [430, 139] width 525 height 42
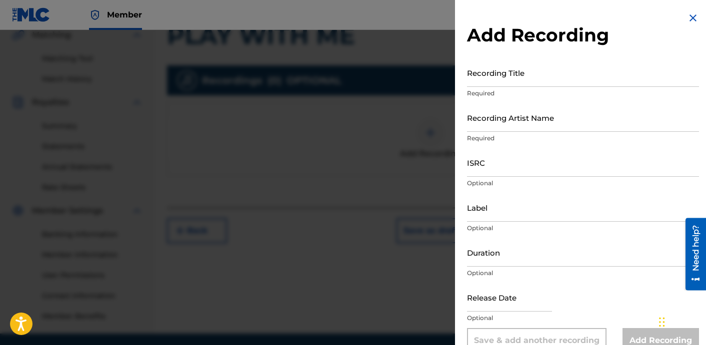
click at [593, 83] on input "Recording Title" at bounding box center [583, 72] width 232 height 28
click at [557, 72] on input "Recording Title" at bounding box center [583, 72] width 232 height 28
click at [537, 83] on input "Recording Title" at bounding box center [583, 72] width 232 height 28
click at [552, 84] on input "Recording Title" at bounding box center [583, 72] width 232 height 28
paste input "PLAY WITH ME"
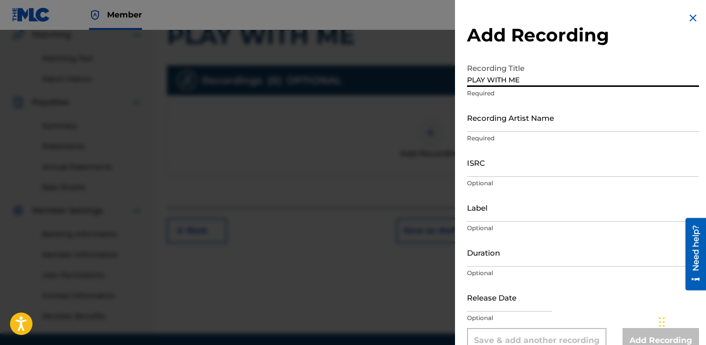
type input "PLAY WITH ME"
click at [534, 119] on input "Recording Artist Name" at bounding box center [583, 117] width 232 height 28
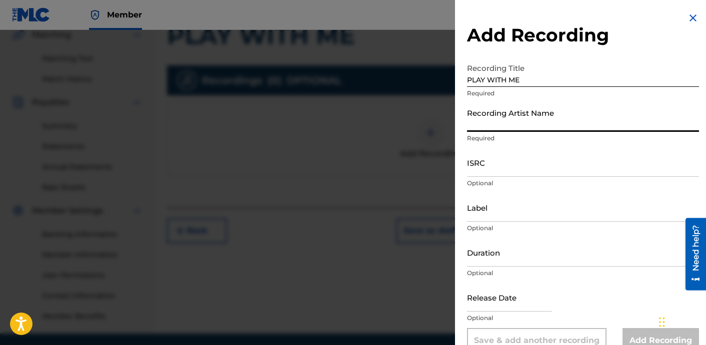
paste input "STREET ACTIVE AND DGO THE GREAT"
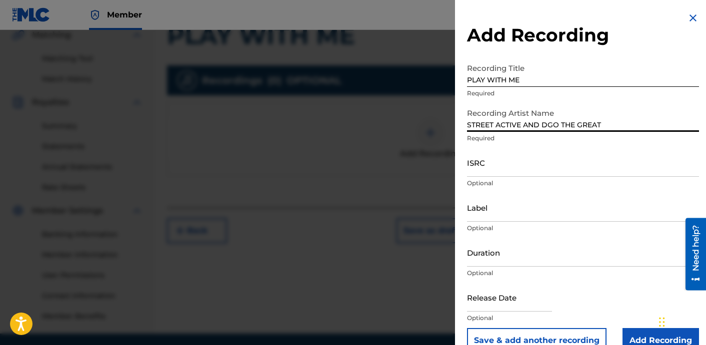
type input "STREET ACTIVE AND DGO THE GREAT"
click at [548, 170] on input "ISRC" at bounding box center [583, 162] width 232 height 28
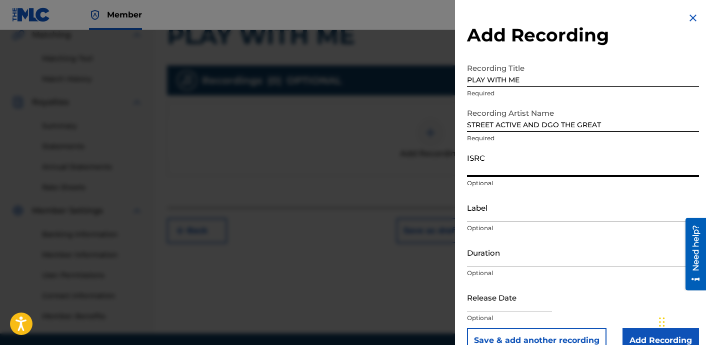
click at [500, 159] on input "ISRC" at bounding box center [583, 162] width 232 height 28
paste input "USDNB2272721"
type input "USDNB2272721"
click at [479, 198] on input "Label" at bounding box center [583, 207] width 232 height 28
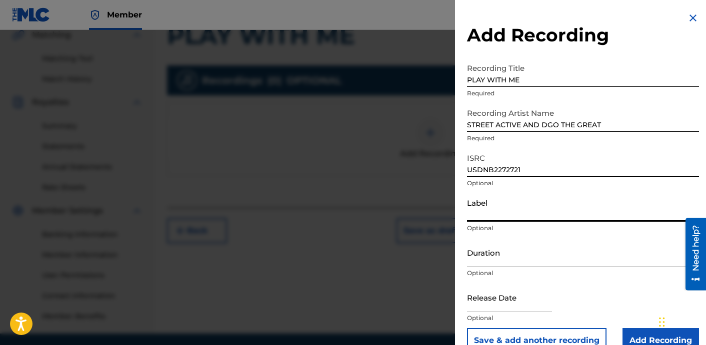
click at [580, 220] on input "Label" at bounding box center [583, 207] width 232 height 28
paste input "STREET ACTIVE ENTERTAINMENT"
type input "STREET ACTIVE ENTERTAINMENT"
click at [517, 255] on input "Duration" at bounding box center [583, 252] width 232 height 28
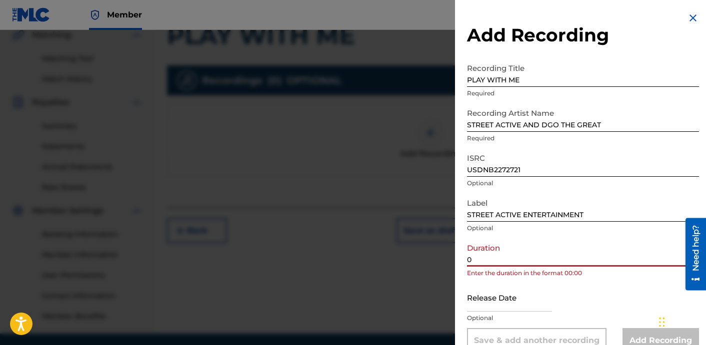
paste input "2:29"
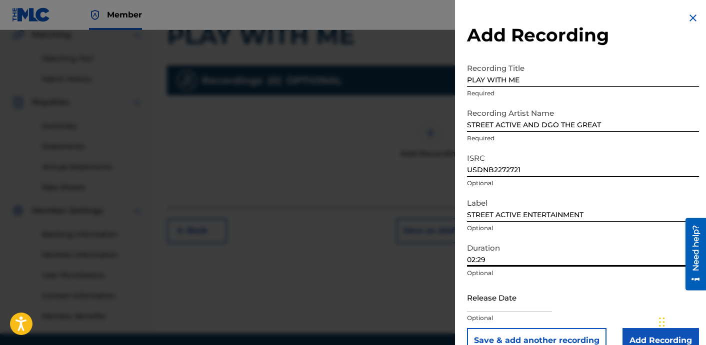
click at [549, 258] on input "02:29" at bounding box center [583, 252] width 232 height 28
type input "02:29"
click at [565, 268] on div "Duration 02:29 Optional" at bounding box center [583, 260] width 232 height 45
click at [570, 263] on input "02:29" at bounding box center [583, 252] width 232 height 28
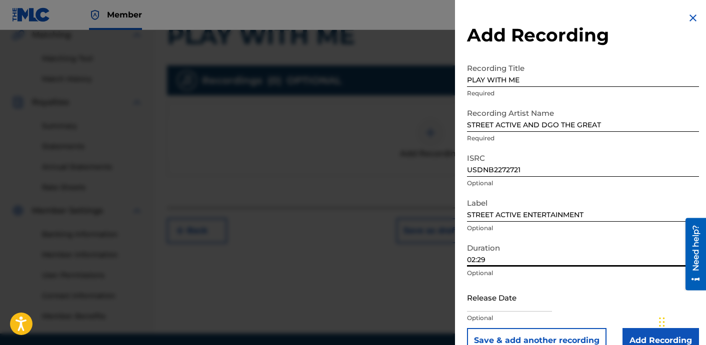
click at [566, 256] on input "02:29" at bounding box center [583, 252] width 232 height 28
click at [566, 262] on input "02:29" at bounding box center [583, 252] width 232 height 28
click at [568, 260] on input "02:29" at bounding box center [583, 252] width 232 height 28
click at [569, 256] on input "02:29" at bounding box center [583, 252] width 232 height 28
click at [583, 264] on input "02:29" at bounding box center [583, 252] width 232 height 28
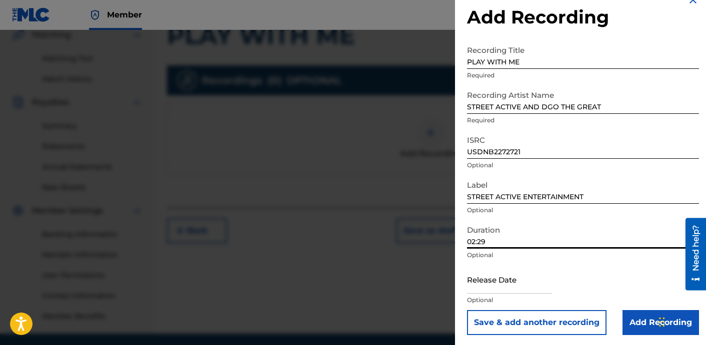
scroll to position [20, 0]
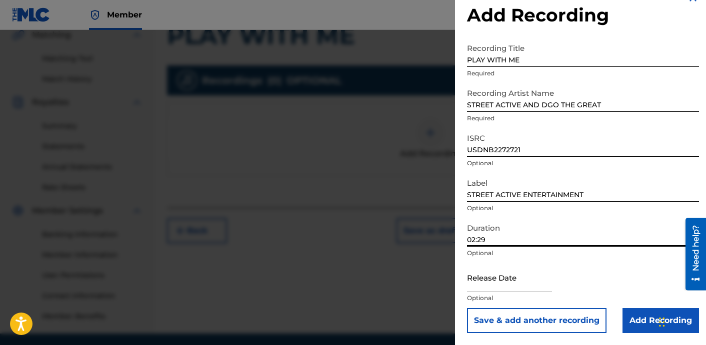
click at [633, 327] on input "Add Recording" at bounding box center [660, 320] width 76 height 25
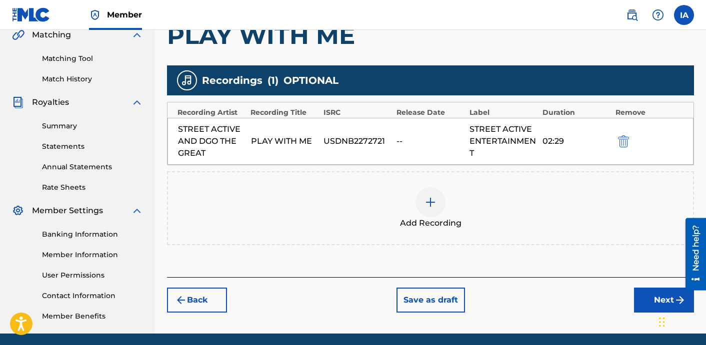
click at [535, 273] on div "Add Recordings (Optional) Enter recording information for your work. Recording …" at bounding box center [430, 107] width 527 height 342
click at [640, 302] on button "Next" at bounding box center [664, 300] width 60 height 25
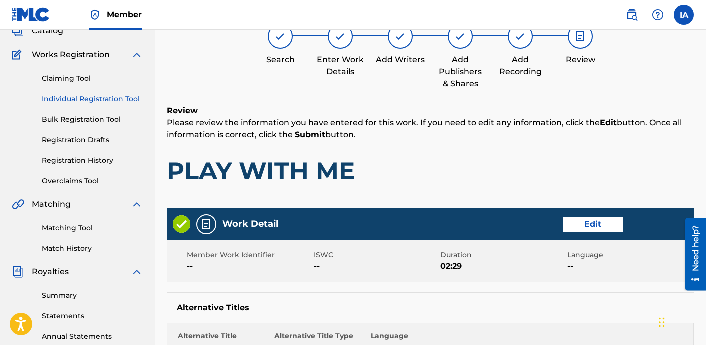
scroll to position [45, 0]
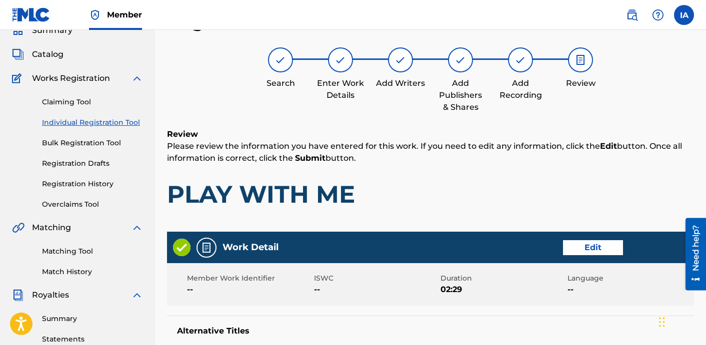
click at [441, 199] on h1 "PLAY WITH ME" at bounding box center [430, 194] width 527 height 30
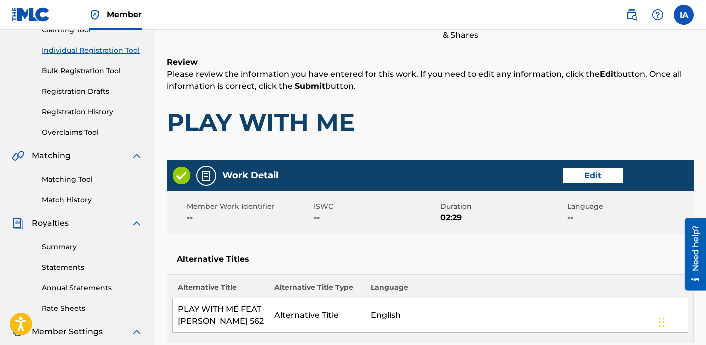
scroll to position [134, 0]
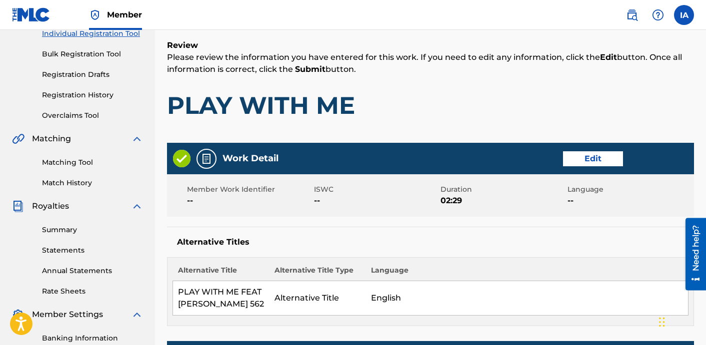
click at [514, 123] on div "Review Please review the information you have entered for this work. If you nee…" at bounding box center [430, 87] width 527 height 96
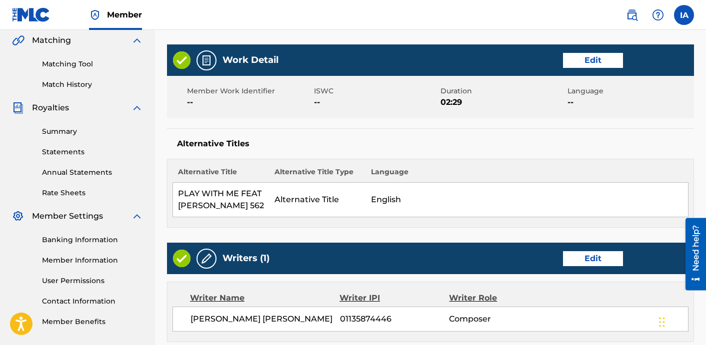
scroll to position [290, 0]
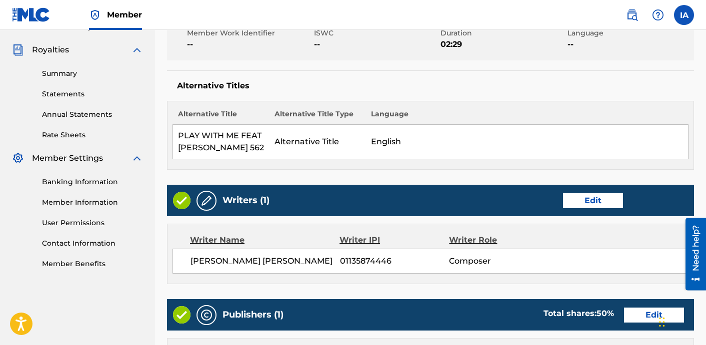
click at [543, 139] on td "English" at bounding box center [527, 142] width 322 height 34
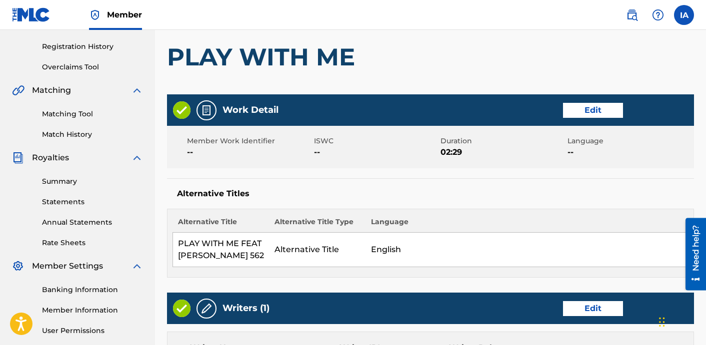
scroll to position [104, 0]
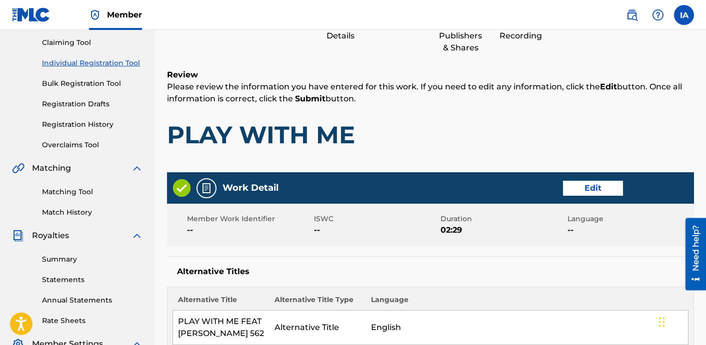
click at [592, 191] on button "Edit" at bounding box center [593, 188] width 60 height 15
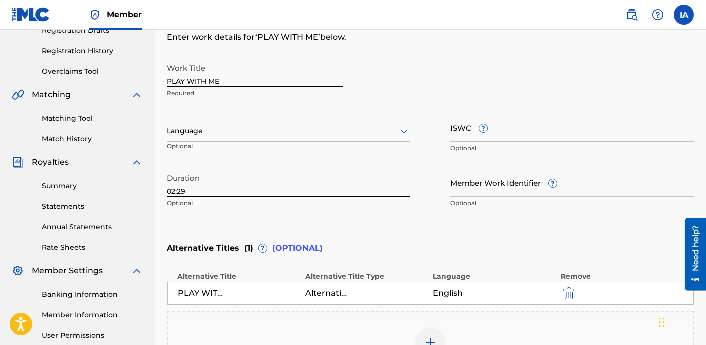
scroll to position [294, 0]
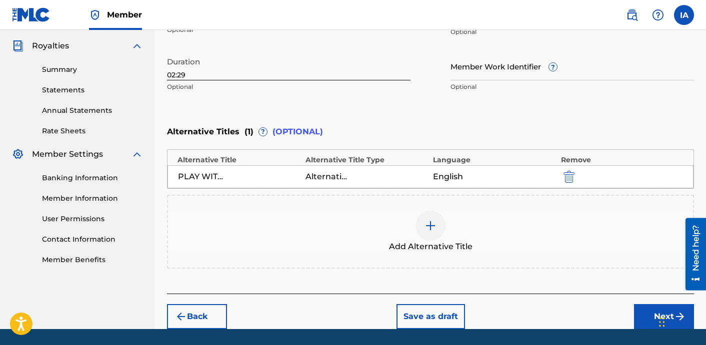
click at [644, 309] on button "Next" at bounding box center [664, 316] width 60 height 25
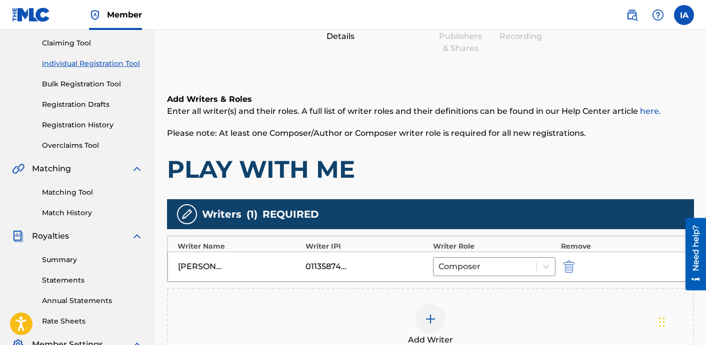
scroll to position [274, 0]
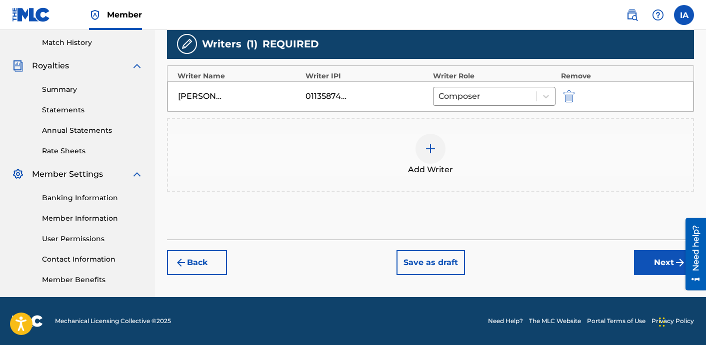
click at [645, 264] on button "Next" at bounding box center [664, 262] width 60 height 25
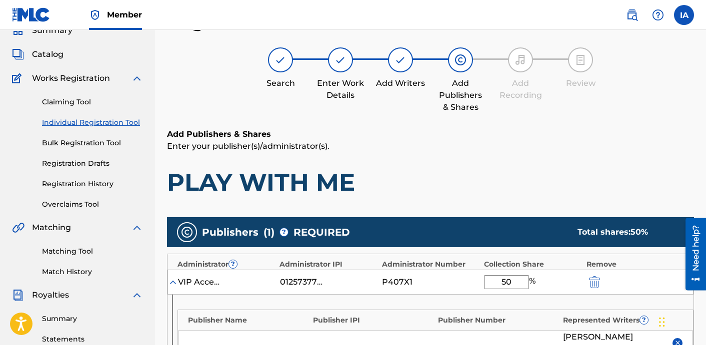
scroll to position [45, 0]
click at [446, 130] on h6 "Add Publishers & Shares" at bounding box center [430, 134] width 527 height 12
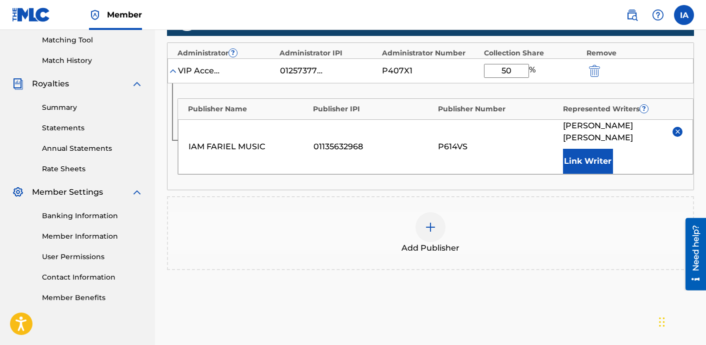
scroll to position [261, 0]
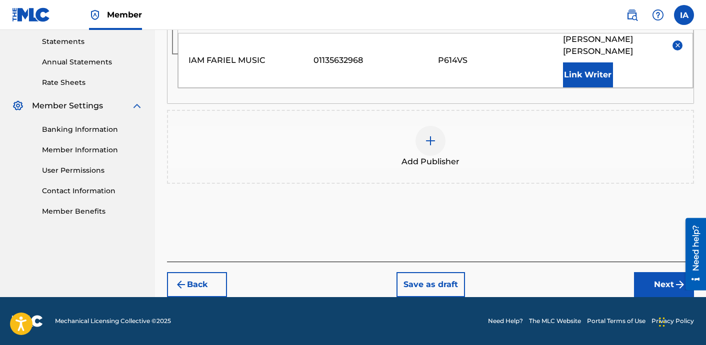
click at [647, 274] on button "Next" at bounding box center [664, 284] width 60 height 25
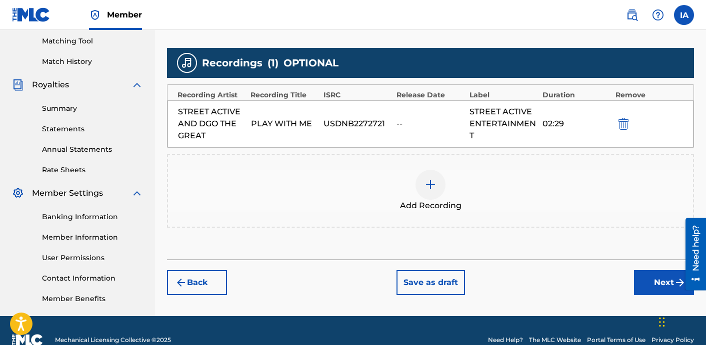
scroll to position [274, 0]
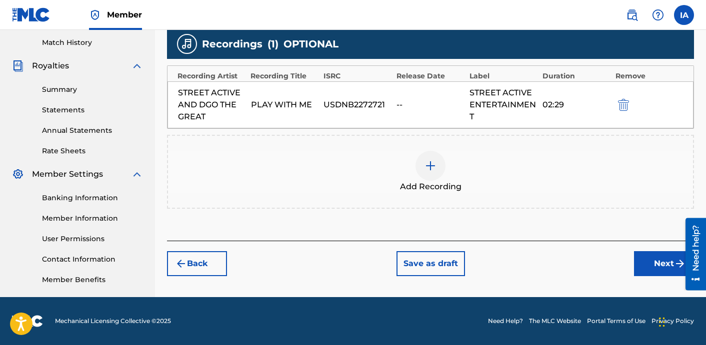
click at [668, 259] on button "Next" at bounding box center [664, 263] width 60 height 25
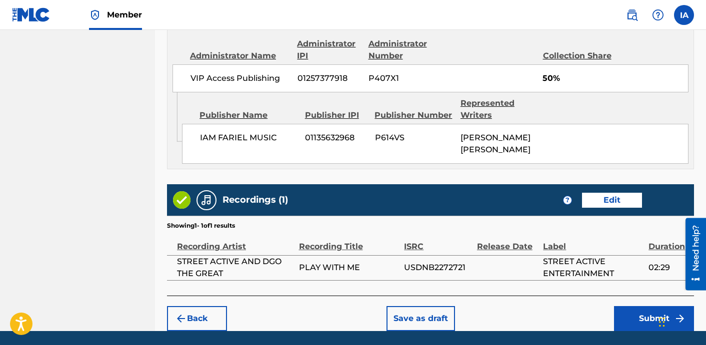
scroll to position [634, 0]
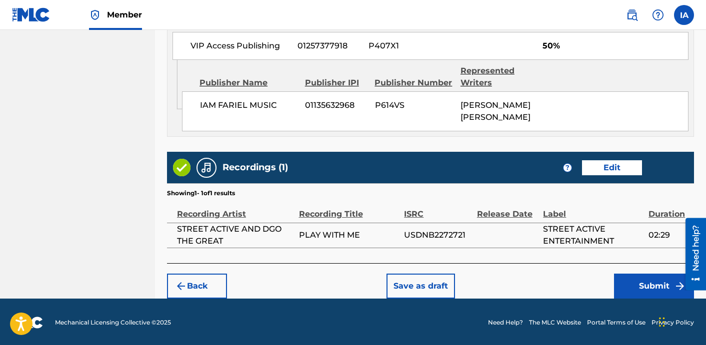
click at [644, 274] on button "Submit" at bounding box center [654, 286] width 80 height 25
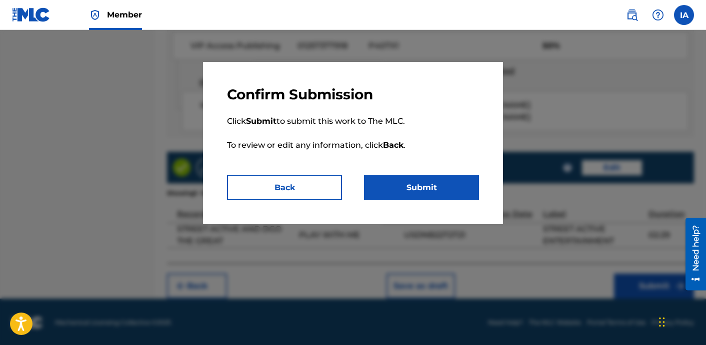
click at [422, 181] on button "Submit" at bounding box center [421, 187] width 115 height 25
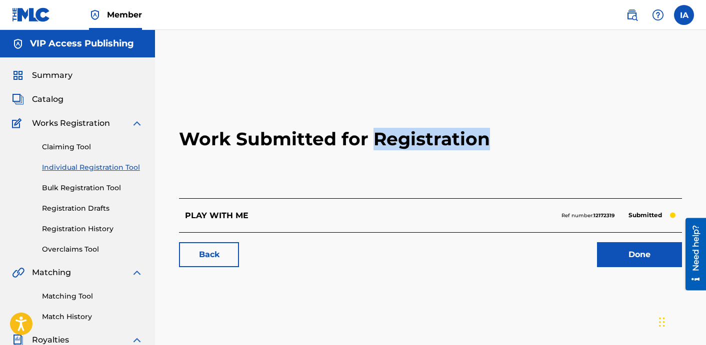
click at [256, 168] on h2 "Work Submitted for Registration" at bounding box center [430, 139] width 503 height 118
click at [104, 164] on link "Individual Registration Tool" at bounding box center [92, 167] width 101 height 10
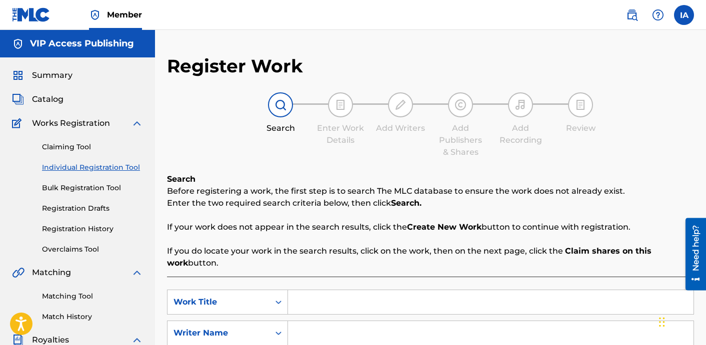
click at [453, 305] on input "Search Form" at bounding box center [490, 302] width 405 height 24
paste input "PLAY BALL"
type input "PLAY BALL"
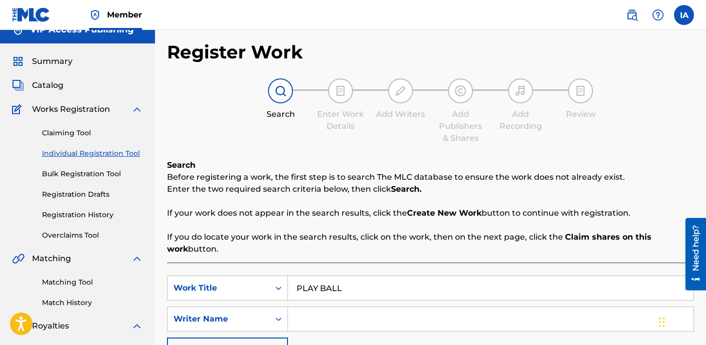
scroll to position [32, 0]
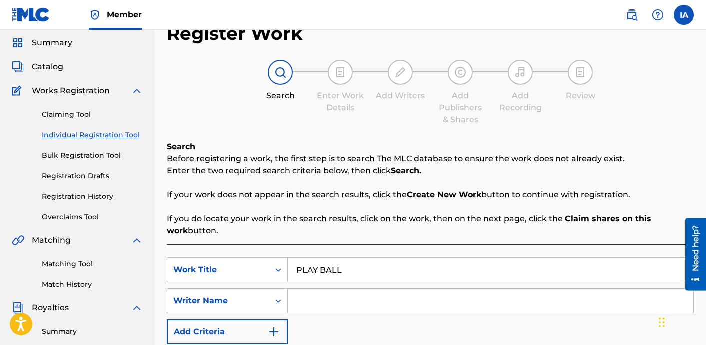
click at [441, 294] on input "Search Form" at bounding box center [490, 301] width 405 height 24
paste input "[PERSON_NAME] [PERSON_NAME]"
type input "[PERSON_NAME] [PERSON_NAME]"
click at [468, 228] on p "If you do locate your work in the search results, click on the work, then on th…" at bounding box center [430, 225] width 527 height 24
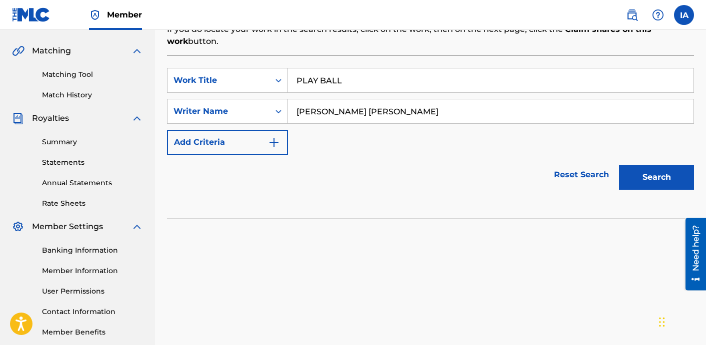
click at [629, 173] on button "Search" at bounding box center [656, 177] width 75 height 25
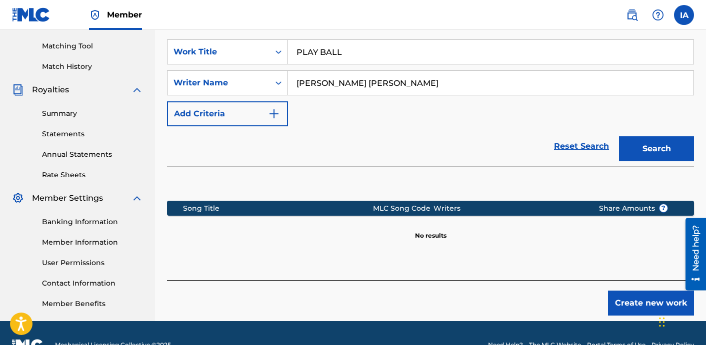
scroll to position [274, 0]
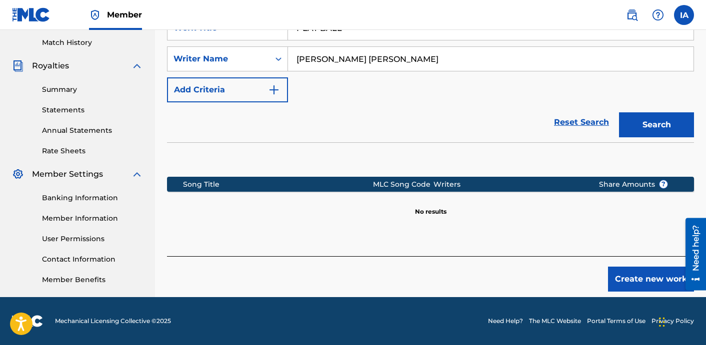
click at [638, 290] on button "Create new work" at bounding box center [651, 279] width 86 height 25
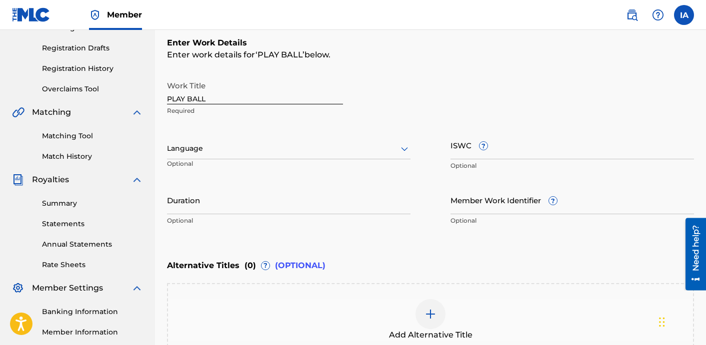
scroll to position [213, 0]
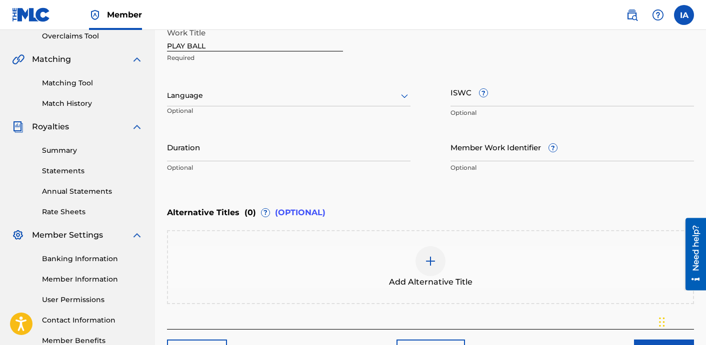
click at [287, 102] on div "Language" at bounding box center [288, 95] width 243 height 21
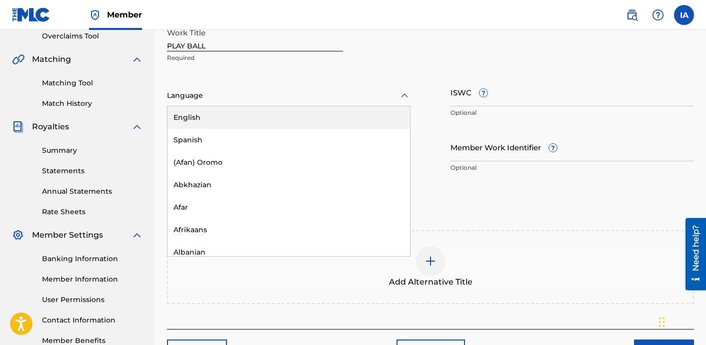
click at [291, 111] on div "English" at bounding box center [288, 117] width 242 height 22
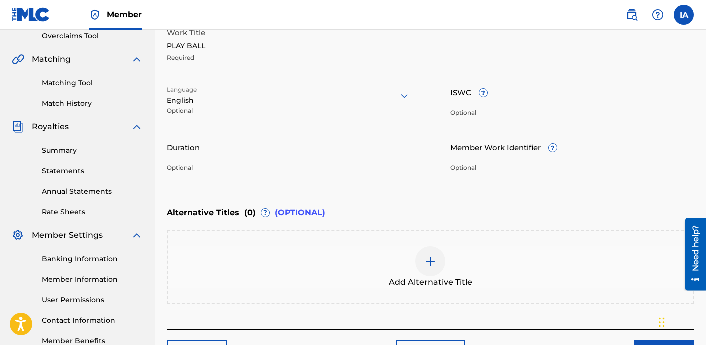
click at [291, 146] on input "Duration" at bounding box center [288, 147] width 243 height 28
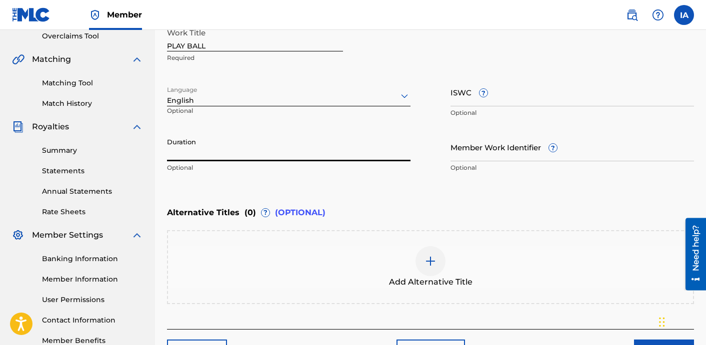
click at [274, 151] on input "Duration" at bounding box center [288, 147] width 243 height 28
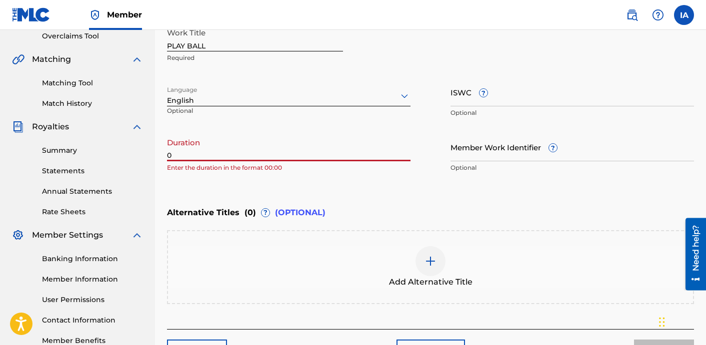
paste input "2:49"
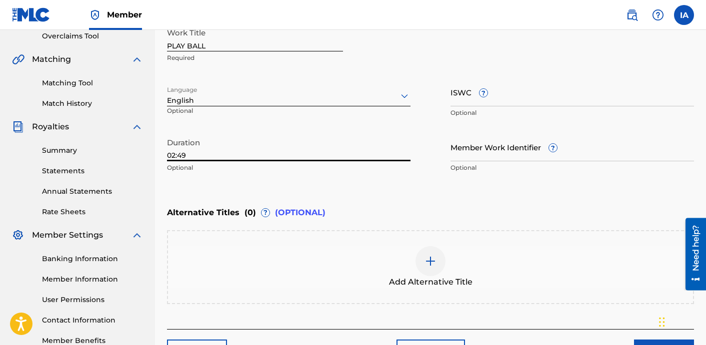
type input "02:49"
click at [456, 269] on div "Add Alternative Title" at bounding box center [430, 267] width 525 height 42
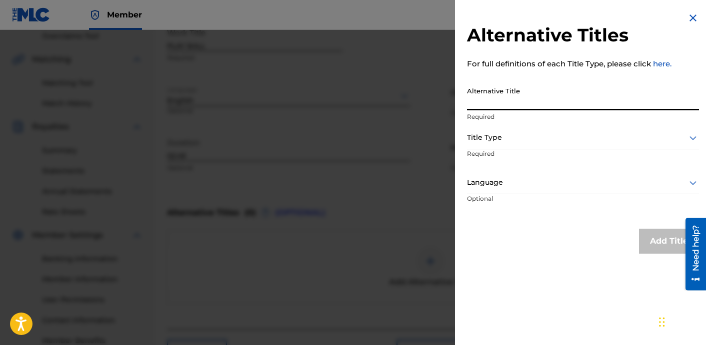
click at [567, 105] on input "Alternative Title" at bounding box center [583, 96] width 232 height 28
paste input "PLAY BALL FEAT [PERSON_NAME]"
type input "PLAY BALL FEAT [PERSON_NAME]"
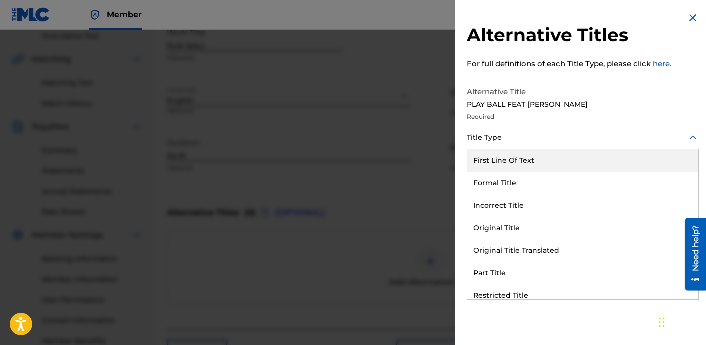
click at [527, 137] on div at bounding box center [583, 137] width 232 height 12
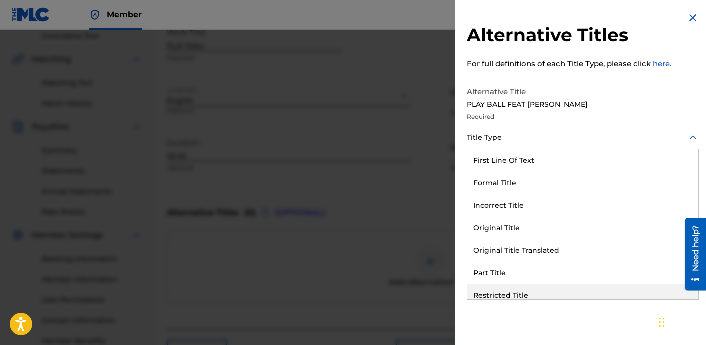
scroll to position [97, 0]
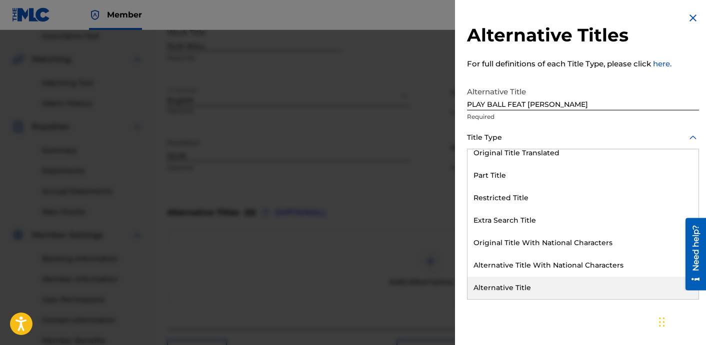
click at [558, 285] on div "Alternative Title" at bounding box center [582, 288] width 231 height 22
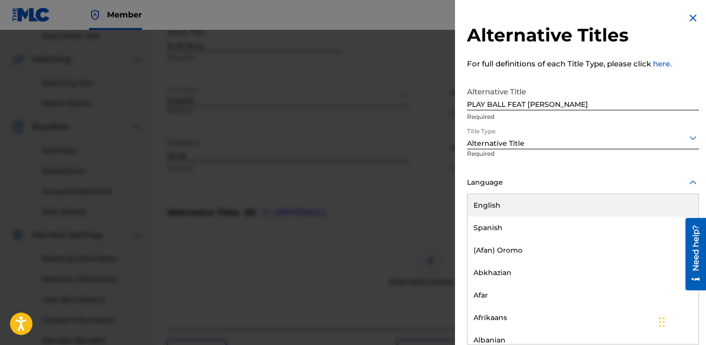
click at [553, 192] on div "Language" at bounding box center [583, 183] width 232 height 22
click at [564, 207] on div "English" at bounding box center [582, 205] width 231 height 22
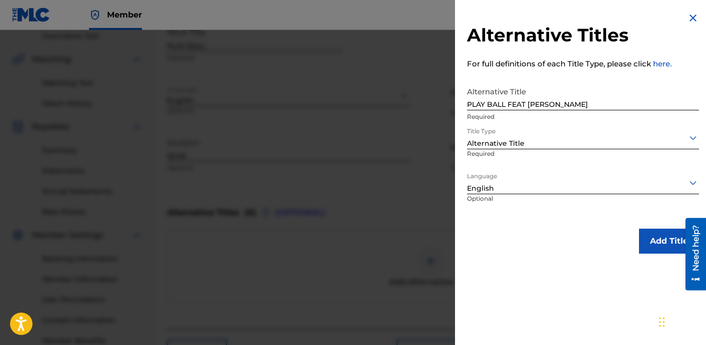
click at [657, 237] on button "Add Title" at bounding box center [669, 241] width 60 height 25
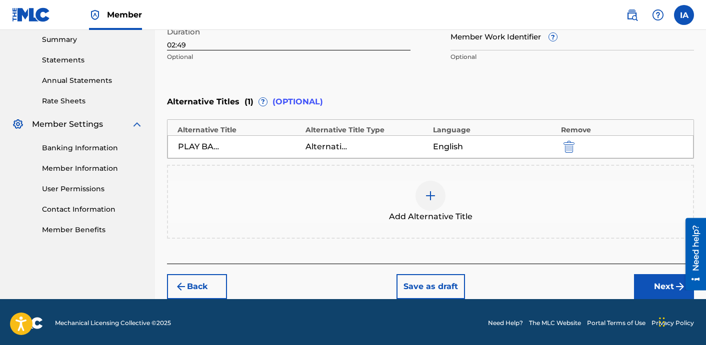
scroll to position [326, 0]
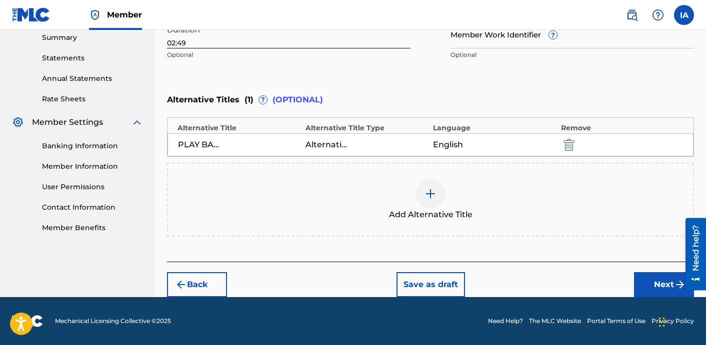
click at [655, 277] on button "Next" at bounding box center [664, 284] width 60 height 25
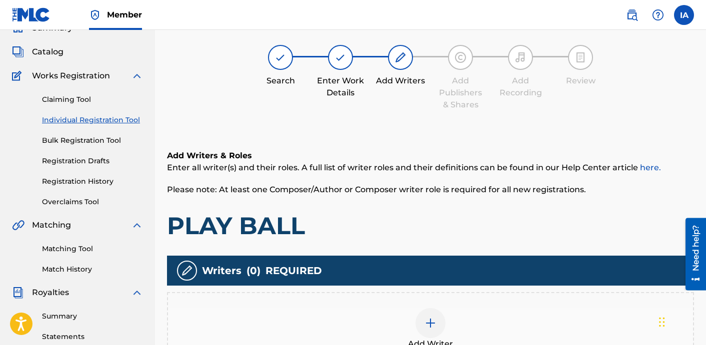
scroll to position [45, 0]
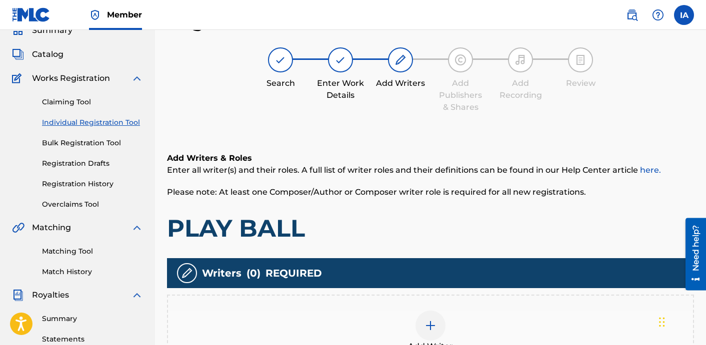
click at [472, 299] on div "Add Writer" at bounding box center [430, 332] width 527 height 74
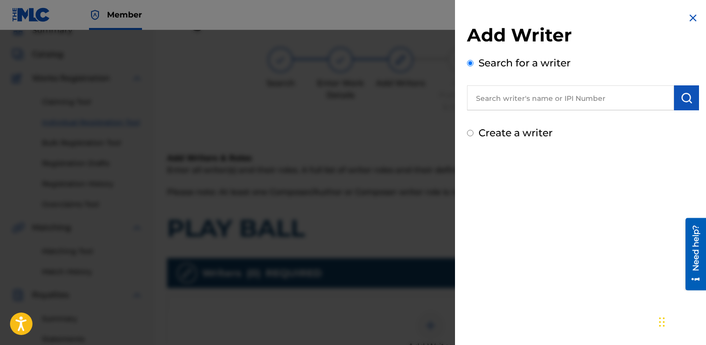
click at [523, 100] on input "text" at bounding box center [570, 97] width 207 height 25
paste input "[PERSON_NAME] [PERSON_NAME]"
type input "[PERSON_NAME] [PERSON_NAME]"
click at [683, 103] on img "submit" at bounding box center [686, 98] width 12 height 12
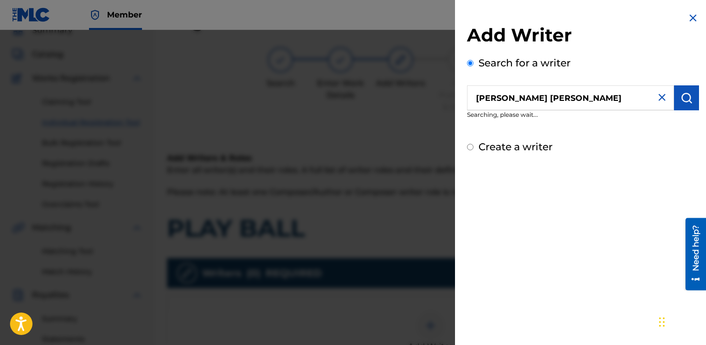
scroll to position [52, 0]
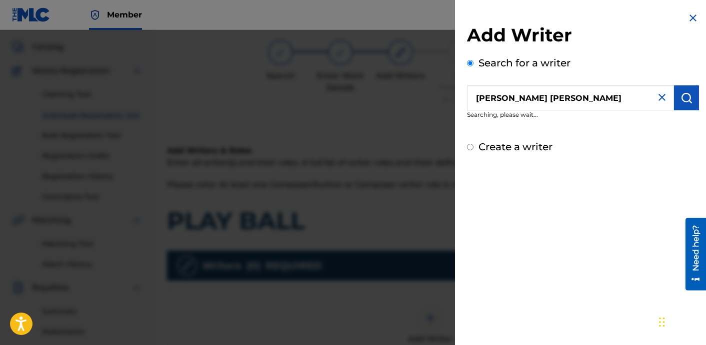
click at [675, 102] on button "submit" at bounding box center [686, 97] width 25 height 25
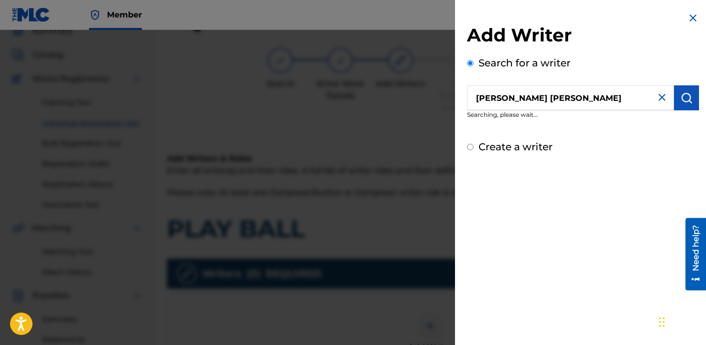
click at [689, 19] on img at bounding box center [693, 18] width 12 height 12
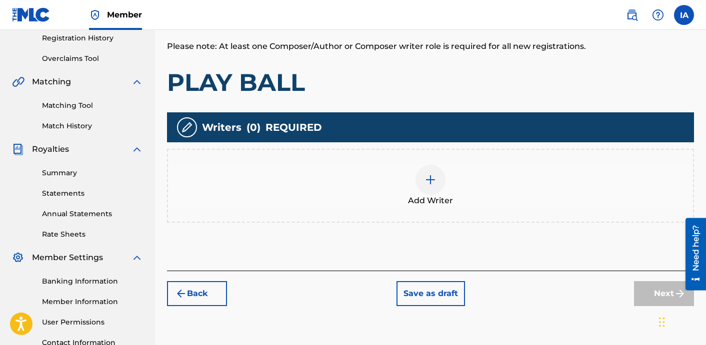
scroll to position [195, 0]
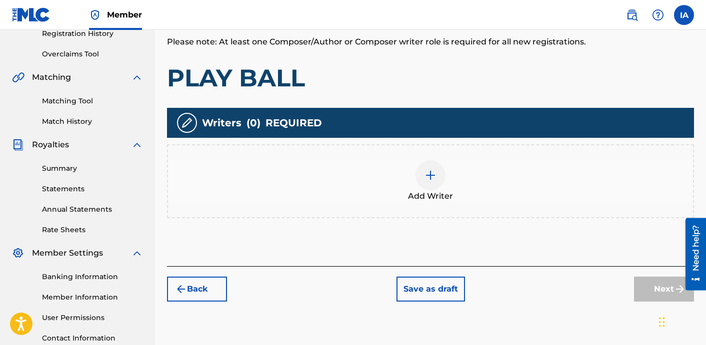
click at [424, 206] on div "Add Writer" at bounding box center [430, 181] width 527 height 74
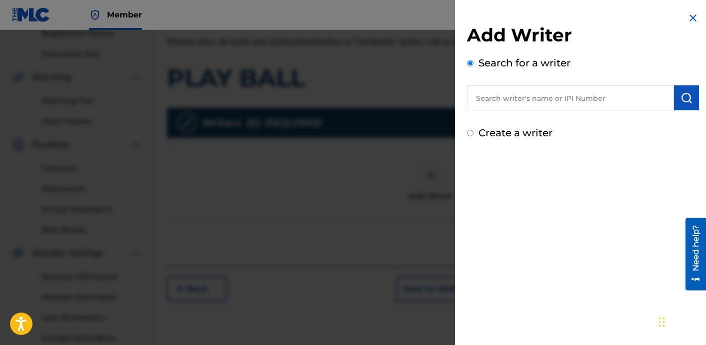
click at [569, 97] on input "text" at bounding box center [570, 97] width 207 height 25
paste input "[PERSON_NAME] [PERSON_NAME]"
type input "[PERSON_NAME] [PERSON_NAME]"
click at [689, 104] on button "submit" at bounding box center [686, 97] width 25 height 25
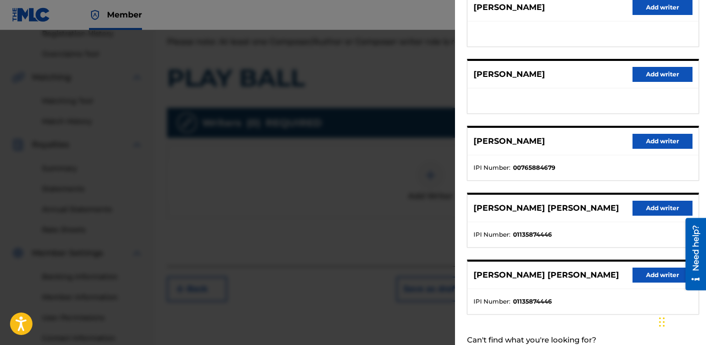
scroll to position [153, 0]
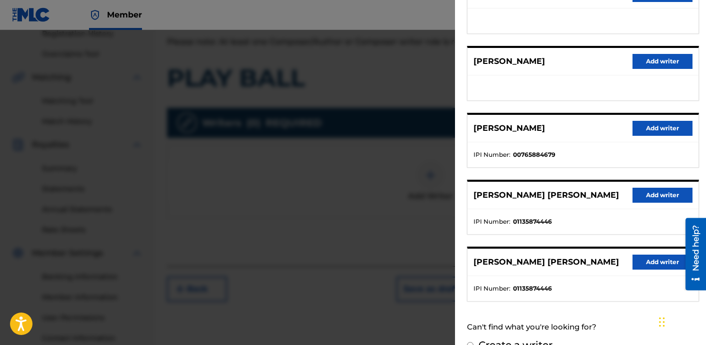
click at [652, 196] on button "Add writer" at bounding box center [662, 195] width 60 height 15
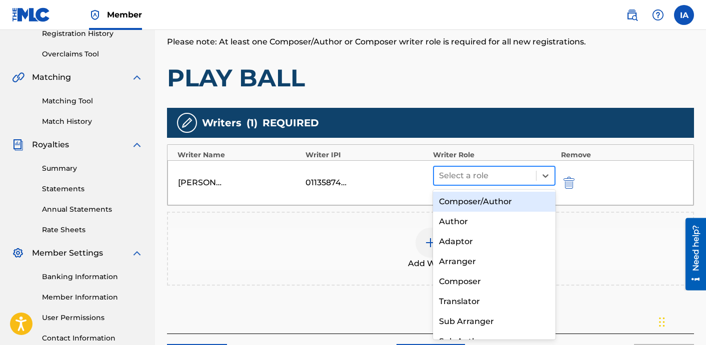
click at [467, 178] on div at bounding box center [485, 176] width 92 height 14
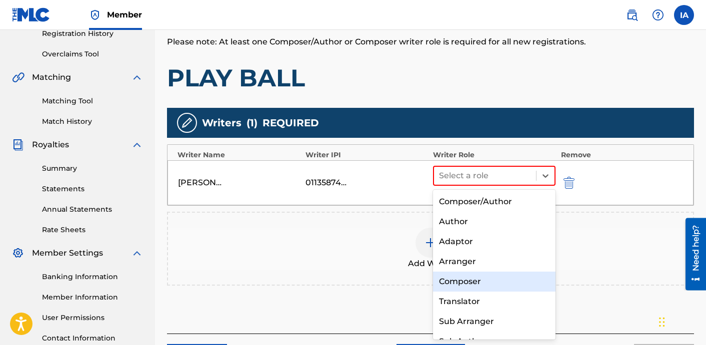
click at [510, 277] on div "Composer" at bounding box center [494, 282] width 122 height 20
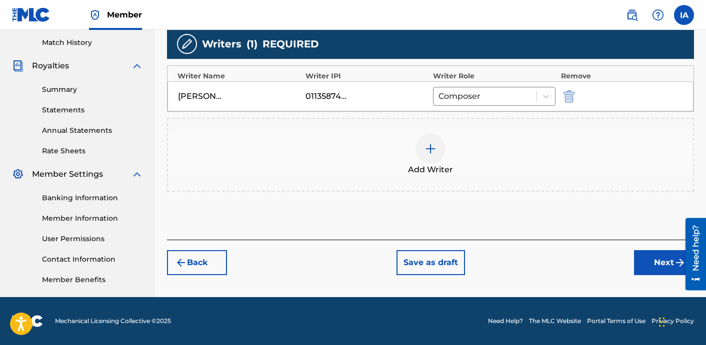
click at [667, 259] on button "Next" at bounding box center [664, 262] width 60 height 25
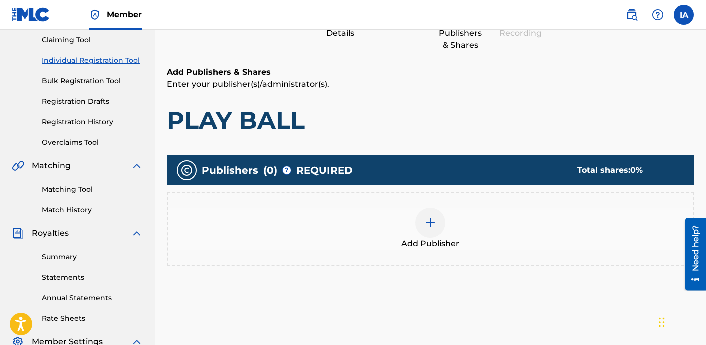
scroll to position [45, 0]
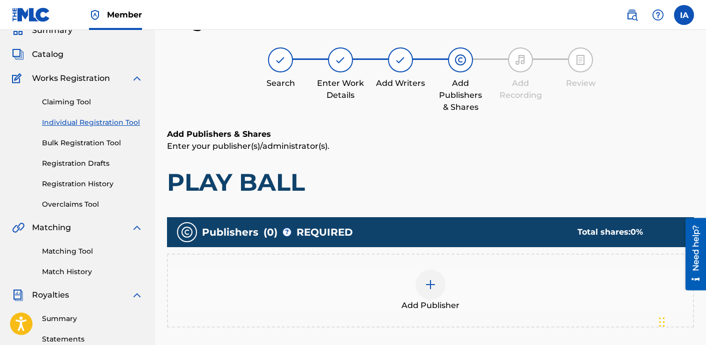
click at [458, 165] on div "Add Publishers & Shares Enter your publisher(s)/administrator(s). PLAY BALL" at bounding box center [430, 162] width 527 height 69
click at [515, 287] on div "Add Publisher" at bounding box center [430, 291] width 525 height 42
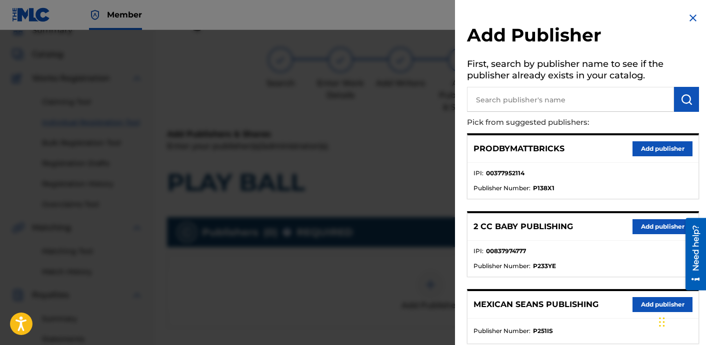
click at [587, 102] on input "text" at bounding box center [570, 99] width 207 height 25
paste input "FARIEL"
type input "FARIEL"
click at [684, 102] on img "submit" at bounding box center [686, 99] width 12 height 12
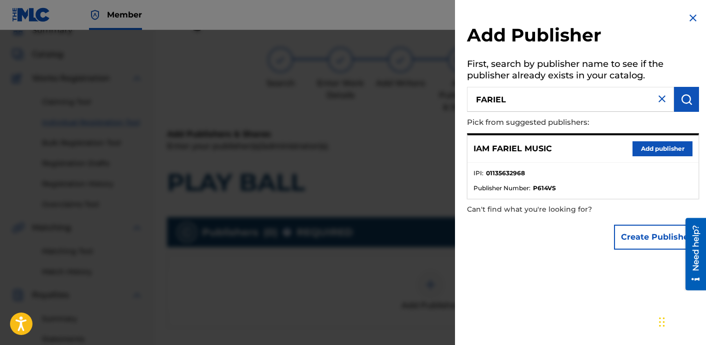
click at [651, 148] on button "Add publisher" at bounding box center [662, 148] width 60 height 15
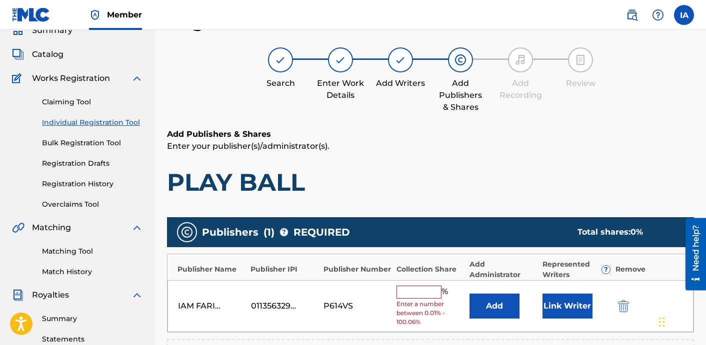
click at [408, 286] on input "text" at bounding box center [418, 292] width 45 height 13
type input "50"
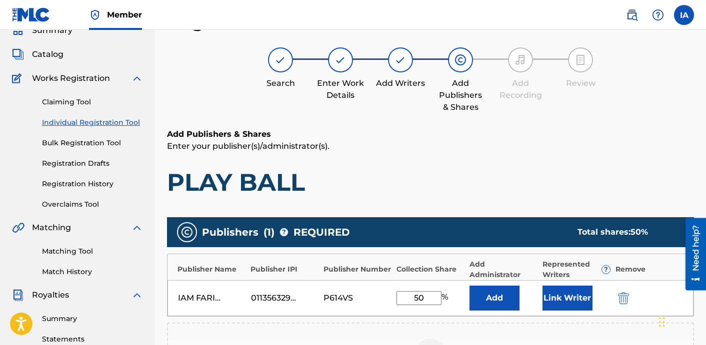
click at [503, 305] on button "Add" at bounding box center [494, 298] width 50 height 25
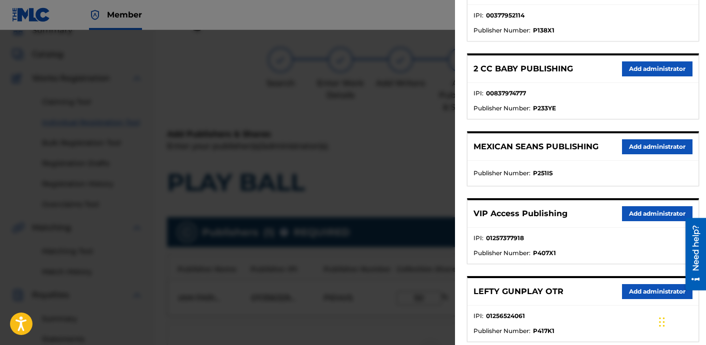
scroll to position [222, 0]
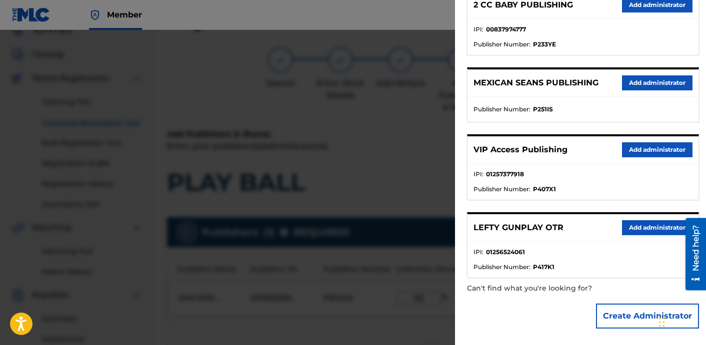
click at [649, 150] on button "Add administrator" at bounding box center [657, 149] width 70 height 15
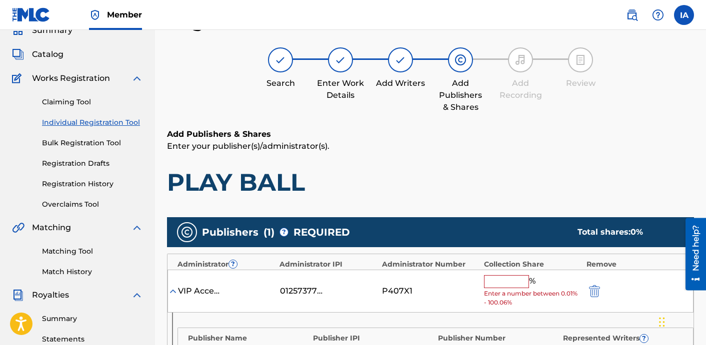
click at [524, 280] on input "text" at bounding box center [506, 281] width 45 height 13
type input "50"
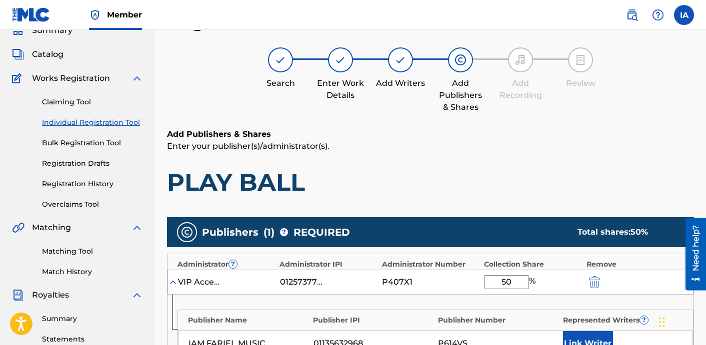
scroll to position [262, 0]
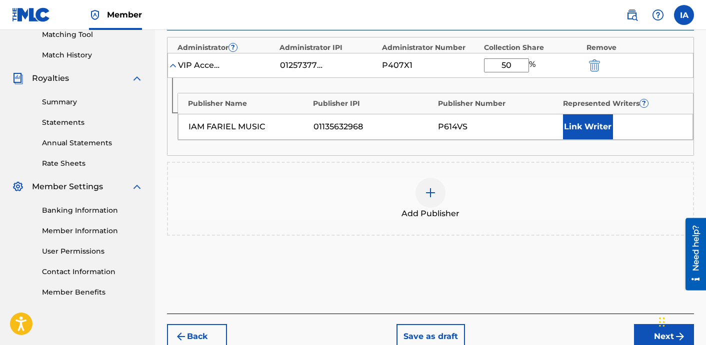
click at [592, 127] on button "Link Writer" at bounding box center [588, 126] width 50 height 25
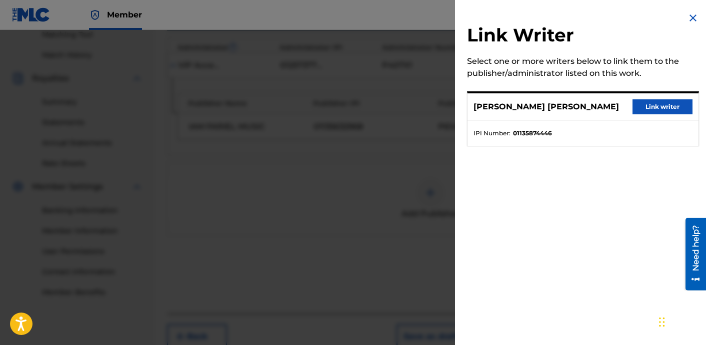
click at [672, 108] on button "Link writer" at bounding box center [662, 106] width 60 height 15
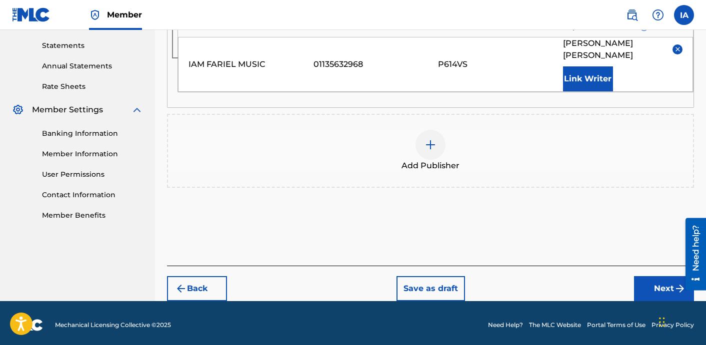
scroll to position [343, 0]
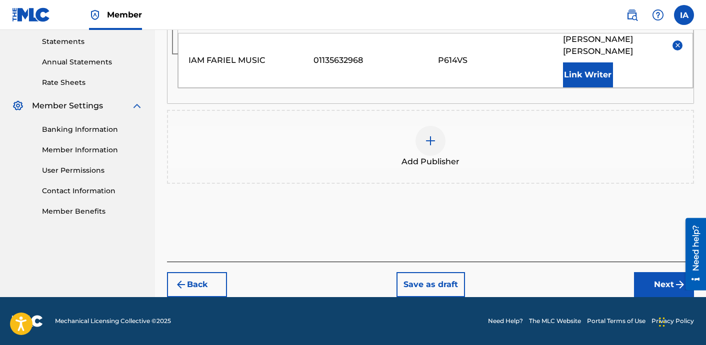
click at [651, 292] on button "Next" at bounding box center [664, 284] width 60 height 25
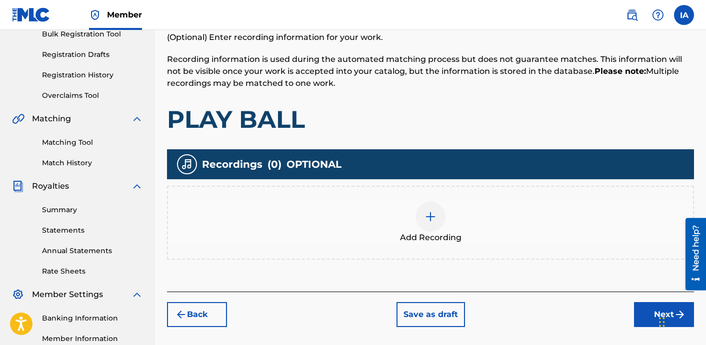
scroll to position [254, 0]
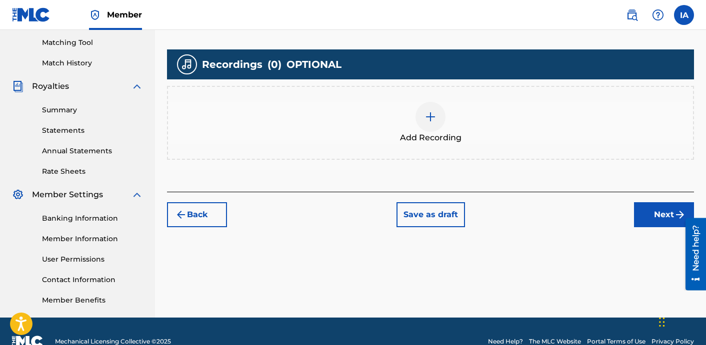
click at [478, 126] on div "Add Recording" at bounding box center [430, 123] width 525 height 42
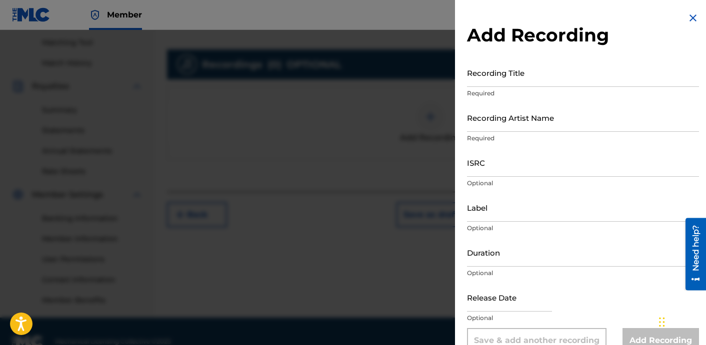
click at [571, 75] on input "Recording Title" at bounding box center [583, 72] width 232 height 28
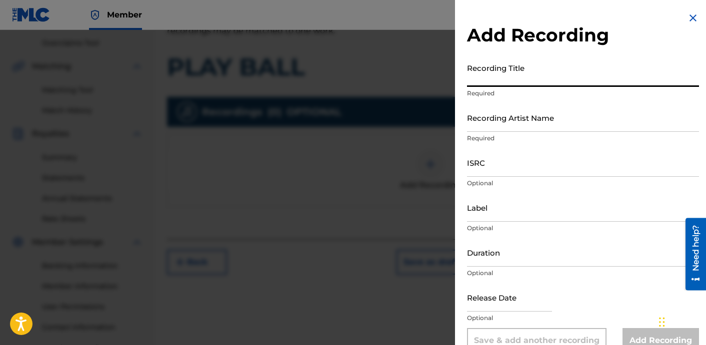
scroll to position [191, 0]
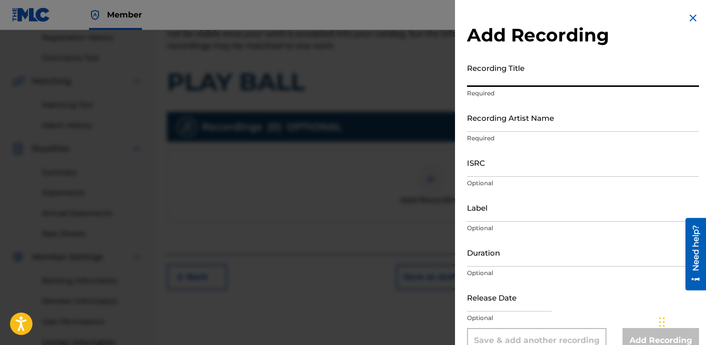
paste input "PLAY BALL"
type input "PLAY BALL"
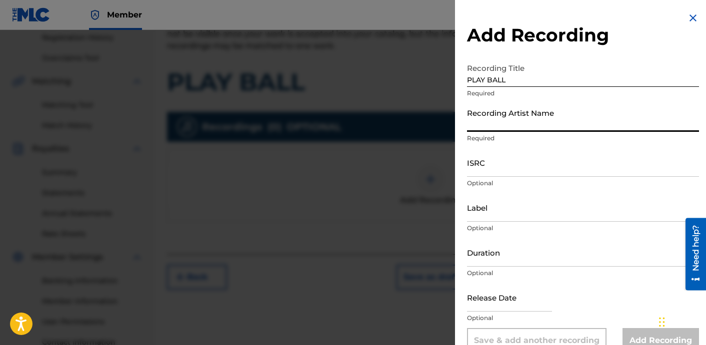
click at [534, 104] on input "Recording Artist Name" at bounding box center [583, 117] width 232 height 28
click at [505, 129] on input "Recording Artist Name" at bounding box center [583, 117] width 232 height 28
paste input "NUEVE THA DEADMAN"
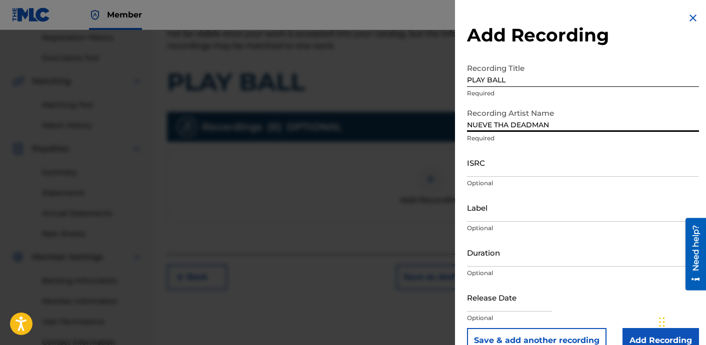
type input "NUEVE THA DEADMAN"
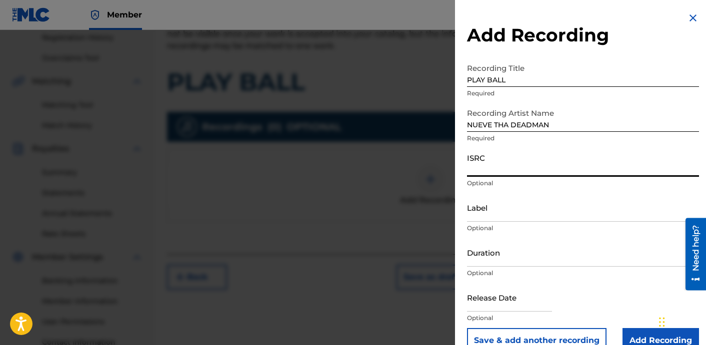
click at [498, 166] on input "ISRC" at bounding box center [583, 162] width 232 height 28
click at [540, 172] on input "ISRC" at bounding box center [583, 162] width 232 height 28
paste input "QZTB32289261"
type input "QZTB32289261"
click at [521, 207] on input "Label" at bounding box center [583, 207] width 232 height 28
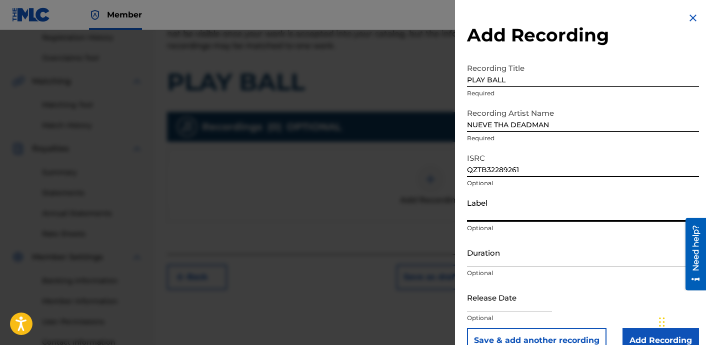
click at [525, 219] on input "Label" at bounding box center [583, 207] width 232 height 28
paste input "GET RITE RECORDS"
type input "GET RITE RECORDS"
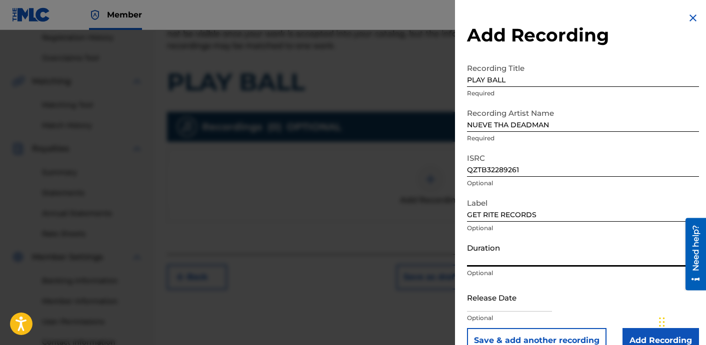
click at [541, 255] on input "Duration" at bounding box center [583, 252] width 232 height 28
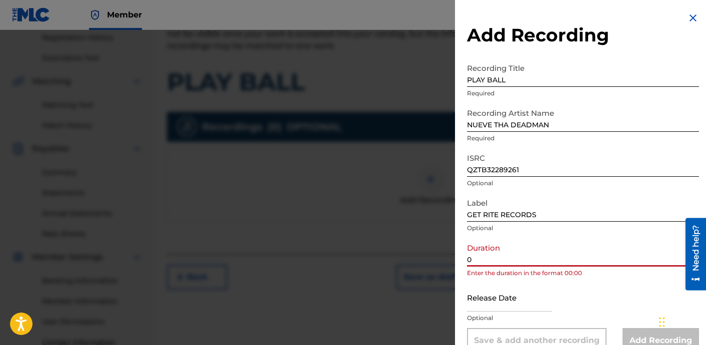
paste input "2:49"
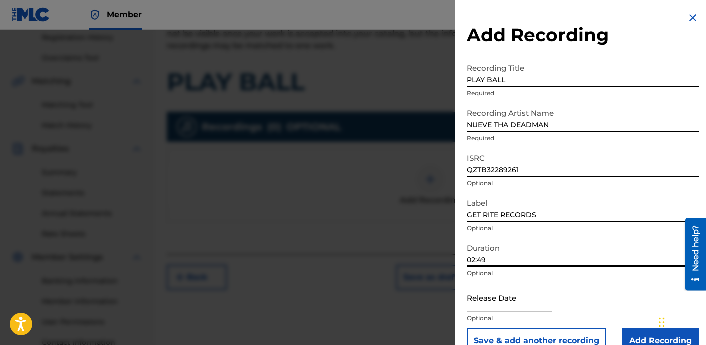
type input "02:49"
click at [467, 328] on button "Save & add another recording" at bounding box center [536, 340] width 139 height 25
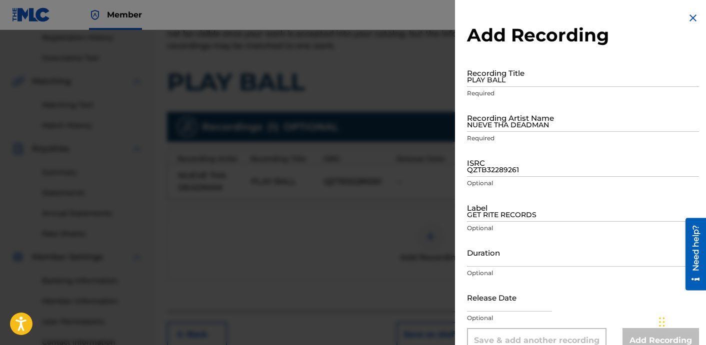
click at [691, 21] on img at bounding box center [693, 18] width 12 height 12
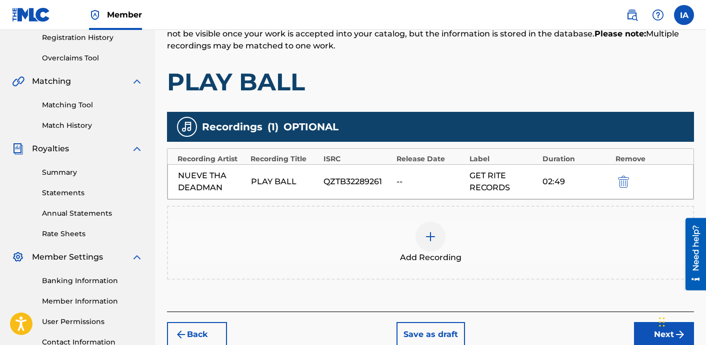
click at [524, 88] on h1 "PLAY BALL" at bounding box center [430, 82] width 527 height 30
click at [458, 310] on div "Add Recordings (Optional) Enter recording information for your work. Recording …" at bounding box center [430, 147] width 527 height 330
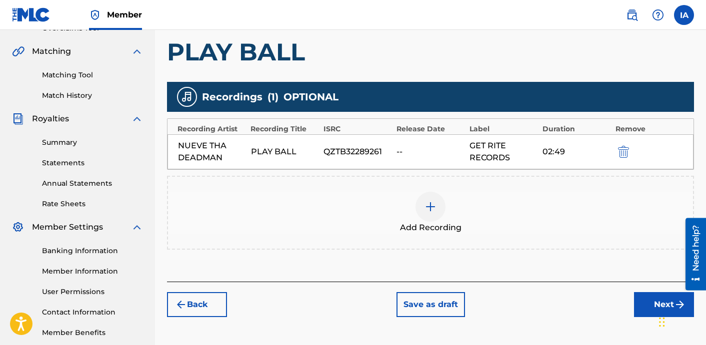
click at [642, 314] on button "Next" at bounding box center [664, 304] width 60 height 25
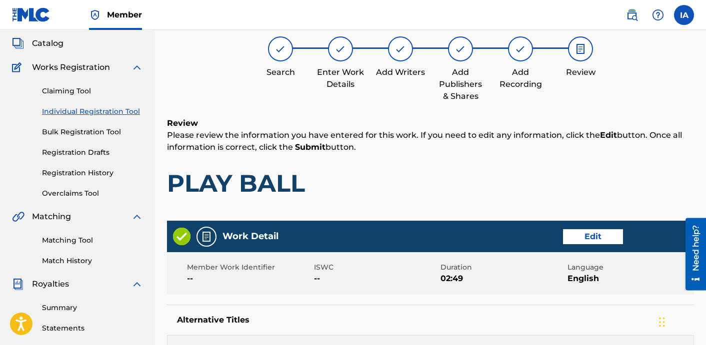
scroll to position [45, 0]
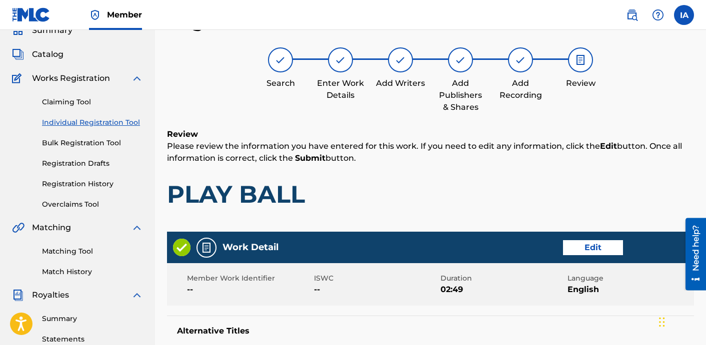
click at [506, 180] on h1 "PLAY BALL" at bounding box center [430, 194] width 527 height 30
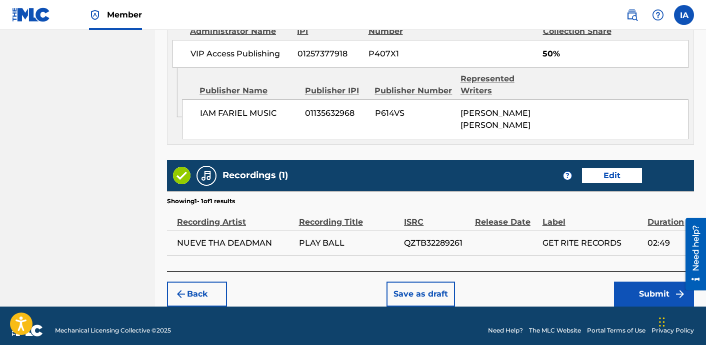
scroll to position [633, 0]
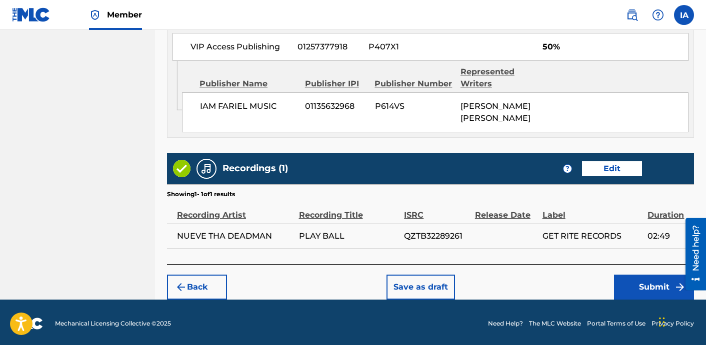
click at [627, 291] on button "Submit" at bounding box center [654, 287] width 80 height 25
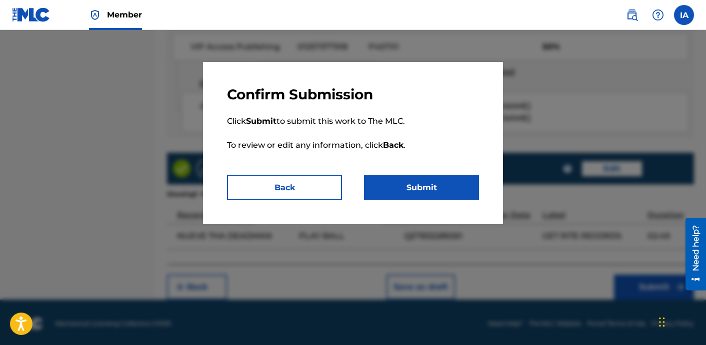
click at [407, 184] on button "Submit" at bounding box center [421, 187] width 115 height 25
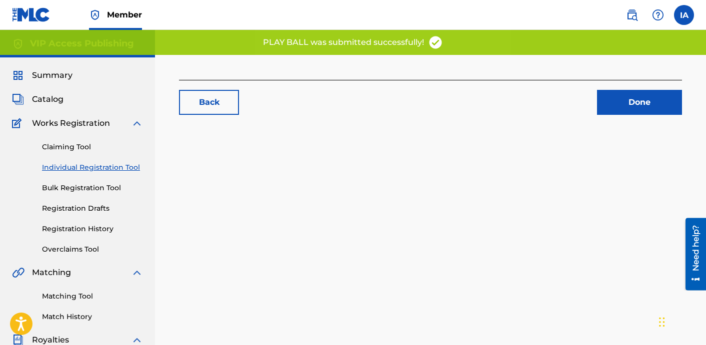
click at [422, 194] on div "Back Done" at bounding box center [430, 313] width 551 height 517
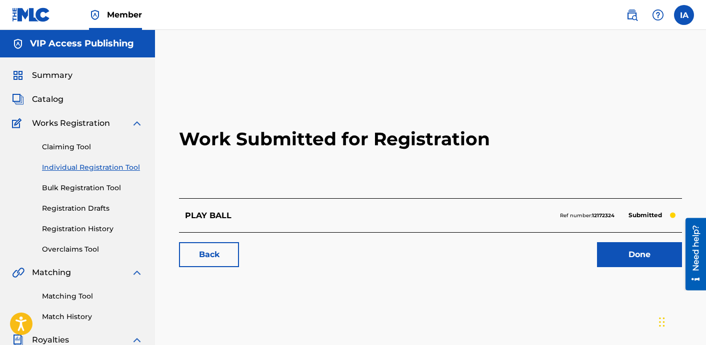
click at [120, 171] on link "Individual Registration Tool" at bounding box center [92, 167] width 101 height 10
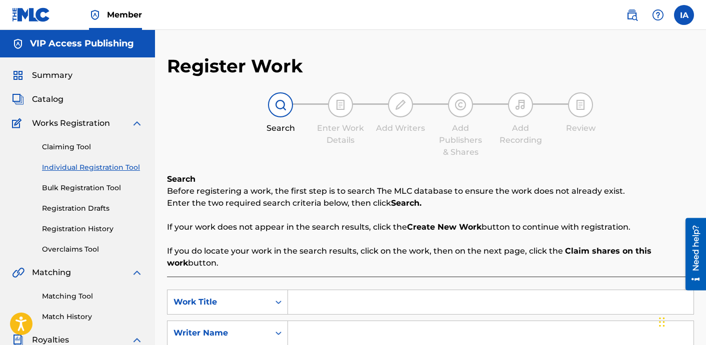
click at [221, 140] on div "Search Enter Work Details Add Writers Add Publishers & Shares Add Recording Rev…" at bounding box center [430, 125] width 527 height 66
click at [48, 99] on span "Catalog" at bounding box center [47, 99] width 31 height 12
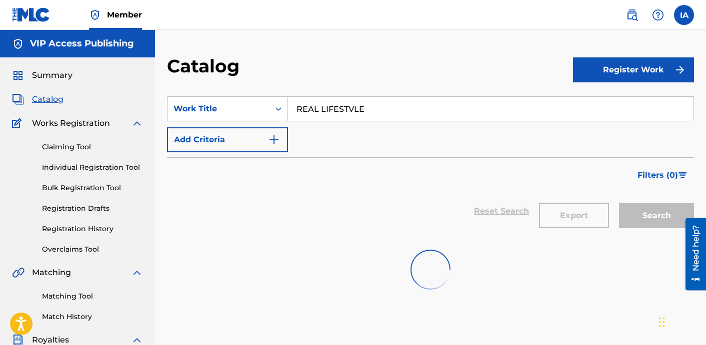
click at [462, 104] on input "REAL LIFESTVLE" at bounding box center [490, 109] width 405 height 24
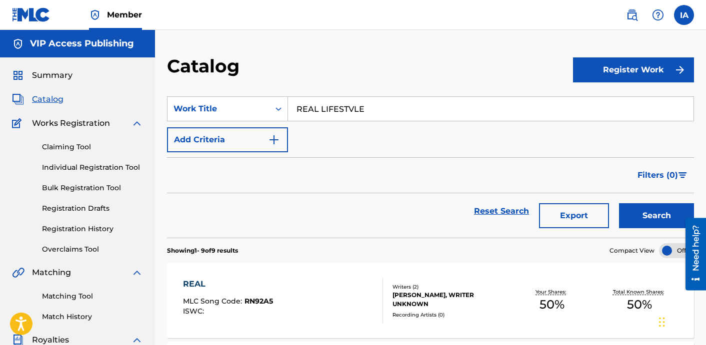
click at [462, 104] on input "REAL LIFESTVLE" at bounding box center [490, 109] width 405 height 24
paste input "OTR"
click at [647, 217] on button "Search" at bounding box center [656, 215] width 75 height 25
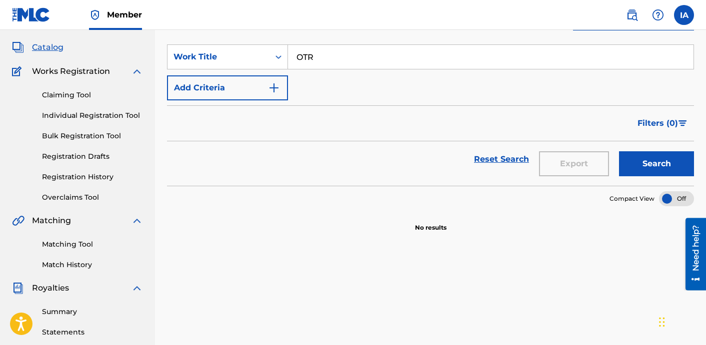
scroll to position [44, 0]
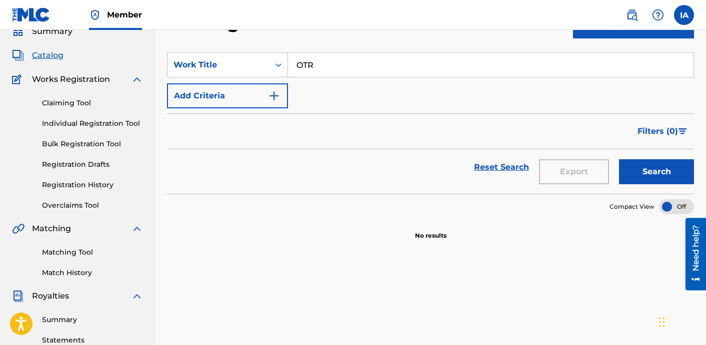
click at [617, 61] on input "OTR" at bounding box center [490, 65] width 405 height 24
paste input "OTR"
paste input "Search Form"
type input "OTR"
click at [666, 163] on button "Search" at bounding box center [656, 171] width 75 height 25
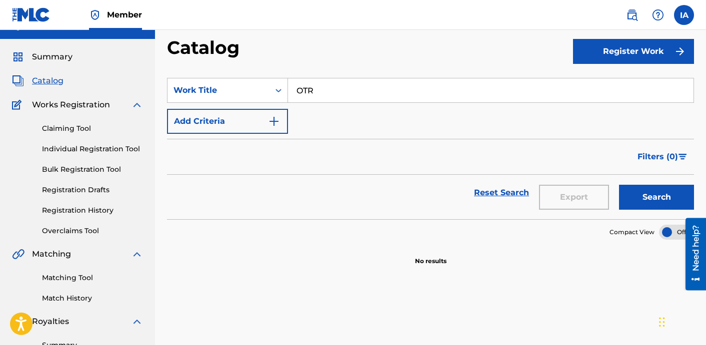
scroll to position [0, 0]
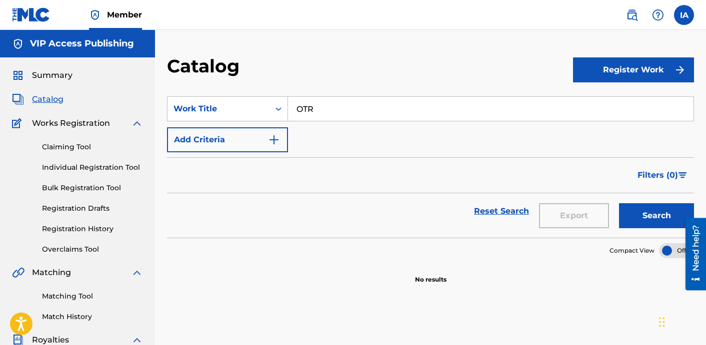
click at [636, 60] on button "Register Work" at bounding box center [633, 69] width 121 height 25
click at [599, 94] on link "Individual" at bounding box center [633, 102] width 121 height 24
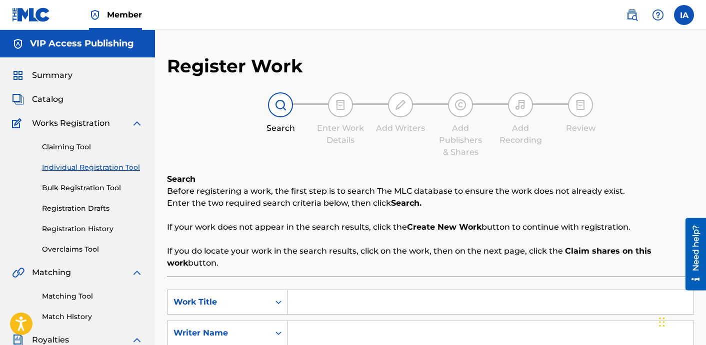
click at [54, 101] on span "Catalog" at bounding box center [47, 99] width 31 height 12
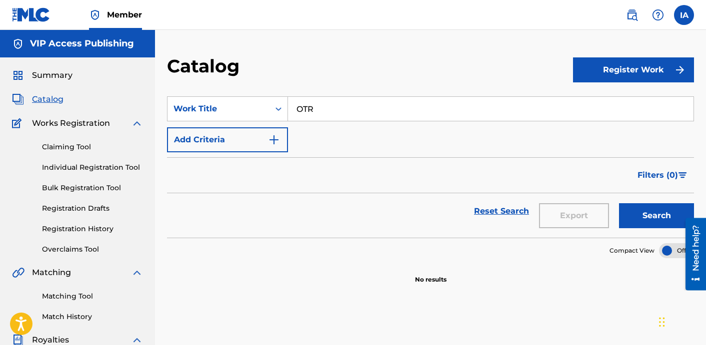
click at [122, 169] on link "Individual Registration Tool" at bounding box center [92, 167] width 101 height 10
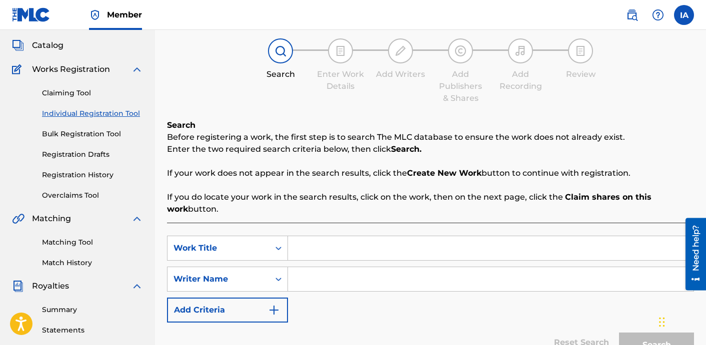
scroll to position [55, 0]
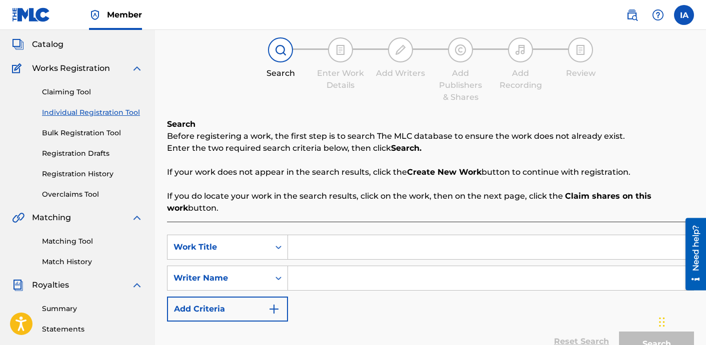
click at [344, 270] on input "Search Form" at bounding box center [490, 278] width 405 height 24
click at [470, 243] on input "Search Form" at bounding box center [490, 247] width 405 height 24
paste input "OTR"
type input "OTR"
click at [424, 284] on input "Search Form" at bounding box center [490, 278] width 405 height 24
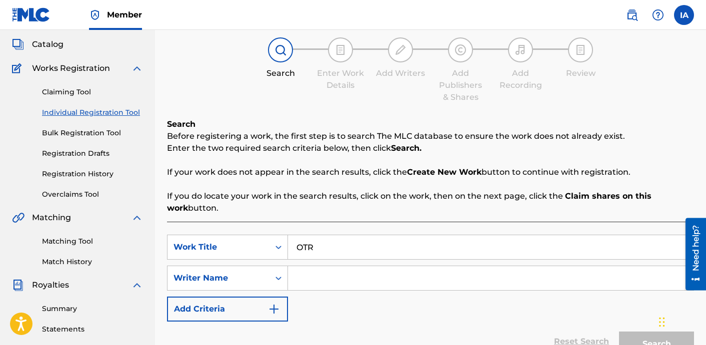
click at [428, 281] on input "Search Form" at bounding box center [490, 278] width 405 height 24
paste input "[PERSON_NAME] [PERSON_NAME]"
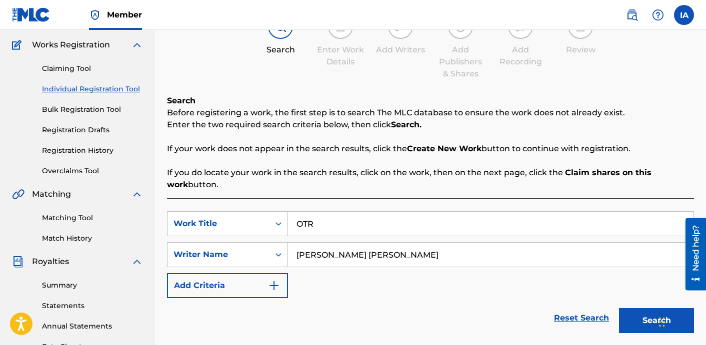
scroll to position [180, 0]
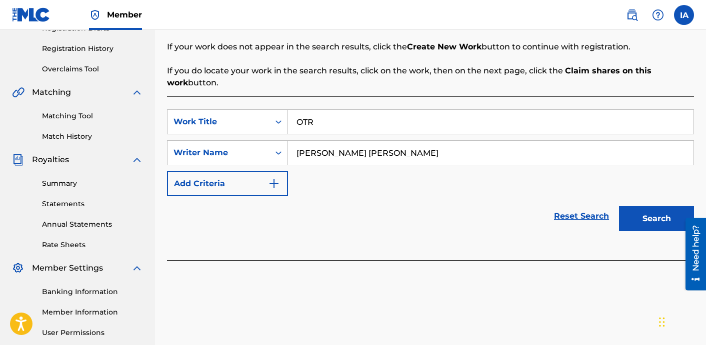
type input "[PERSON_NAME] [PERSON_NAME]"
click at [651, 215] on button "Search" at bounding box center [656, 218] width 75 height 25
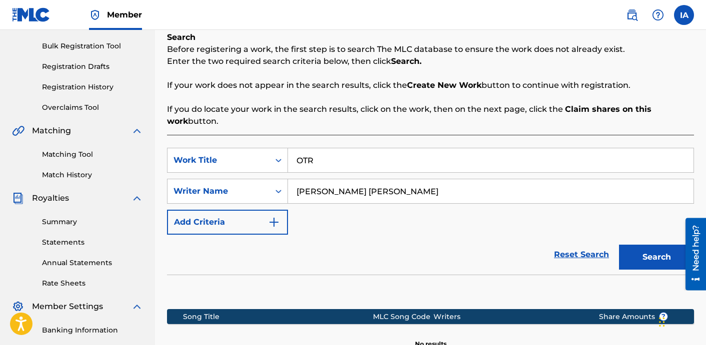
scroll to position [0, 0]
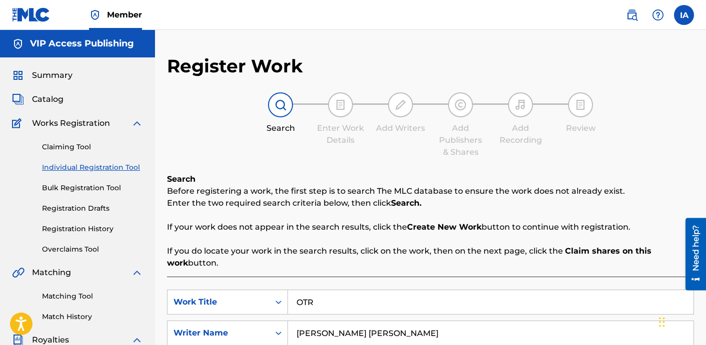
click at [56, 98] on span "Catalog" at bounding box center [47, 99] width 31 height 12
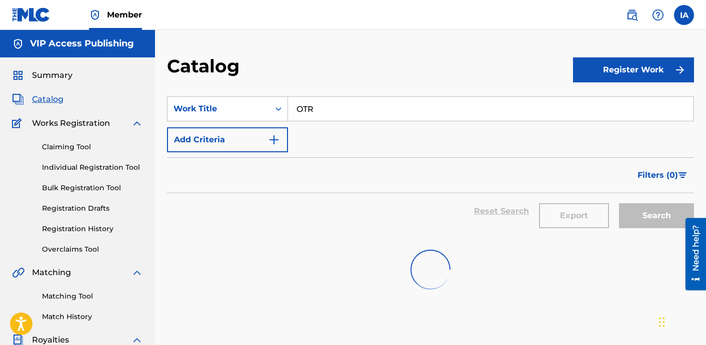
click at [262, 141] on button "Add Criteria" at bounding box center [227, 139] width 121 height 25
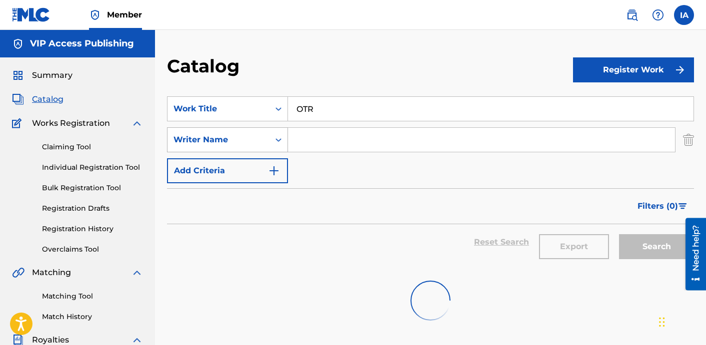
click at [254, 141] on div "Writer Name" at bounding box center [218, 140] width 90 height 12
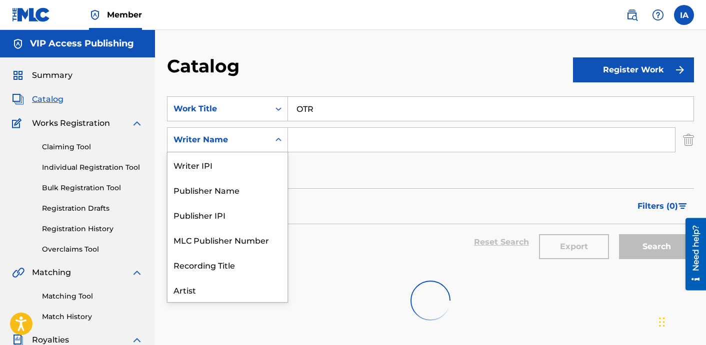
scroll to position [50, 0]
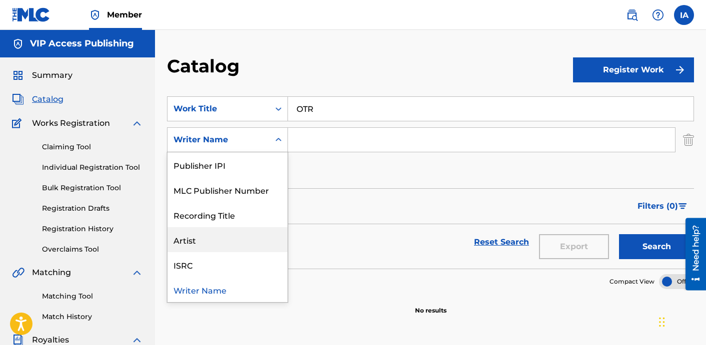
click at [230, 247] on div "Artist" at bounding box center [227, 239] width 120 height 25
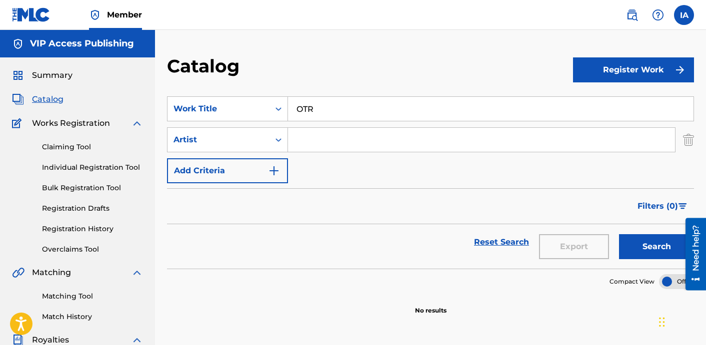
click at [457, 142] on input "Search Form" at bounding box center [481, 140] width 387 height 24
paste input "RYTMZ"
type input "RYTMZ"
click at [642, 246] on button "Search" at bounding box center [656, 246] width 75 height 25
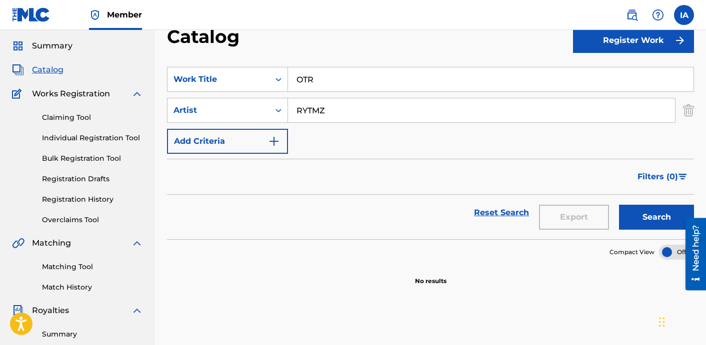
scroll to position [29, 0]
click at [108, 130] on div "Claiming Tool Individual Registration Tool Bulk Registration Tool Registration …" at bounding box center [77, 162] width 131 height 125
click at [106, 145] on div "Claiming Tool Individual Registration Tool Bulk Registration Tool Registration …" at bounding box center [77, 162] width 131 height 125
click at [108, 137] on link "Individual Registration Tool" at bounding box center [92, 138] width 101 height 10
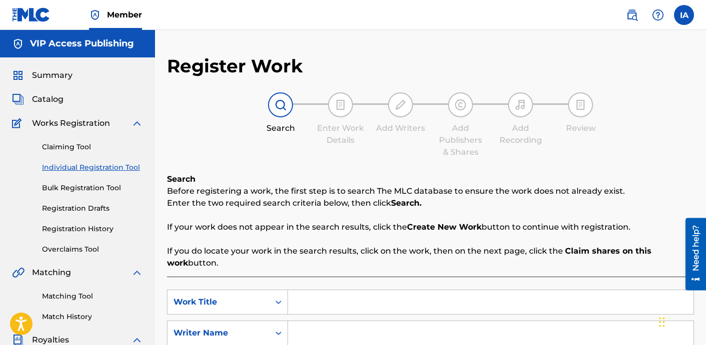
click at [241, 154] on div "Search Enter Work Details Add Writers Add Publishers & Shares Add Recording Rev…" at bounding box center [430, 125] width 527 height 66
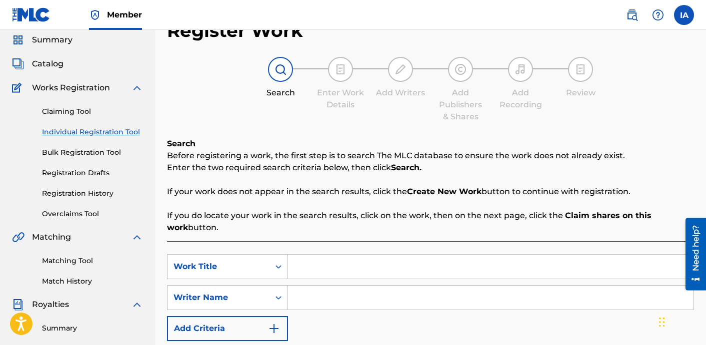
click at [486, 266] on input "Search Form" at bounding box center [490, 267] width 405 height 24
paste input "OTR"
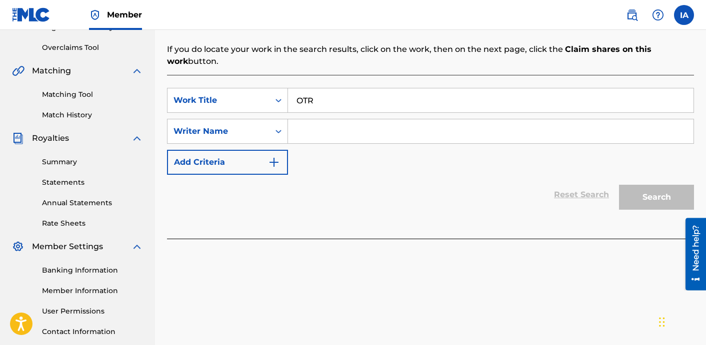
scroll to position [88, 0]
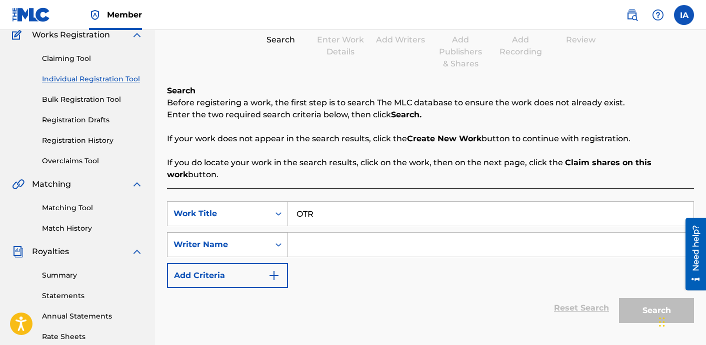
type input "OTR"
click at [266, 252] on div "Writer Name" at bounding box center [218, 244] width 102 height 19
click at [445, 246] on input "Search Form" at bounding box center [490, 245] width 405 height 24
paste input "[PERSON_NAME] [PERSON_NAME]"
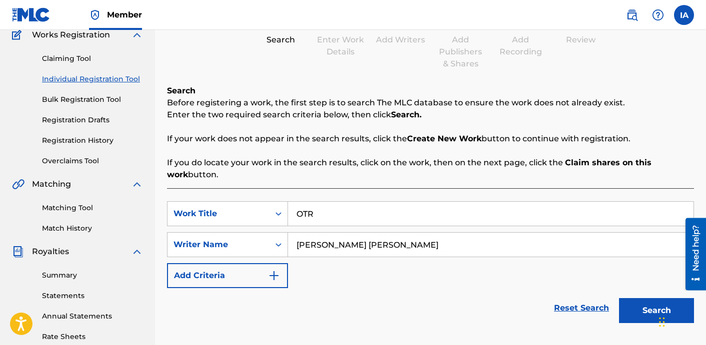
type input "[PERSON_NAME] [PERSON_NAME]"
click at [646, 312] on button "Search" at bounding box center [656, 310] width 75 height 25
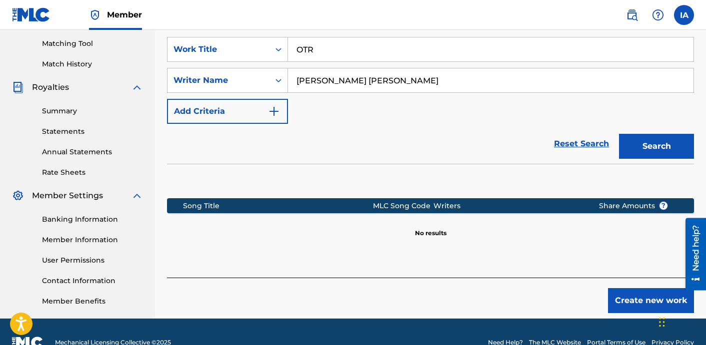
scroll to position [268, 0]
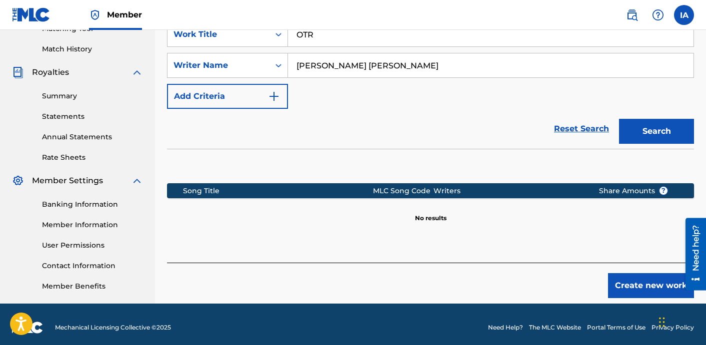
click at [644, 134] on button "Search" at bounding box center [656, 131] width 75 height 25
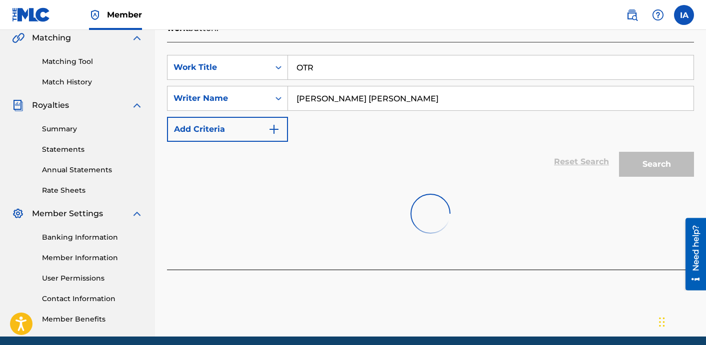
scroll to position [232, 0]
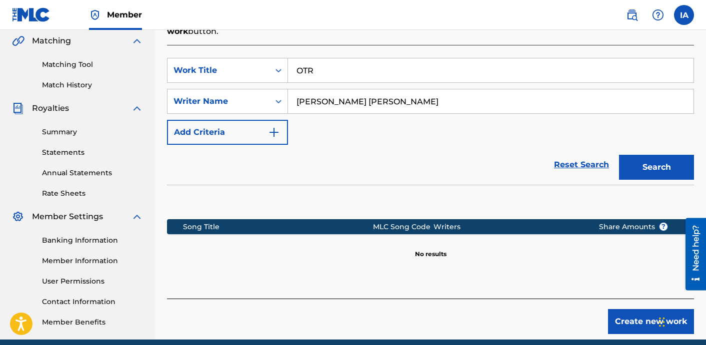
click at [630, 313] on button "Create new work" at bounding box center [651, 321] width 86 height 25
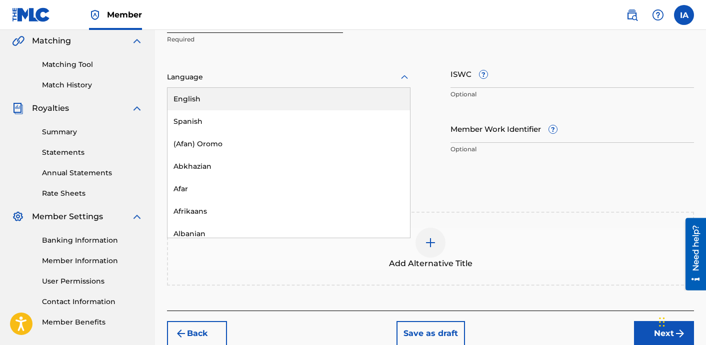
click at [256, 69] on div "Language" at bounding box center [288, 77] width 243 height 21
click at [276, 93] on div "English" at bounding box center [288, 99] width 242 height 22
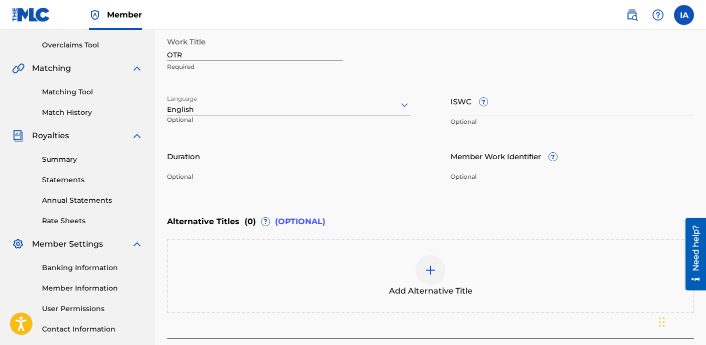
scroll to position [202, 0]
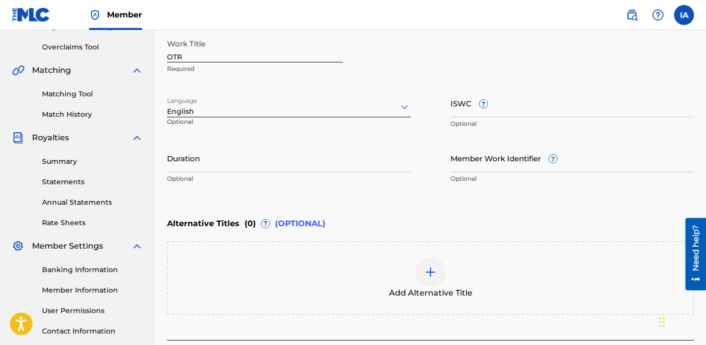
click at [330, 150] on input "Duration" at bounding box center [288, 158] width 243 height 28
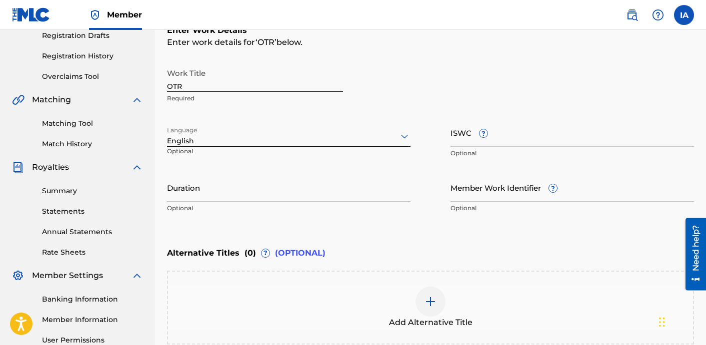
scroll to position [172, 0]
click at [306, 219] on div "Enter Work Details Enter work details for ‘ OTR ’ below. Work Title OTR Require…" at bounding box center [430, 122] width 527 height 242
click at [291, 190] on input "Duration" at bounding box center [288, 188] width 243 height 28
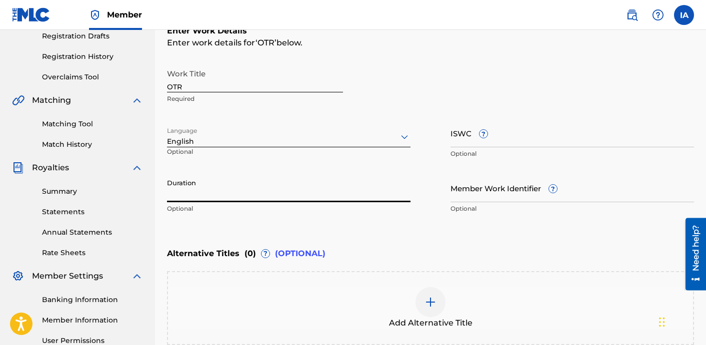
click at [213, 199] on input "Duration" at bounding box center [288, 188] width 243 height 28
type input "02:11"
click at [489, 220] on div "Enter Work Details Enter work details for ‘ OTR ’ below. Work Title OTR Require…" at bounding box center [430, 122] width 527 height 242
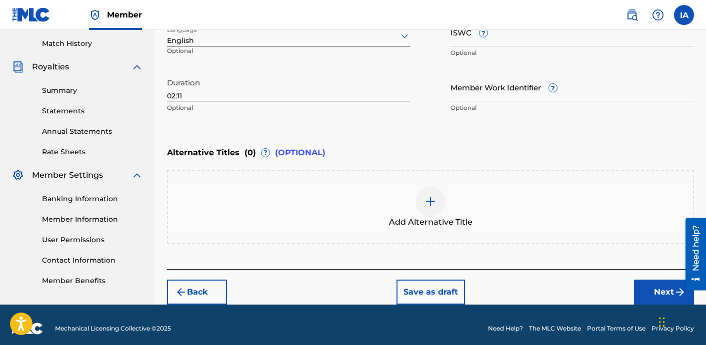
scroll to position [280, 0]
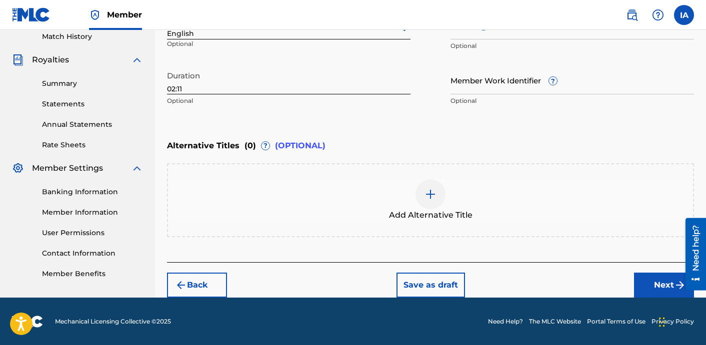
click at [651, 289] on button "Next" at bounding box center [664, 285] width 60 height 25
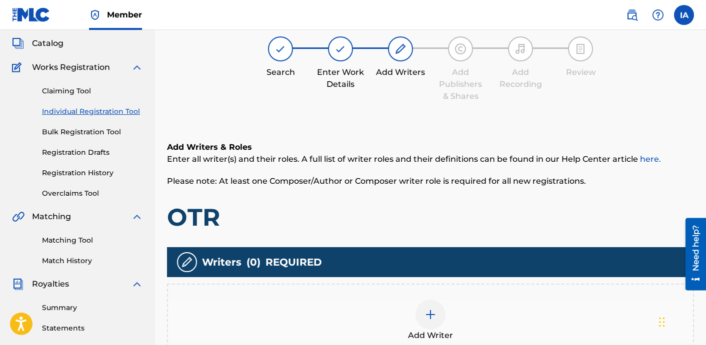
scroll to position [45, 0]
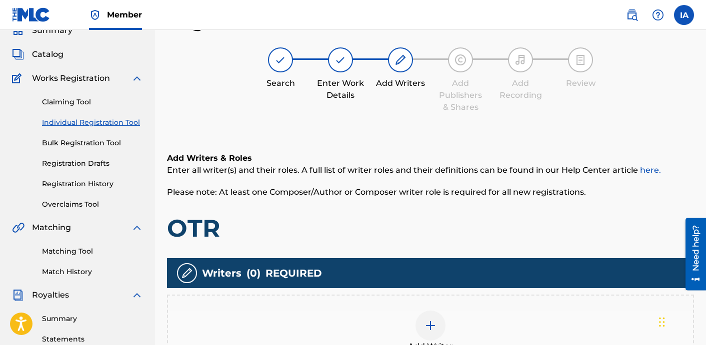
drag, startPoint x: 439, startPoint y: 155, endPoint x: 430, endPoint y: 151, distance: 9.8
click at [431, 152] on h6 "Add Writers & Roles" at bounding box center [430, 158] width 527 height 12
click at [462, 324] on div "Add Writer" at bounding box center [430, 332] width 525 height 42
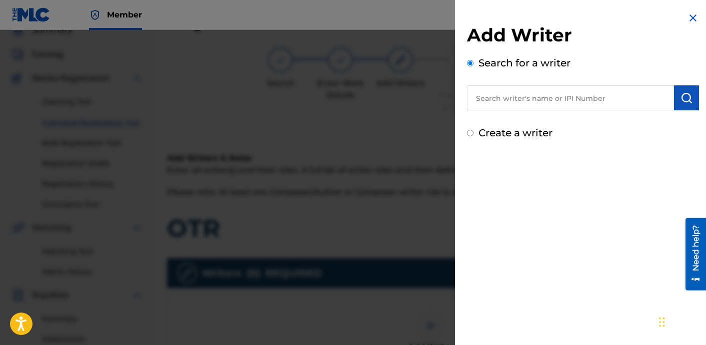
click at [560, 104] on input "text" at bounding box center [570, 97] width 207 height 25
paste input "[PERSON_NAME] [PERSON_NAME]"
type input "[PERSON_NAME] [PERSON_NAME]"
click at [689, 99] on button "submit" at bounding box center [686, 97] width 25 height 25
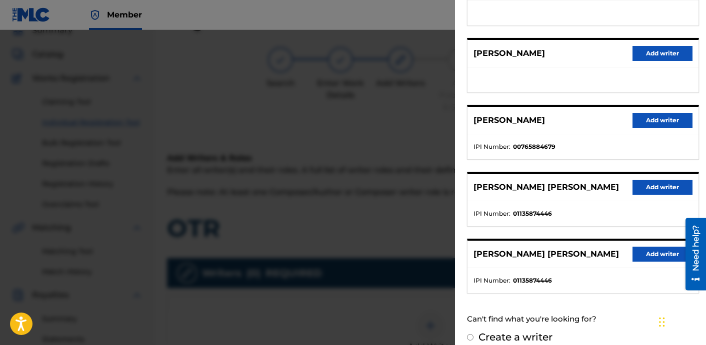
scroll to position [172, 0]
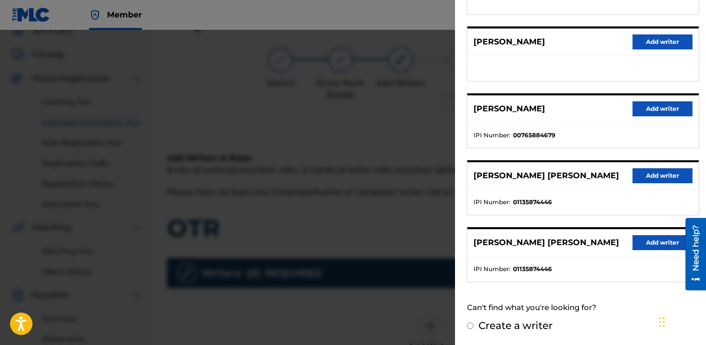
click at [653, 176] on button "Add writer" at bounding box center [662, 175] width 60 height 15
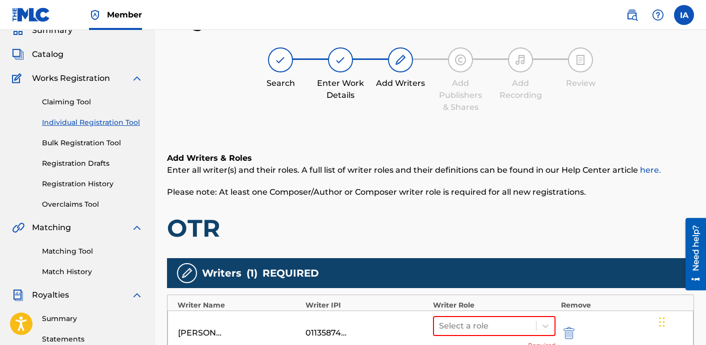
click at [482, 236] on div "Add Writers & Roles Enter all writer(s) and their roles. A full list of writer …" at bounding box center [430, 306] width 527 height 356
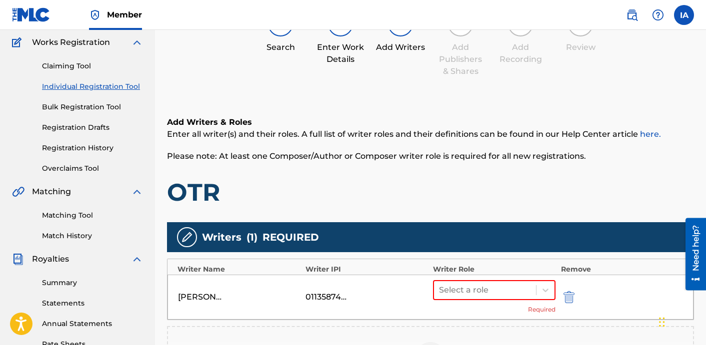
scroll to position [98, 0]
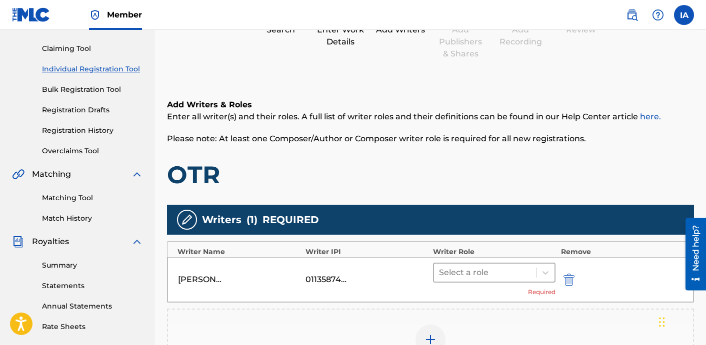
click at [507, 269] on div at bounding box center [485, 273] width 92 height 14
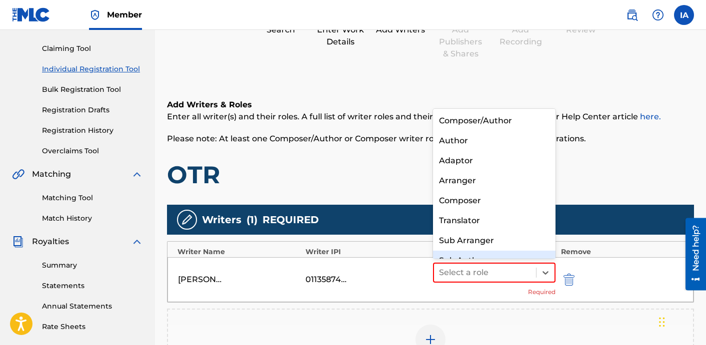
scroll to position [14, 0]
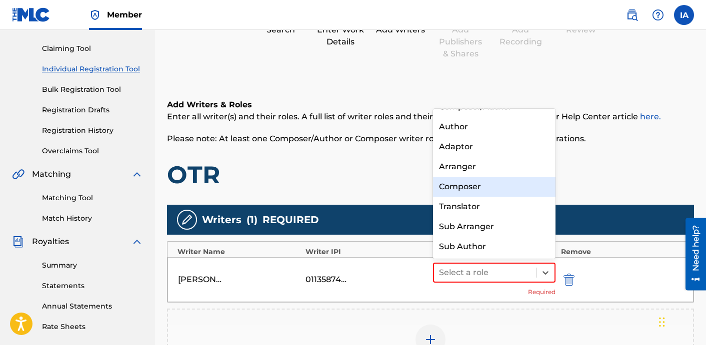
click at [491, 185] on div "Composer" at bounding box center [494, 187] width 122 height 20
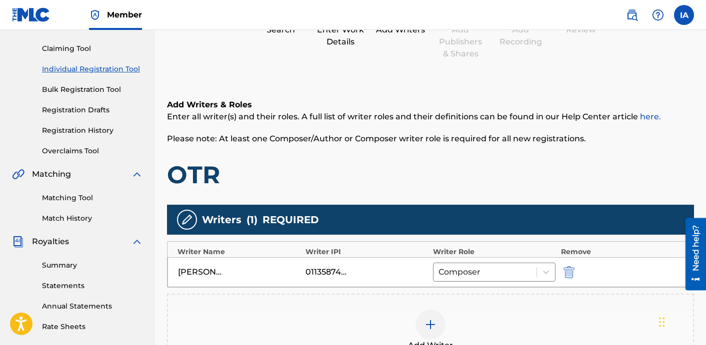
click at [456, 154] on div "Add Writers & Roles Enter all writer(s) and their roles. A full list of writer …" at bounding box center [430, 144] width 527 height 91
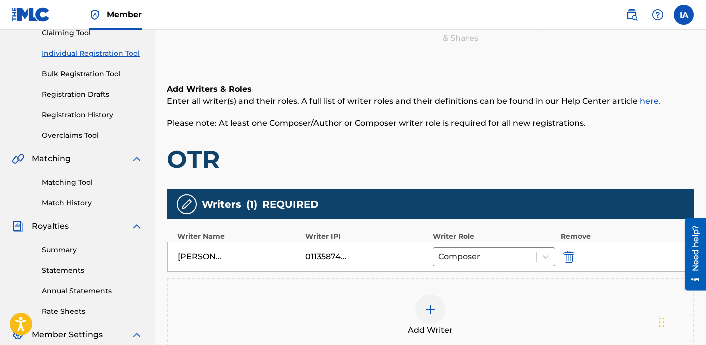
scroll to position [128, 0]
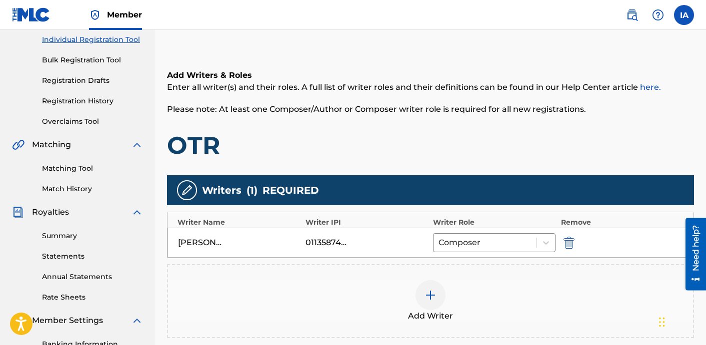
click at [427, 299] on img at bounding box center [430, 295] width 12 height 12
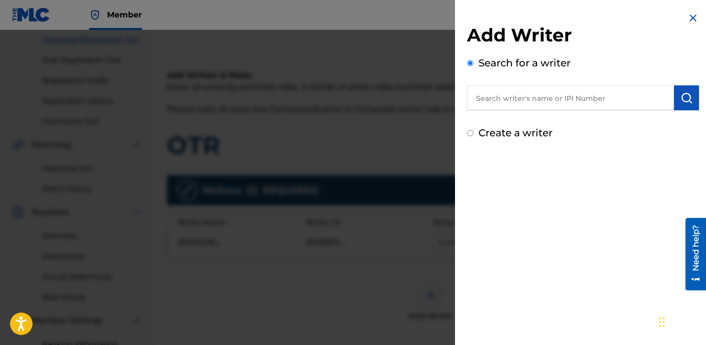
drag, startPoint x: 545, startPoint y: 148, endPoint x: 528, endPoint y: 144, distance: 17.3
click at [528, 145] on div "Add Writer Search for a writer Create a writer" at bounding box center [583, 76] width 256 height 152
click at [688, 16] on img at bounding box center [693, 18] width 12 height 12
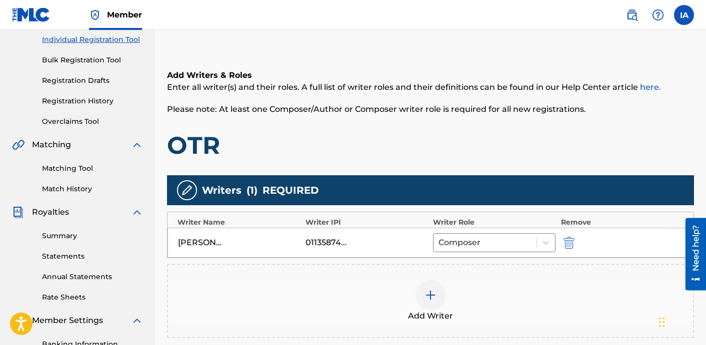
click at [468, 149] on h1 "OTR" at bounding box center [430, 145] width 527 height 30
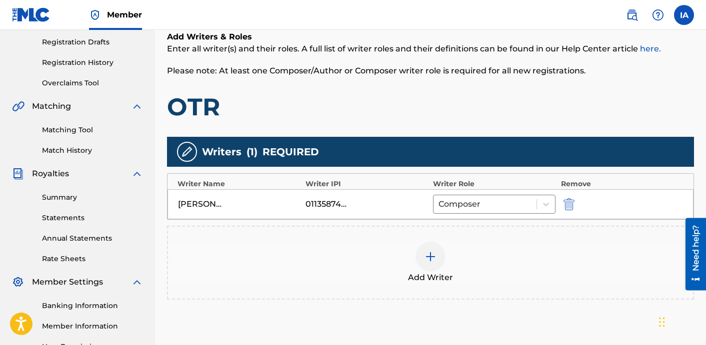
scroll to position [181, 0]
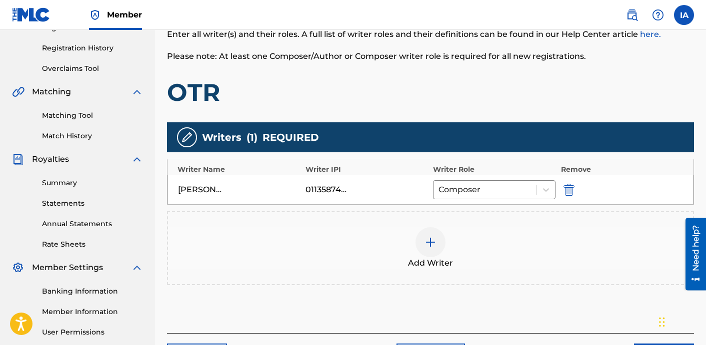
click at [462, 88] on h1 "OTR" at bounding box center [430, 92] width 527 height 30
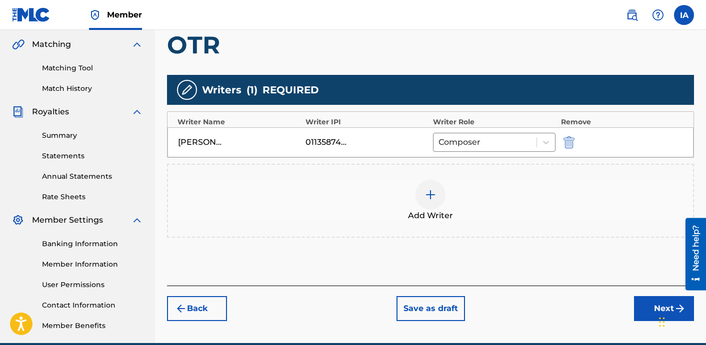
scroll to position [274, 0]
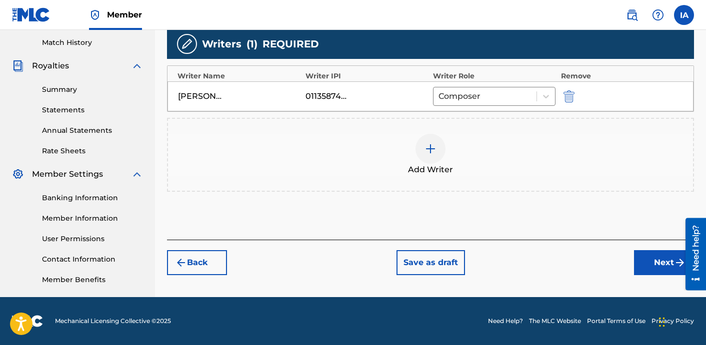
click at [504, 168] on div "Add Writer" at bounding box center [430, 155] width 525 height 42
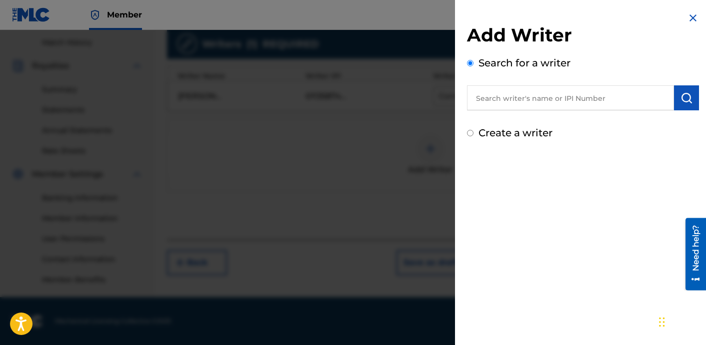
click at [522, 102] on input "text" at bounding box center [570, 97] width 207 height 25
type input "OTR"
click at [686, 108] on button "submit" at bounding box center [686, 97] width 25 height 25
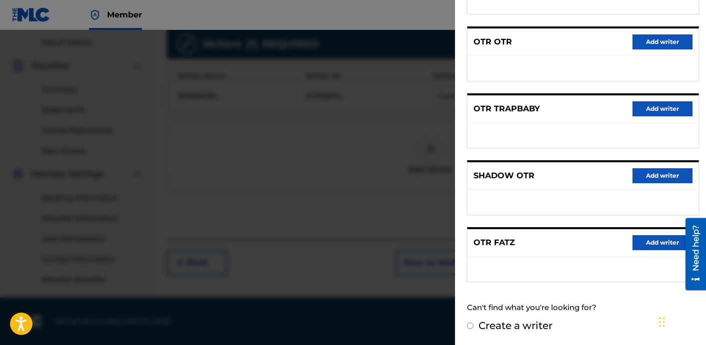
scroll to position [0, 0]
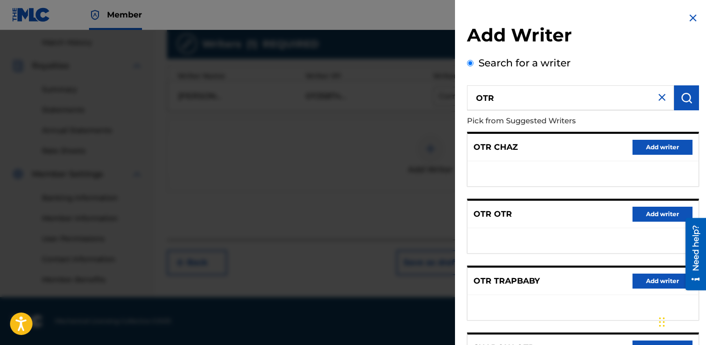
click at [689, 15] on img at bounding box center [693, 18] width 12 height 12
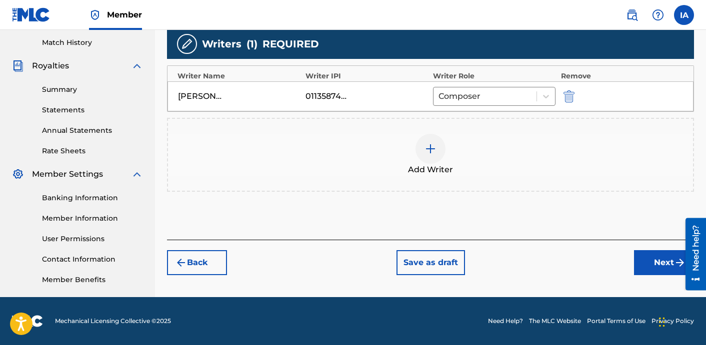
click at [462, 156] on div "Add Writer" at bounding box center [430, 155] width 525 height 42
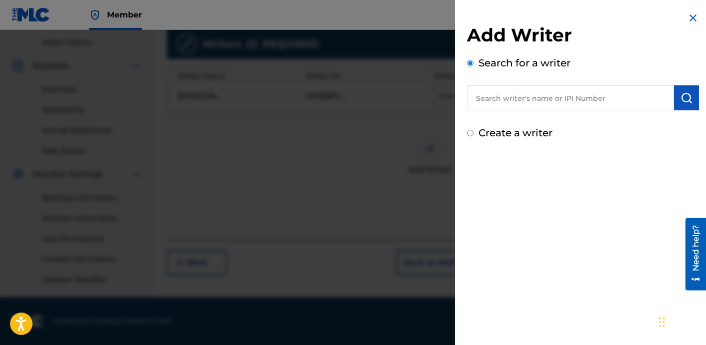
click at [602, 99] on input "text" at bounding box center [570, 97] width 207 height 25
paste input "CIBER ANER"
type input "CIBER ANER"
click at [679, 94] on button "submit" at bounding box center [686, 97] width 25 height 25
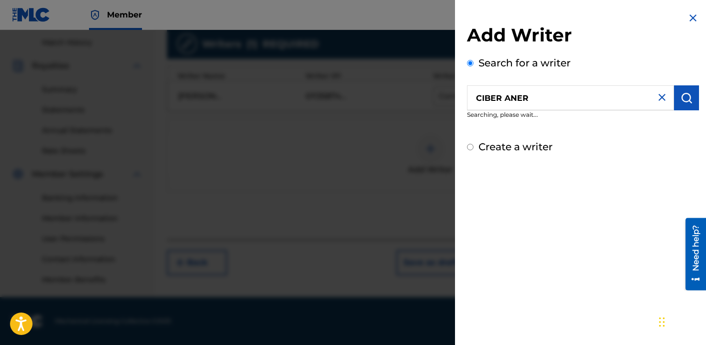
click at [564, 135] on div "Add Writer Search for a writer CIBER ANER Searching, please wait... Create a wr…" at bounding box center [583, 89] width 232 height 130
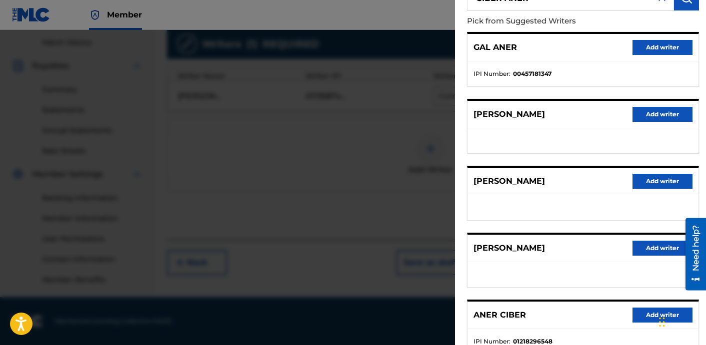
scroll to position [172, 0]
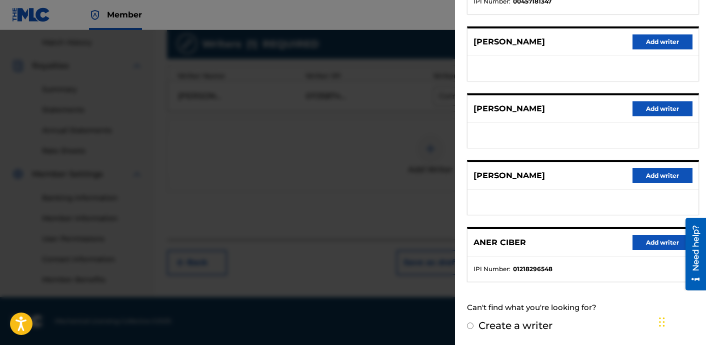
click at [656, 241] on button "Add writer" at bounding box center [662, 242] width 60 height 15
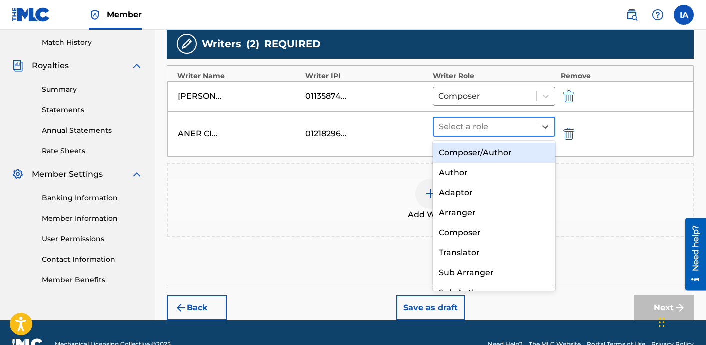
click at [513, 133] on div "Select a role" at bounding box center [485, 127] width 102 height 18
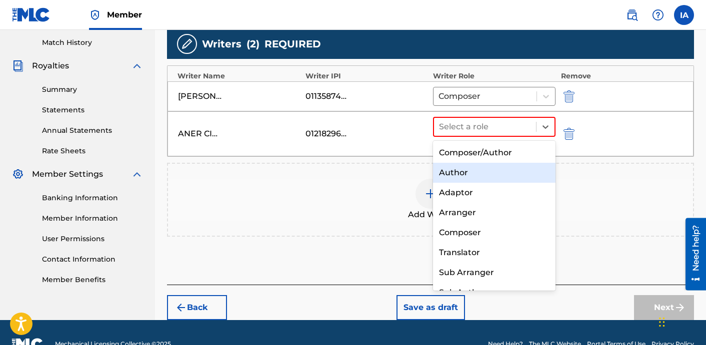
click at [480, 166] on div "Author" at bounding box center [494, 173] width 122 height 20
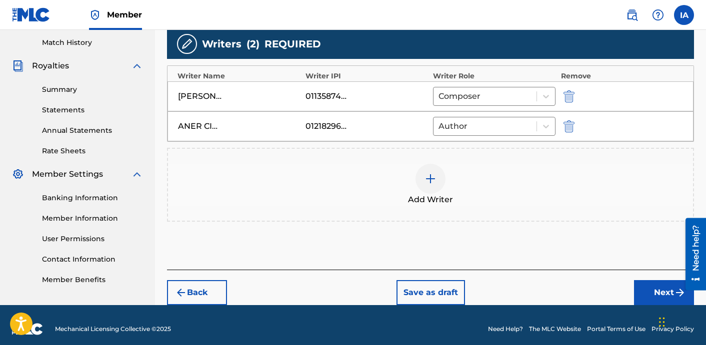
click at [462, 172] on div "Add Writer" at bounding box center [430, 185] width 525 height 42
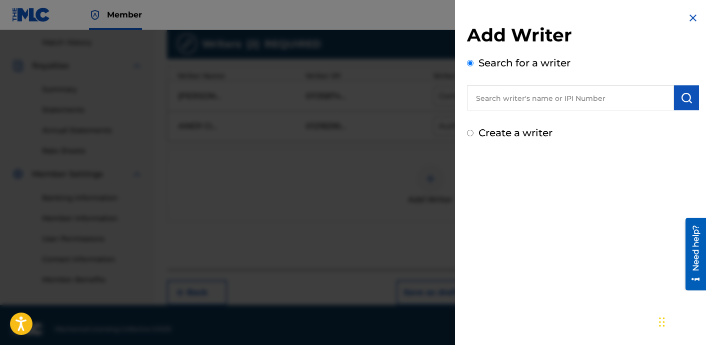
click at [541, 96] on input "text" at bounding box center [570, 97] width 207 height 25
paste input "[PERSON_NAME] [PERSON_NAME]"
type input "[PERSON_NAME] [PERSON_NAME]"
click at [677, 104] on button "submit" at bounding box center [686, 97] width 25 height 25
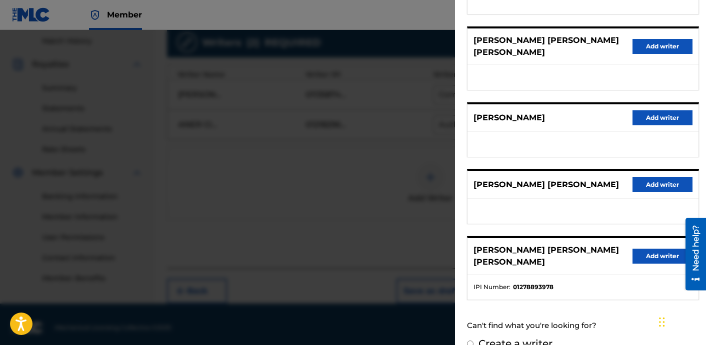
scroll to position [275, 0]
click at [646, 249] on button "Add writer" at bounding box center [662, 256] width 60 height 15
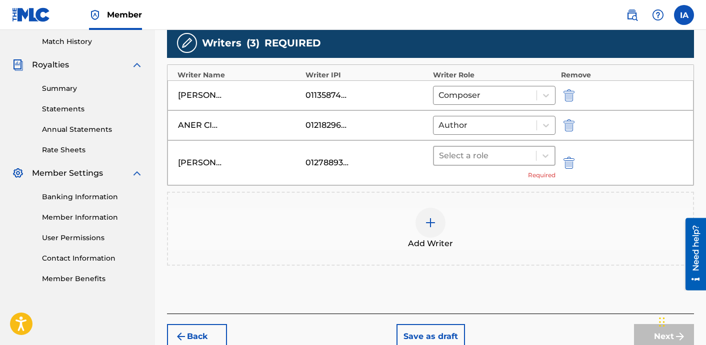
click at [480, 152] on div at bounding box center [485, 156] width 92 height 14
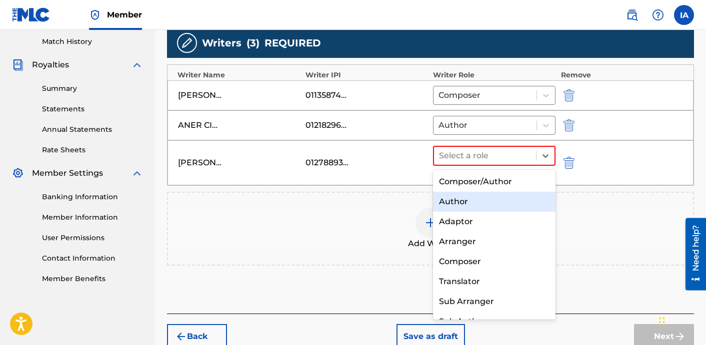
click at [473, 206] on div "Author" at bounding box center [494, 202] width 122 height 20
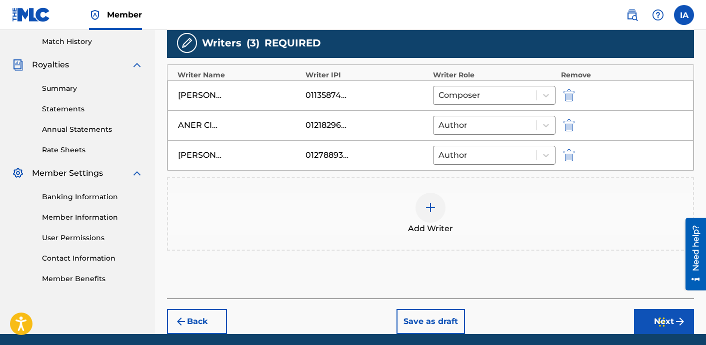
click at [648, 321] on button "Next" at bounding box center [664, 321] width 60 height 25
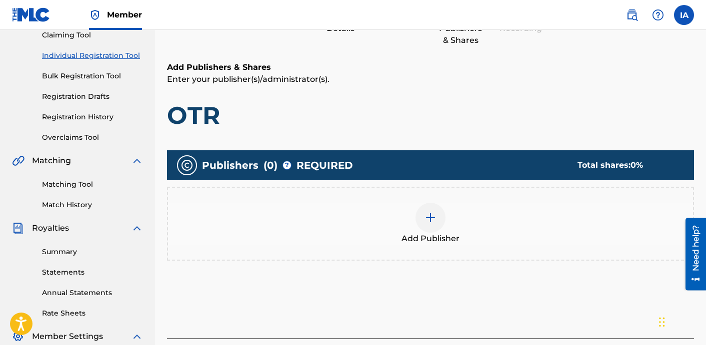
scroll to position [119, 0]
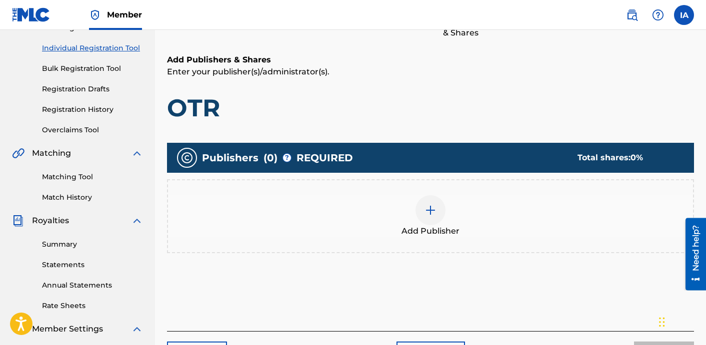
click at [439, 227] on span "Add Publisher" at bounding box center [430, 231] width 58 height 12
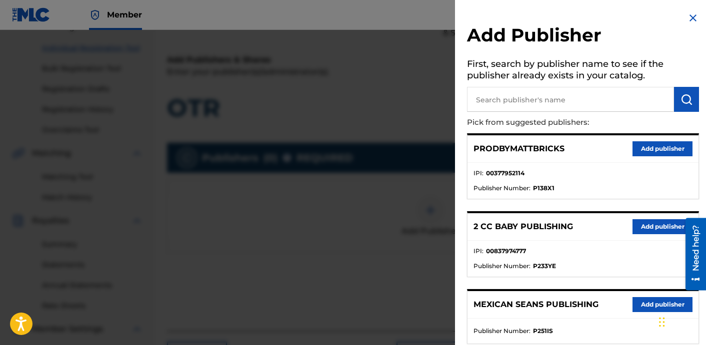
click at [577, 96] on input "text" at bounding box center [570, 99] width 207 height 25
type input "OTR"
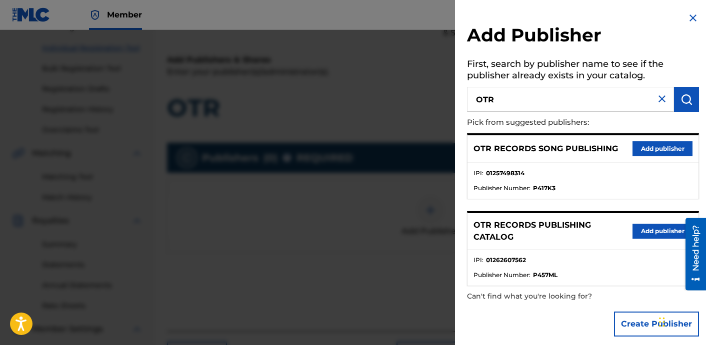
click at [460, 83] on div "Add Publisher First, search by publisher name to see if the publisher already e…" at bounding box center [583, 177] width 256 height 354
click at [648, 146] on button "Add publisher" at bounding box center [662, 148] width 60 height 15
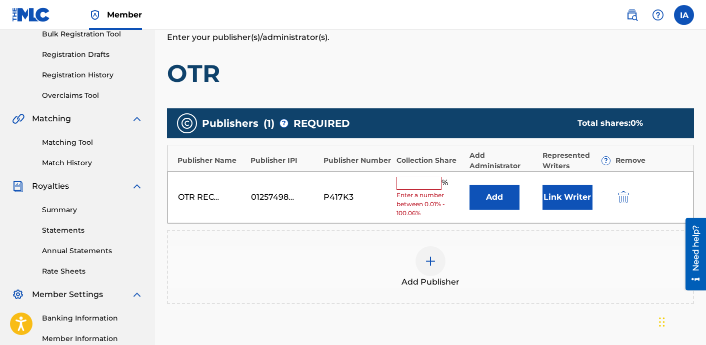
scroll to position [203, 0]
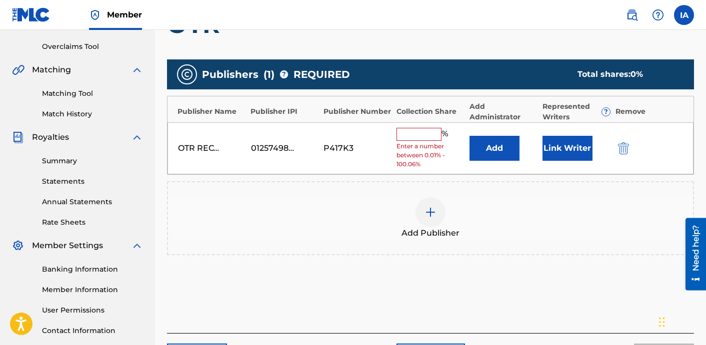
click at [433, 136] on input "text" at bounding box center [418, 134] width 45 height 13
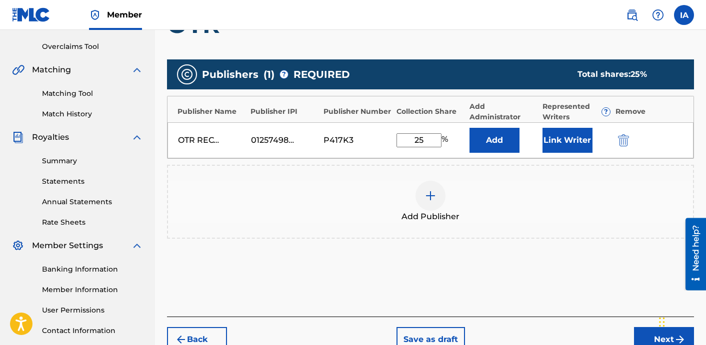
drag, startPoint x: 433, startPoint y: 140, endPoint x: 396, endPoint y: 125, distance: 39.3
click at [396, 125] on div "OTR RECORDS SONG PUBLISHING 01257498314 P417K3 25 % Add Link Writer" at bounding box center [430, 140] width 526 height 36
type input "25"
click at [501, 139] on button "Add" at bounding box center [494, 140] width 50 height 25
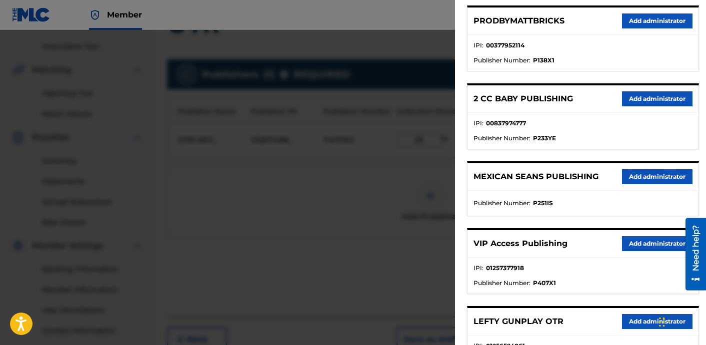
scroll to position [179, 0]
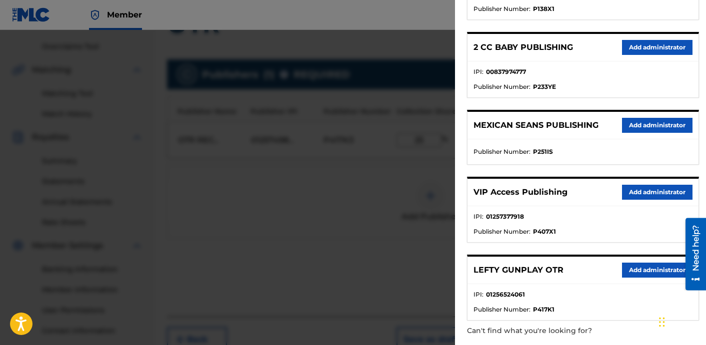
click at [628, 195] on button "Add administrator" at bounding box center [657, 192] width 70 height 15
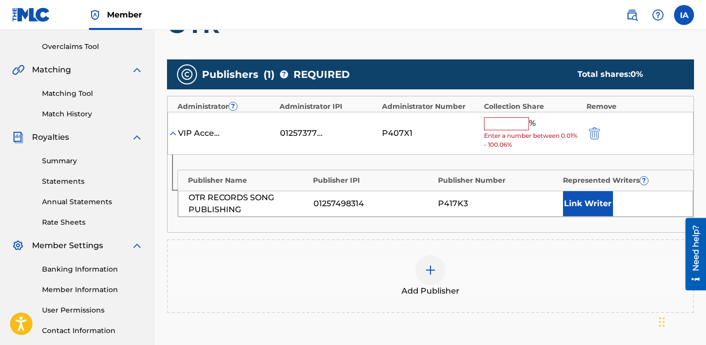
click at [511, 126] on input "text" at bounding box center [506, 123] width 45 height 13
paste input "25"
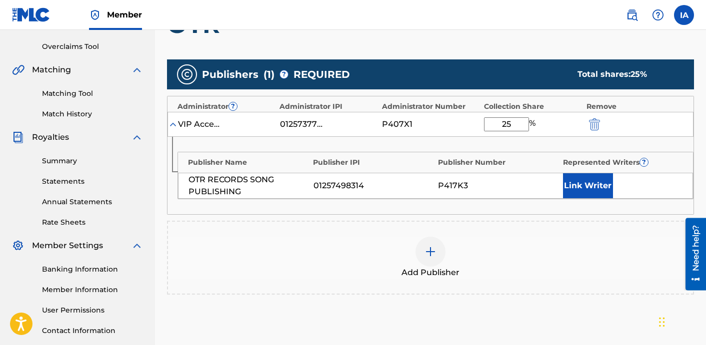
type input "25"
click at [430, 254] on img at bounding box center [430, 252] width 12 height 12
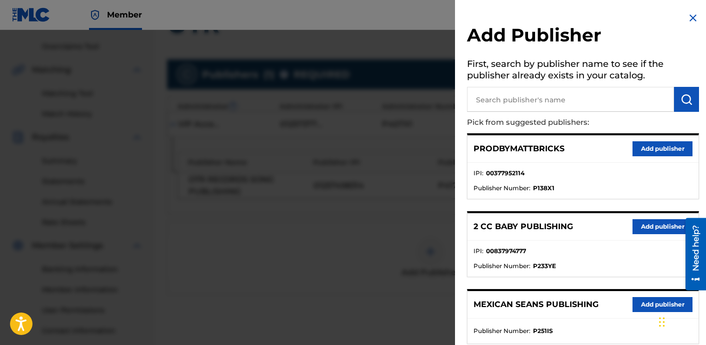
click at [518, 105] on input "text" at bounding box center [570, 99] width 207 height 25
type input "OTR"
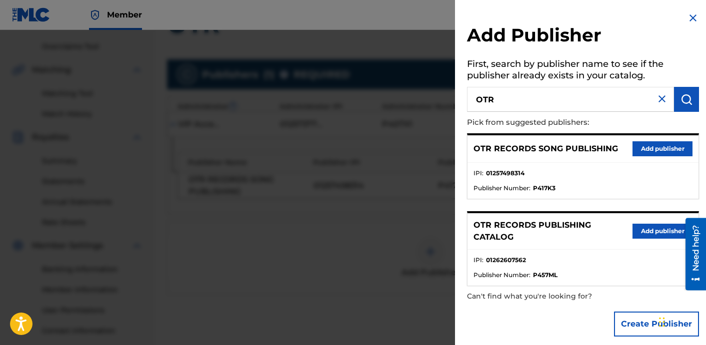
click at [639, 234] on button "Add publisher" at bounding box center [662, 231] width 60 height 15
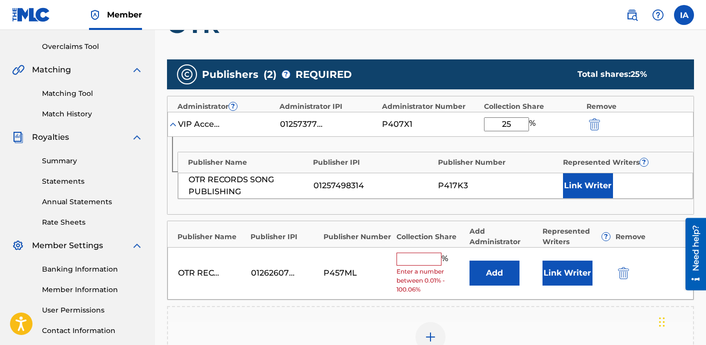
drag, startPoint x: 517, startPoint y: 126, endPoint x: 431, endPoint y: 114, distance: 86.7
click at [450, 114] on div "VIP Access Publishing 01257377918 P407X1 25 %" at bounding box center [430, 124] width 526 height 25
click at [428, 255] on input "text" at bounding box center [418, 259] width 45 height 13
paste input "25"
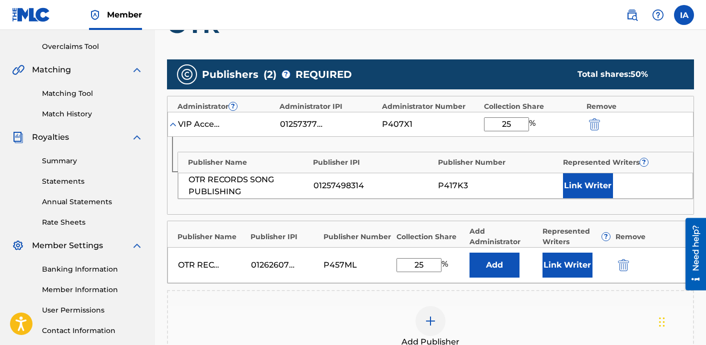
type input "25"
click at [474, 261] on button "Add" at bounding box center [494, 265] width 50 height 25
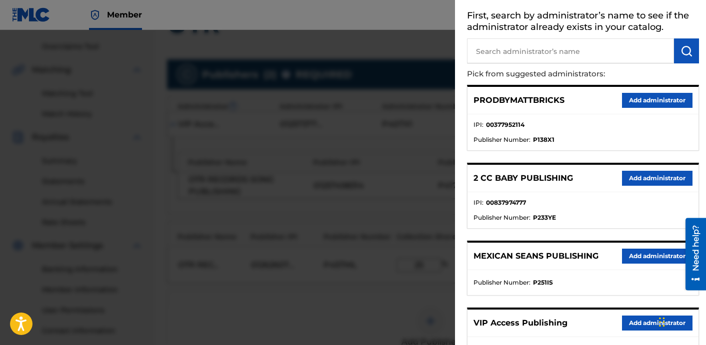
scroll to position [56, 0]
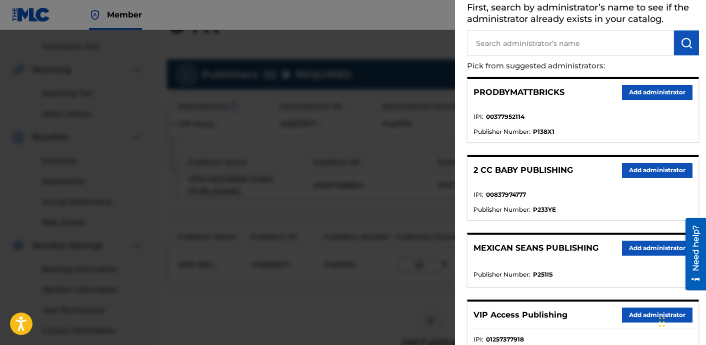
click at [624, 319] on button "Add administrator" at bounding box center [657, 315] width 70 height 15
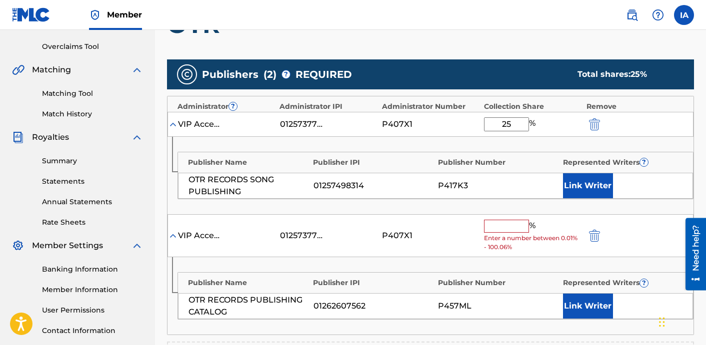
click at [508, 229] on input "text" at bounding box center [506, 226] width 45 height 13
paste input "25"
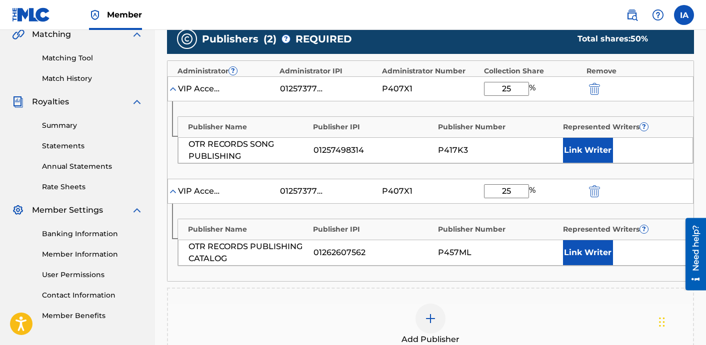
scroll to position [239, 0]
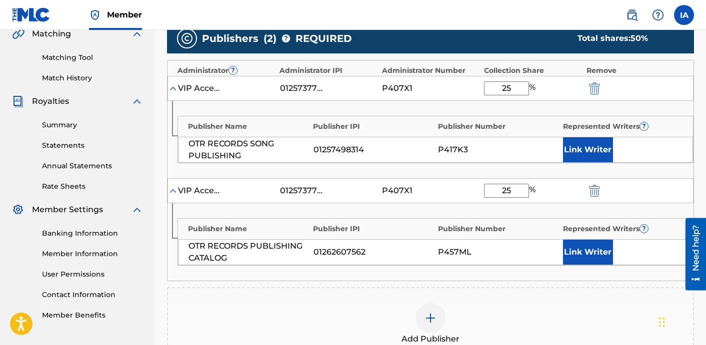
type input "25"
click at [384, 314] on div "Add Publisher" at bounding box center [430, 324] width 525 height 42
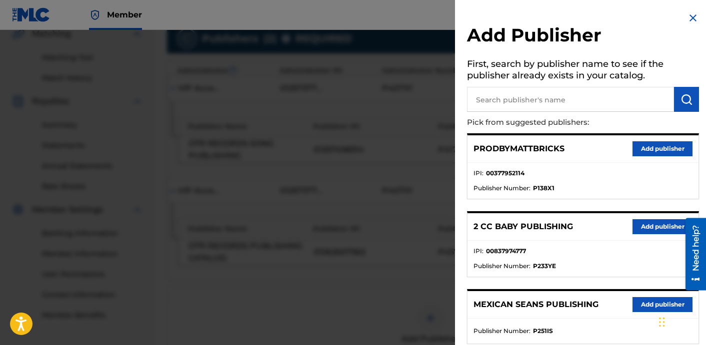
click at [543, 90] on input "text" at bounding box center [570, 99] width 207 height 25
paste input "FARIEL"
type input "FARIEL"
click at [691, 102] on button "submit" at bounding box center [686, 99] width 25 height 25
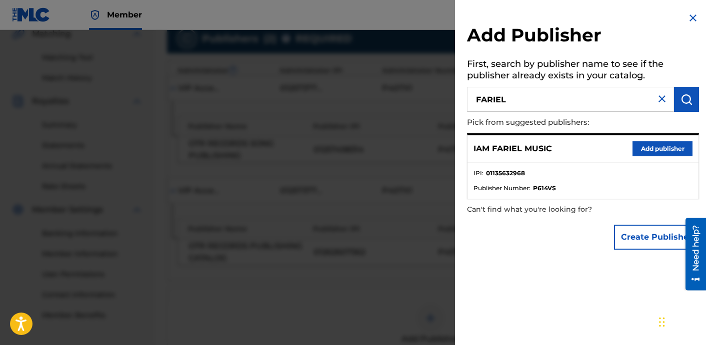
click at [656, 147] on button "Add publisher" at bounding box center [662, 148] width 60 height 15
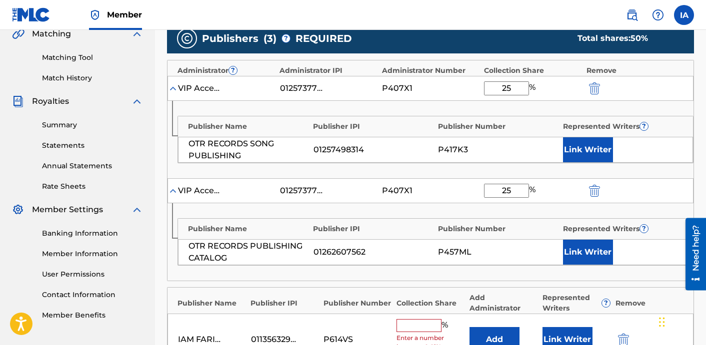
click at [422, 323] on input "text" at bounding box center [418, 325] width 45 height 13
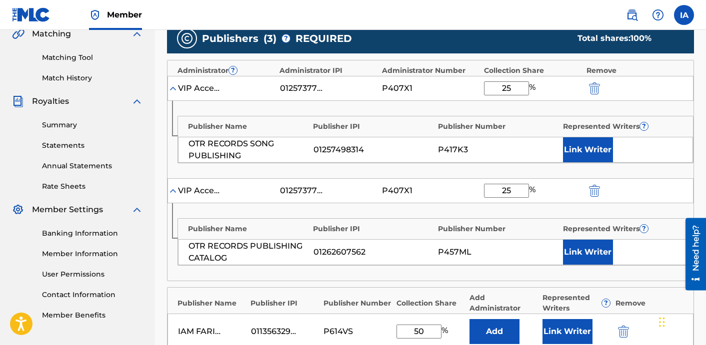
type input "50"
click at [476, 323] on button "Add" at bounding box center [494, 331] width 50 height 25
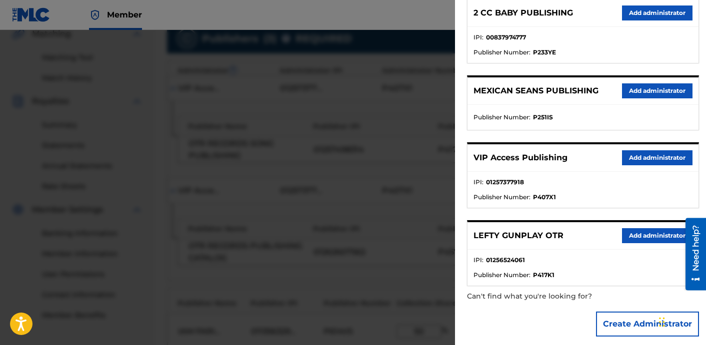
scroll to position [222, 0]
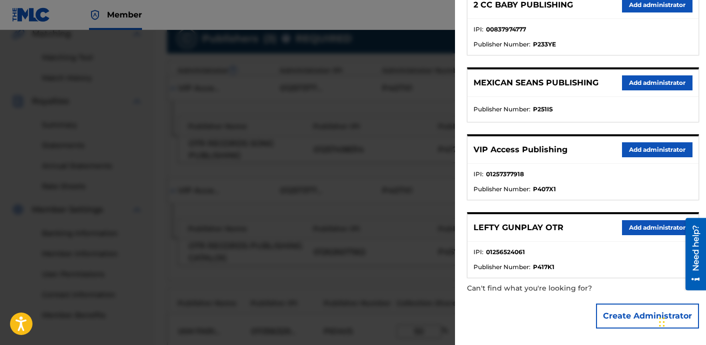
click at [636, 144] on button "Add administrator" at bounding box center [657, 149] width 70 height 15
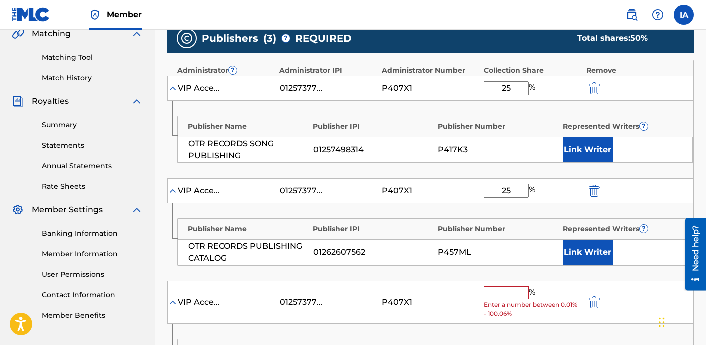
click at [506, 289] on input "text" at bounding box center [506, 292] width 45 height 13
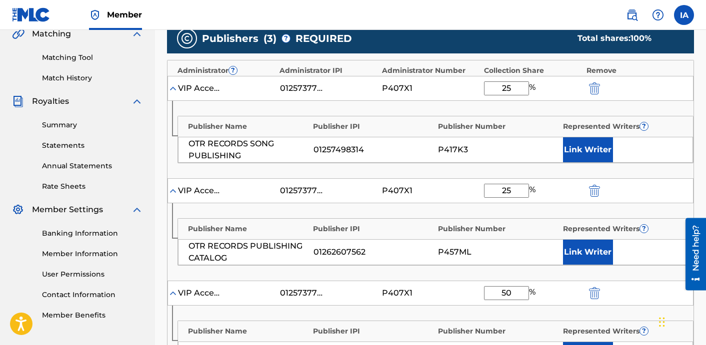
type input "50"
click at [520, 250] on div "P457ML" at bounding box center [498, 252] width 120 height 12
click at [577, 141] on button "Link Writer" at bounding box center [588, 149] width 50 height 25
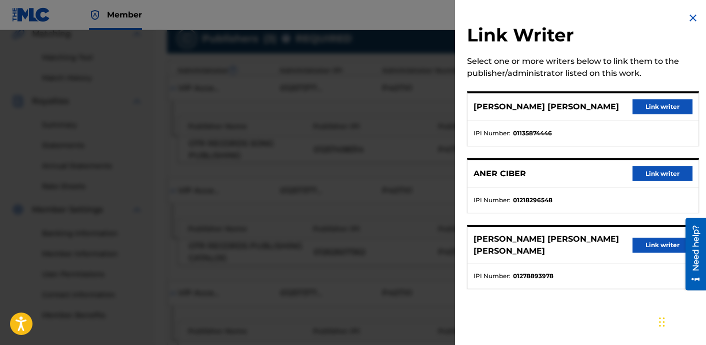
click at [638, 244] on button "Link writer" at bounding box center [662, 245] width 60 height 15
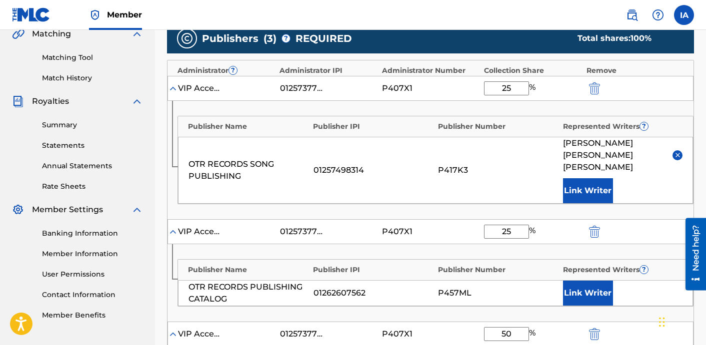
click at [596, 281] on button "Link Writer" at bounding box center [588, 293] width 50 height 25
